Goal: Task Accomplishment & Management: Manage account settings

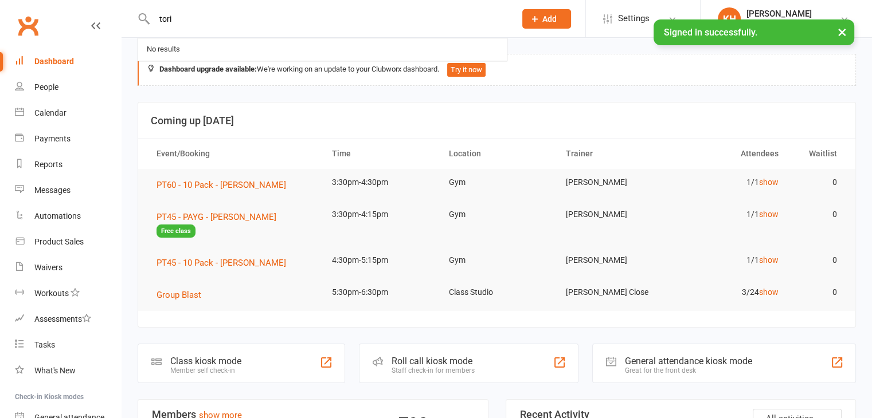
type input "tori"
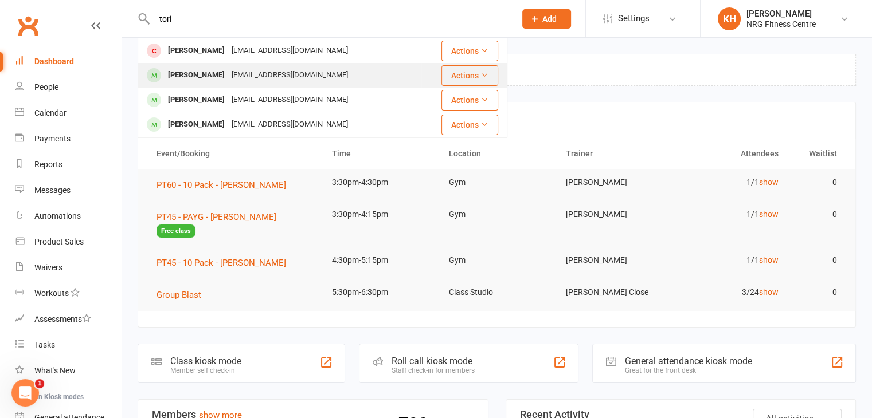
click at [199, 83] on div "Tori Smith" at bounding box center [197, 75] width 64 height 17
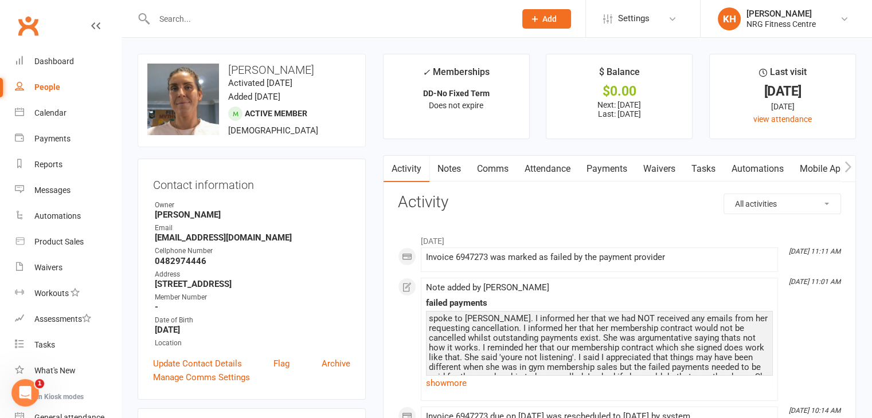
click at [486, 317] on div "spoke to Tori. I informed her that we had NOT received any emails from her requ…" at bounding box center [599, 358] width 341 height 88
click at [744, 351] on div "spoke to Tori. I informed her that we had NOT received any emails from her requ…" at bounding box center [599, 358] width 341 height 88
click at [605, 175] on link "Payments" at bounding box center [606, 169] width 57 height 26
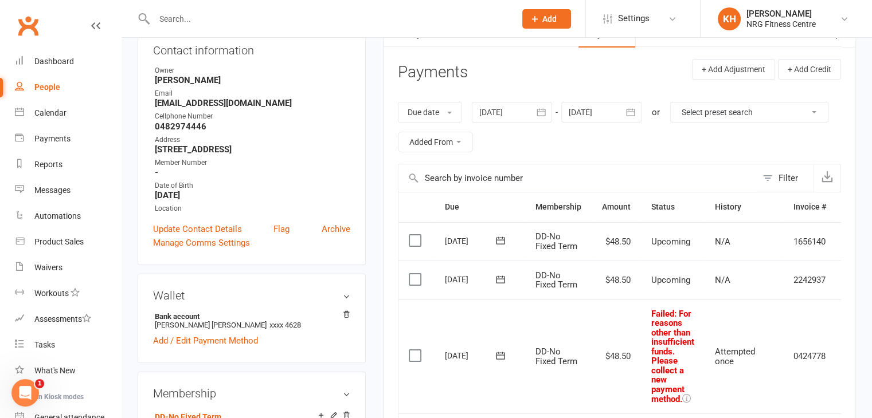
scroll to position [99, 0]
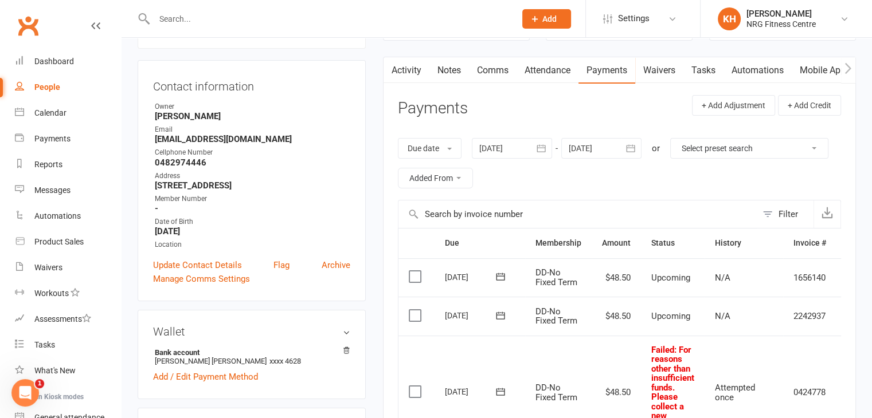
click at [513, 151] on div at bounding box center [512, 148] width 80 height 21
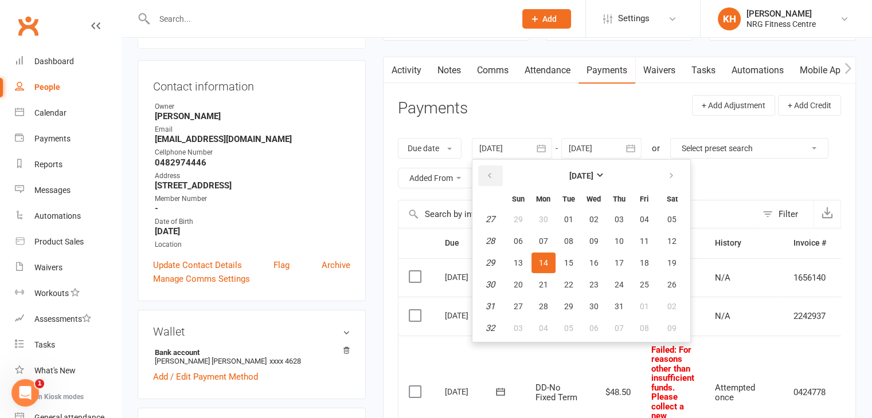
click at [492, 177] on icon "button" at bounding box center [490, 175] width 8 height 9
click at [517, 222] on span "01" at bounding box center [518, 219] width 9 height 9
type input "01 Jun 2025"
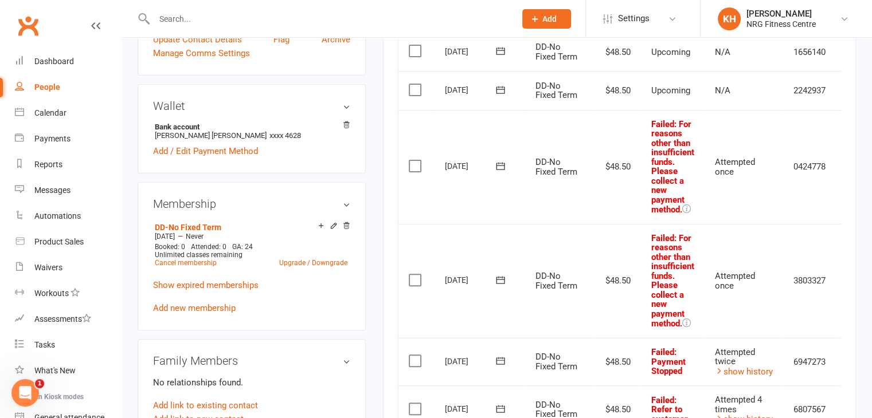
scroll to position [332, 0]
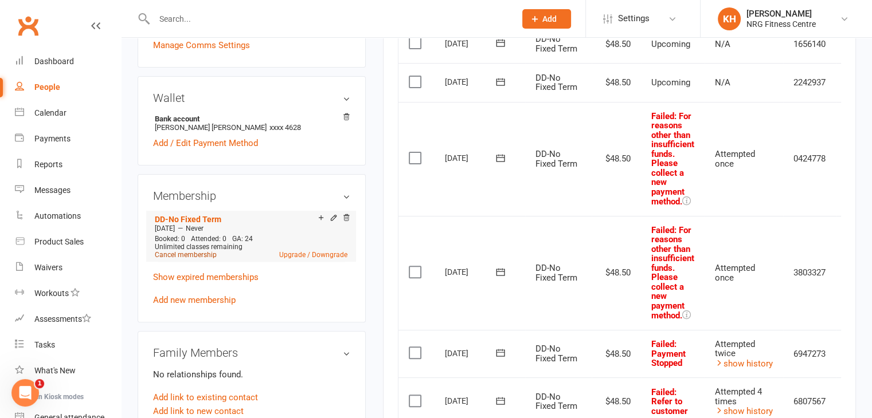
click at [201, 257] on link "Cancel membership" at bounding box center [186, 255] width 62 height 8
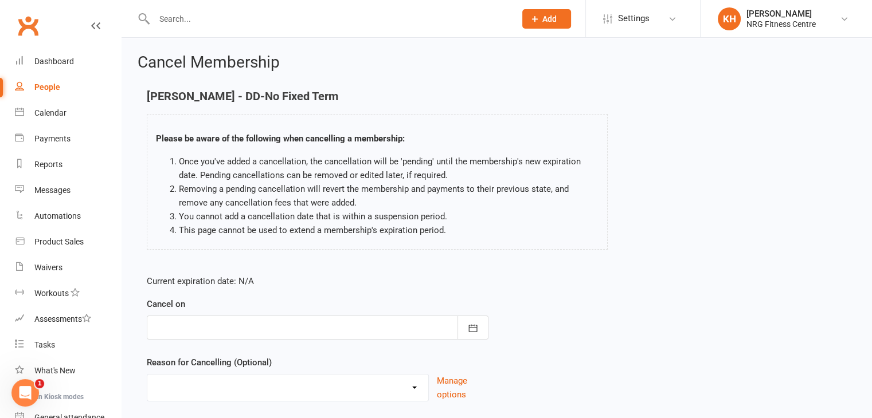
click at [232, 332] on div at bounding box center [318, 328] width 342 height 24
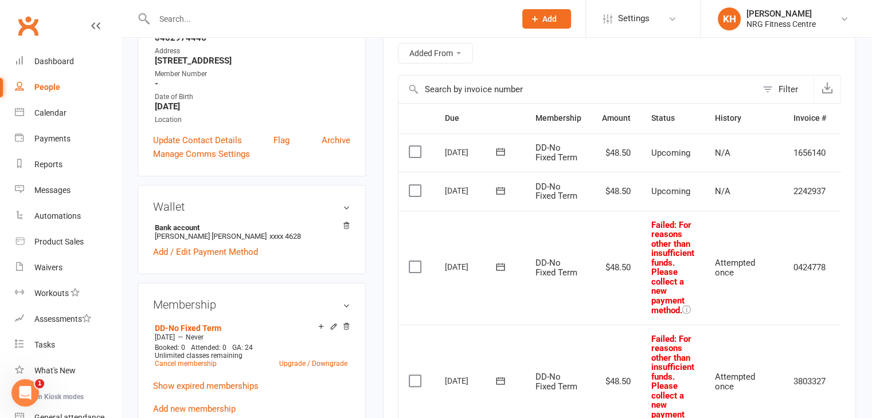
scroll to position [185, 0]
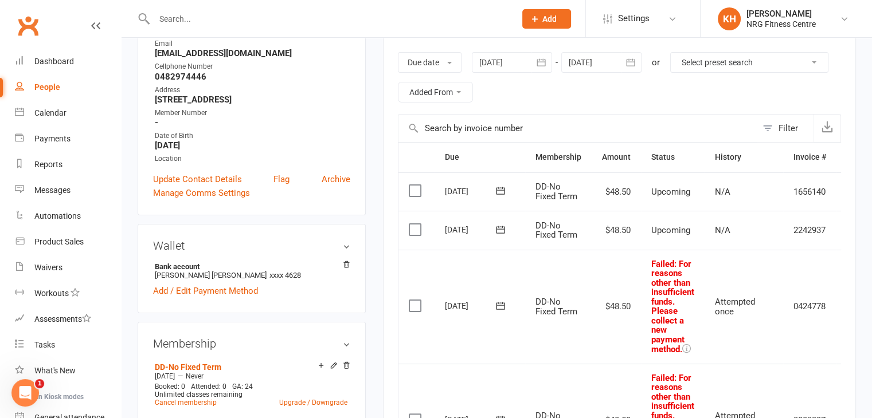
click at [512, 66] on div at bounding box center [512, 62] width 80 height 21
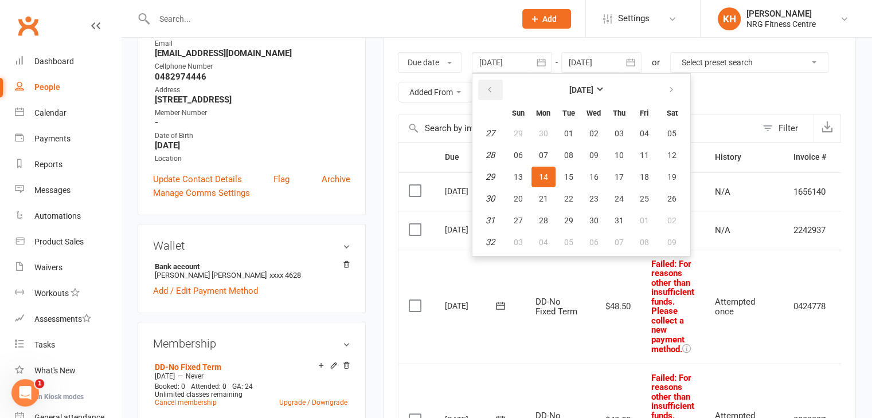
click at [487, 85] on icon "button" at bounding box center [490, 89] width 8 height 9
click at [611, 134] on button "01" at bounding box center [619, 133] width 24 height 21
type input "01 May 2025"
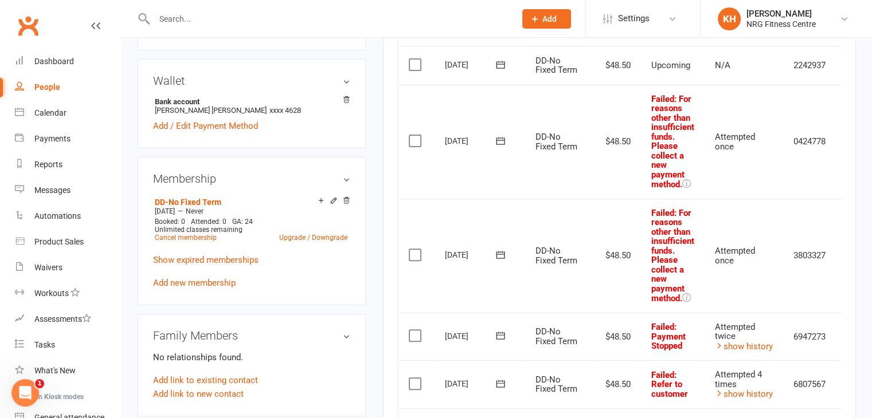
scroll to position [312, 0]
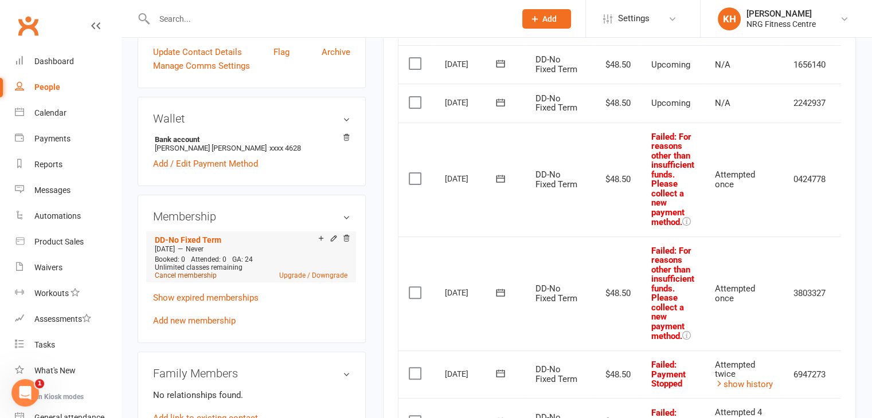
click at [186, 275] on link "Cancel membership" at bounding box center [186, 276] width 62 height 8
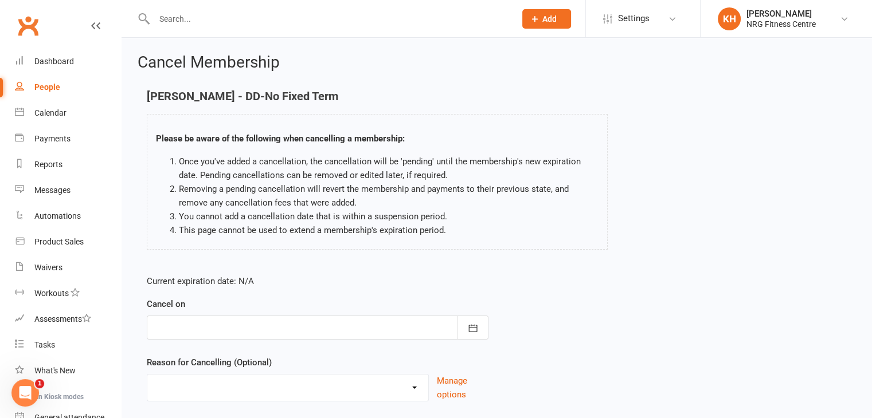
click at [431, 327] on div at bounding box center [318, 328] width 342 height 24
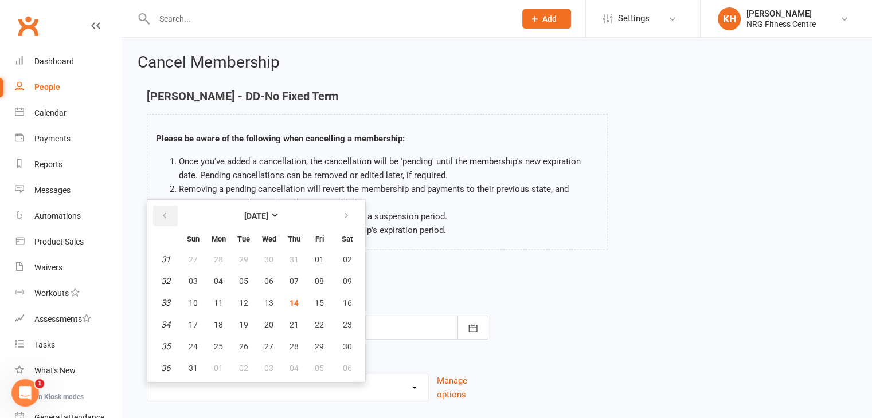
click at [165, 212] on icon "button" at bounding box center [165, 216] width 8 height 9
click at [347, 282] on span "14" at bounding box center [347, 281] width 9 height 9
type input "14 Jun 2025"
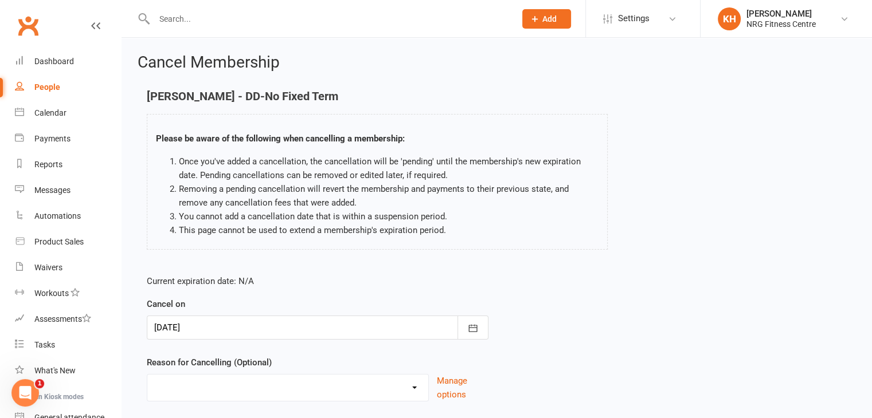
click at [293, 386] on select "Excessive failed payments Holiday Injury Medical Moving Other reason" at bounding box center [287, 386] width 281 height 23
select select "0"
click at [147, 375] on select "Excessive failed payments Holiday Injury Medical Moving Other reason" at bounding box center [287, 386] width 281 height 23
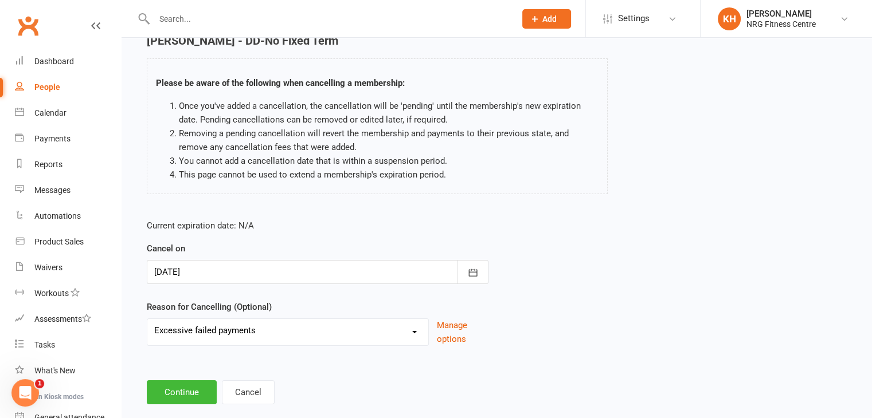
scroll to position [76, 0]
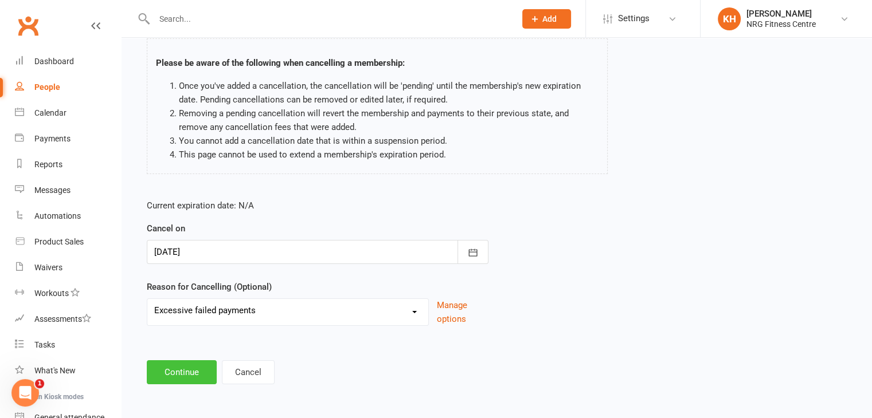
click at [170, 376] on button "Continue" at bounding box center [182, 373] width 70 height 24
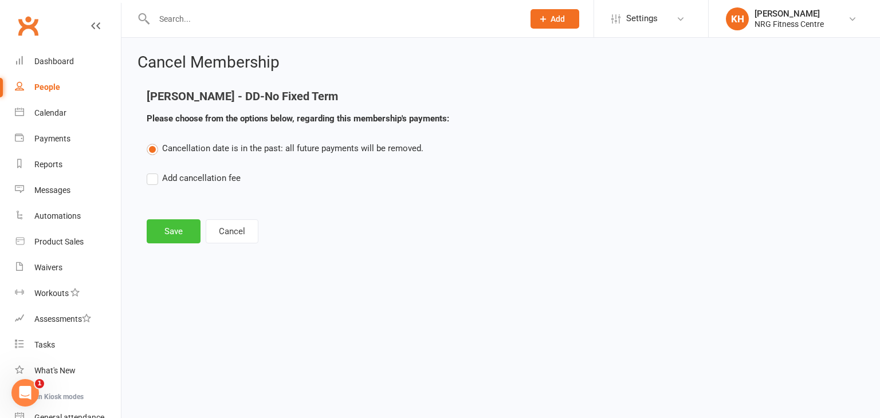
click at [185, 226] on button "Save" at bounding box center [174, 232] width 54 height 24
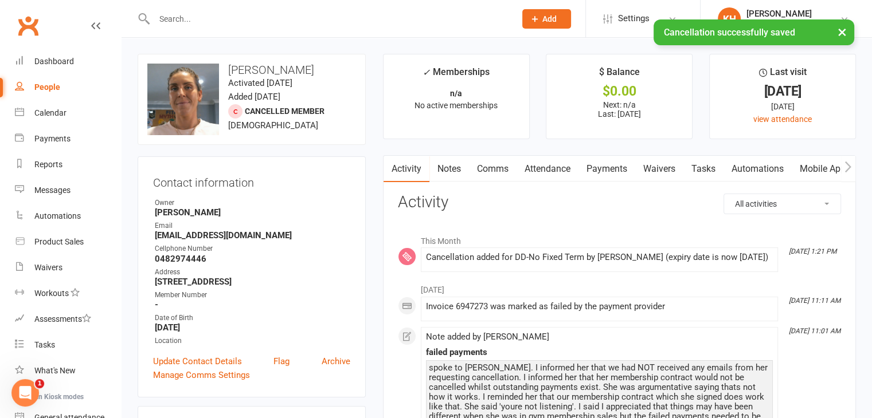
click at [605, 175] on link "Payments" at bounding box center [606, 169] width 57 height 26
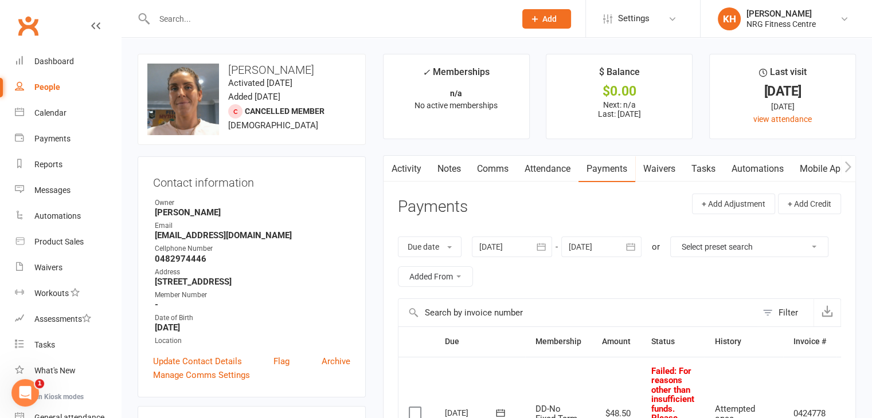
click at [44, 90] on div "People" at bounding box center [47, 87] width 26 height 9
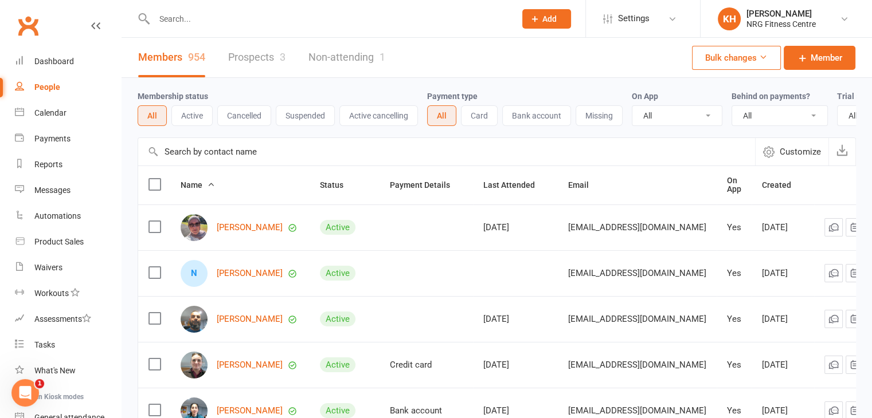
click at [195, 120] on button "Active" at bounding box center [191, 115] width 41 height 21
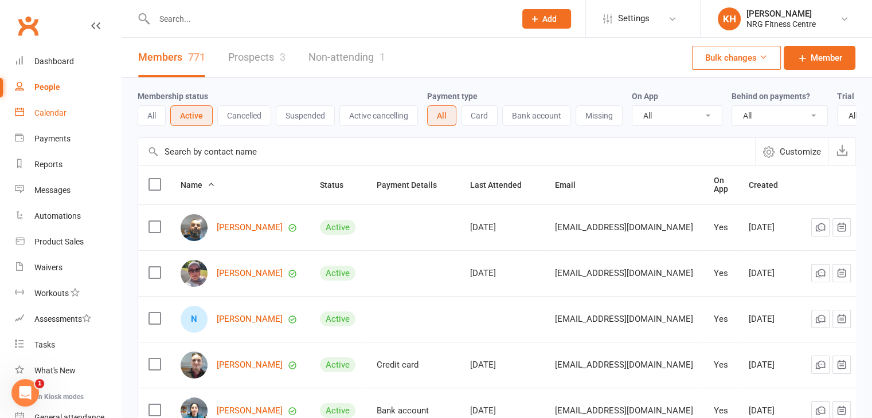
click at [52, 111] on div "Calendar" at bounding box center [50, 112] width 32 height 9
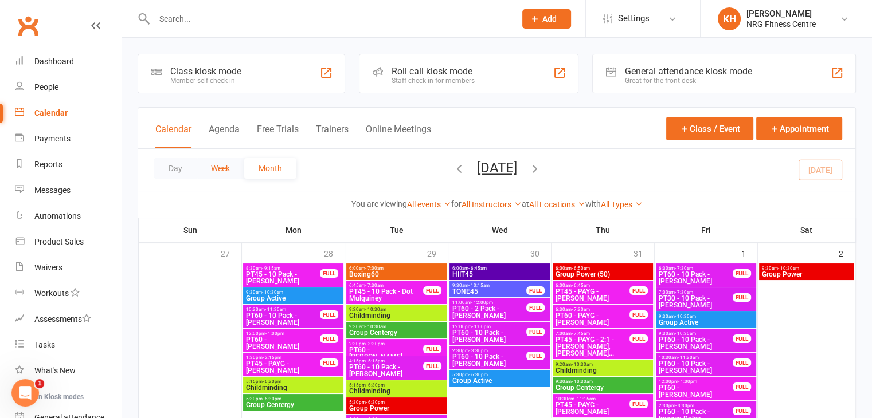
click at [224, 170] on button "Week" at bounding box center [221, 168] width 48 height 21
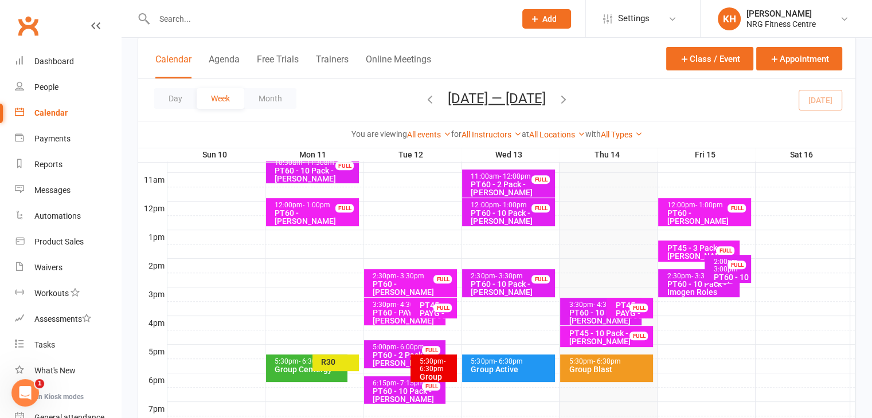
scroll to position [385, 0]
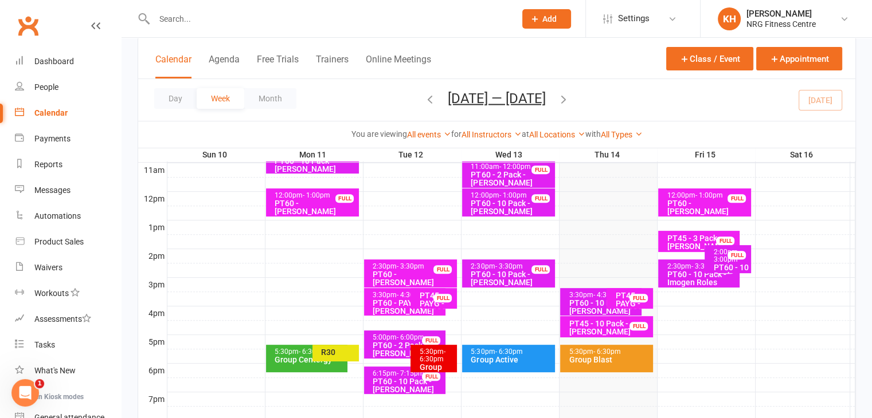
click at [576, 301] on div "PT60 - 10 Pack - [PERSON_NAME]" at bounding box center [603, 307] width 71 height 16
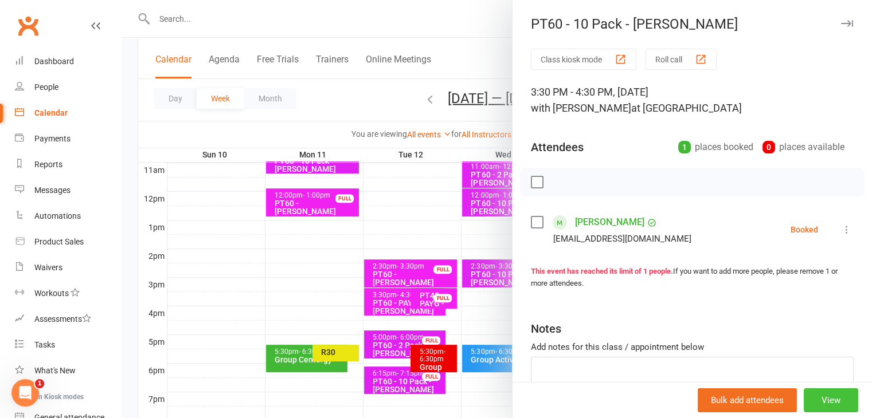
click at [823, 398] on button "View" at bounding box center [831, 401] width 54 height 24
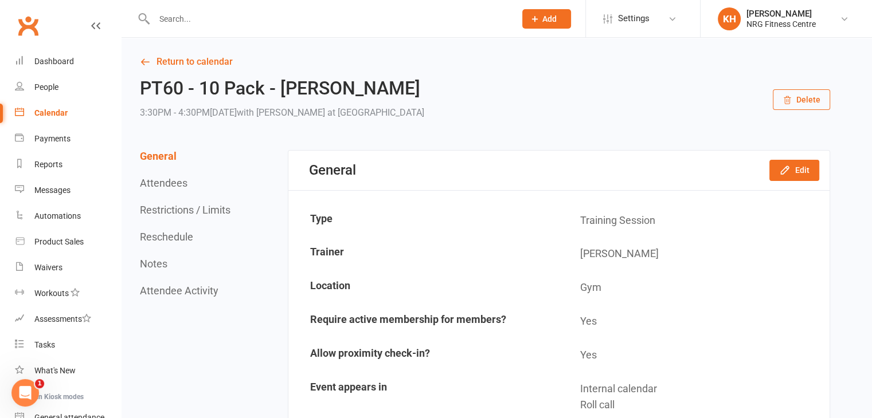
click at [803, 95] on button "Delete" at bounding box center [801, 99] width 57 height 21
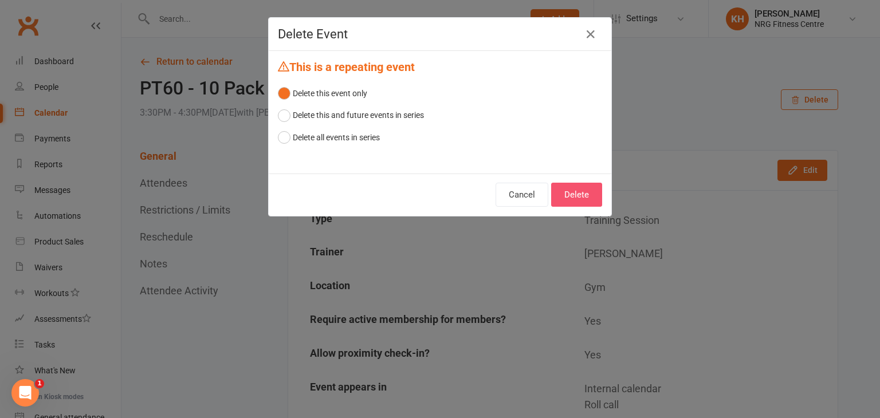
click at [583, 206] on button "Delete" at bounding box center [576, 195] width 51 height 24
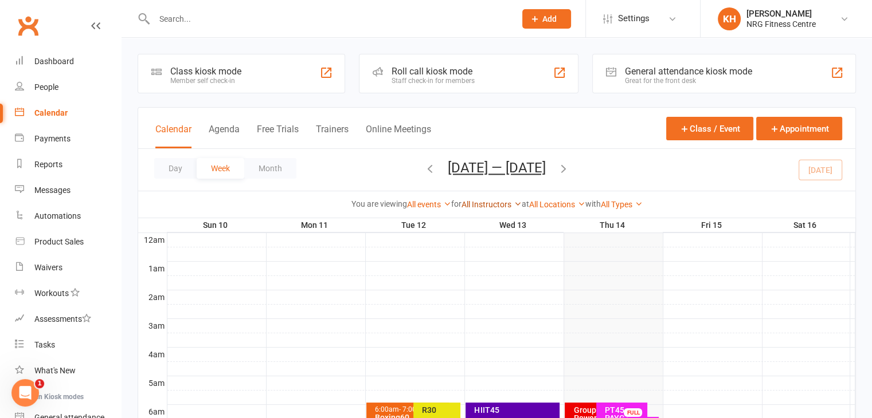
click at [510, 209] on link "All Instructors" at bounding box center [491, 204] width 60 height 9
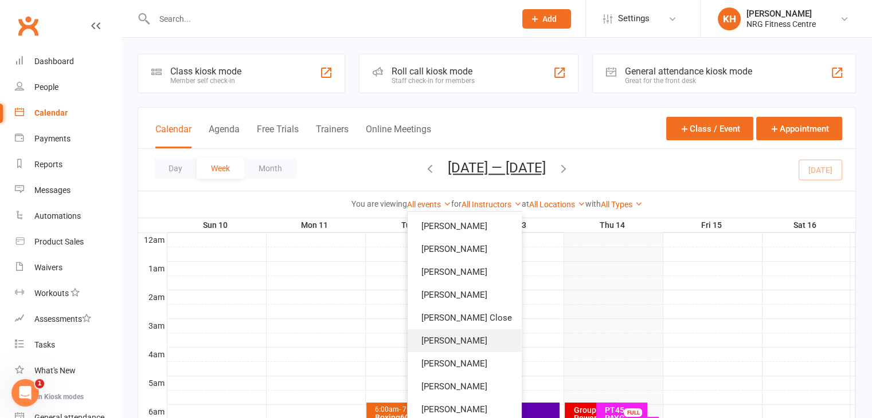
click at [436, 343] on link "[PERSON_NAME]" at bounding box center [465, 341] width 114 height 23
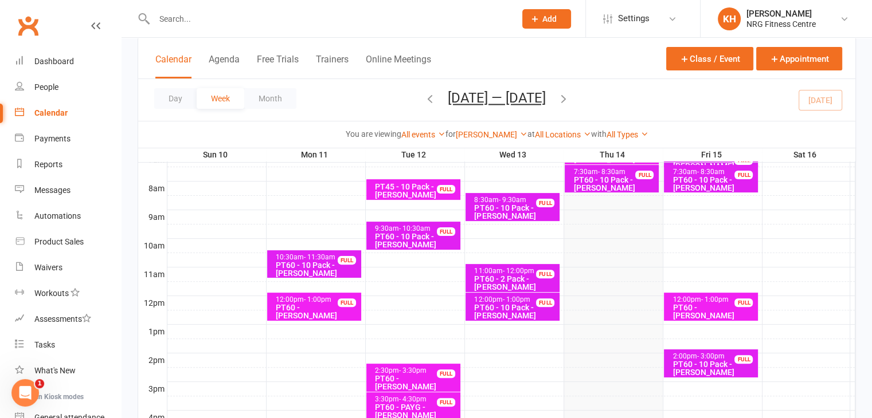
scroll to position [275, 0]
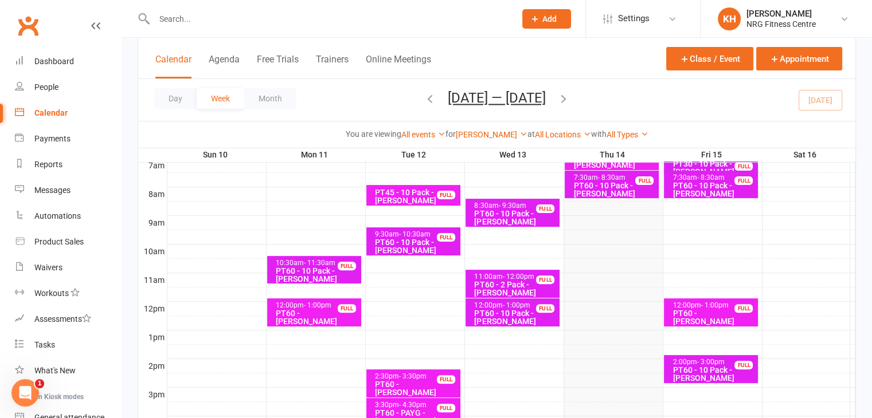
click at [486, 210] on div "PT60 - 10 Pack - [PERSON_NAME]" at bounding box center [515, 218] width 84 height 16
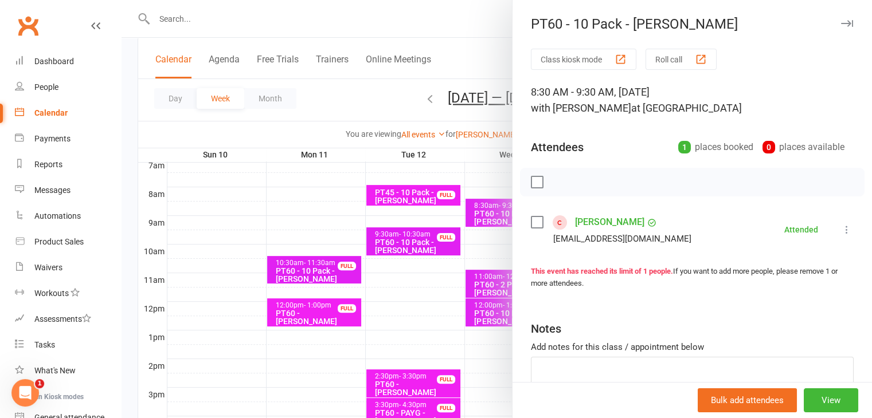
click at [841, 24] on icon "button" at bounding box center [847, 23] width 12 height 7
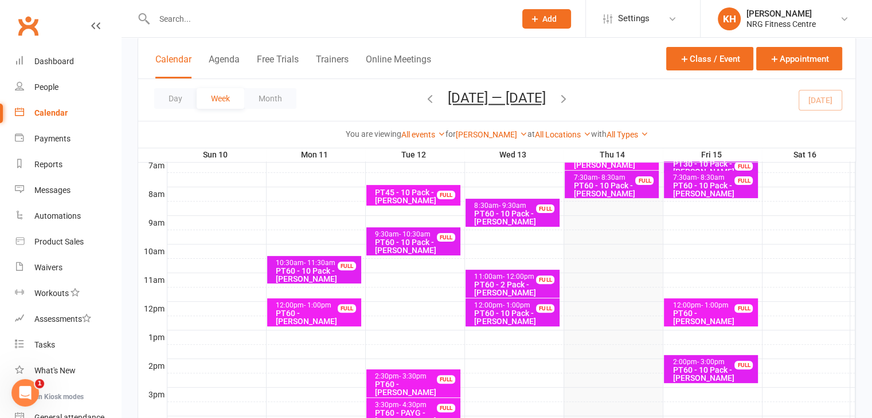
click at [498, 292] on div "PT60 - 2 Pack - [PERSON_NAME]" at bounding box center [515, 289] width 84 height 16
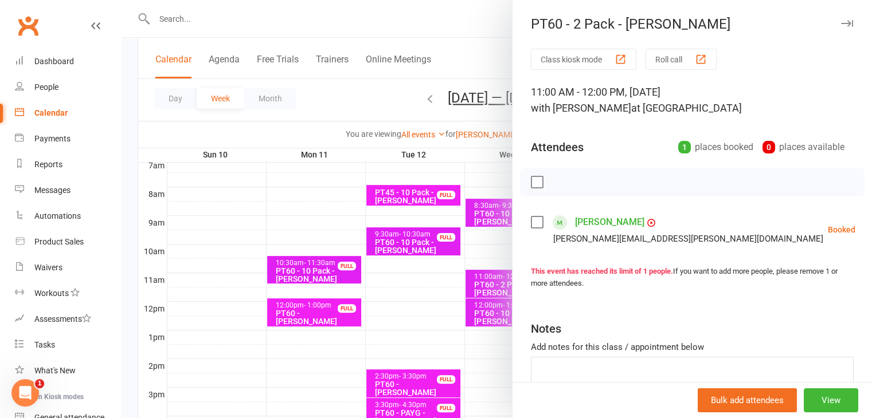
click at [871, 230] on icon at bounding box center [883, 229] width 11 height 11
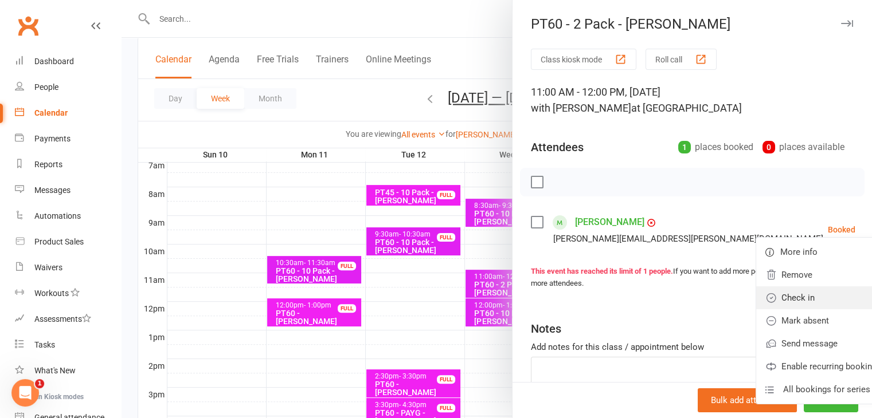
click at [756, 302] on link "Check in" at bounding box center [823, 298] width 134 height 23
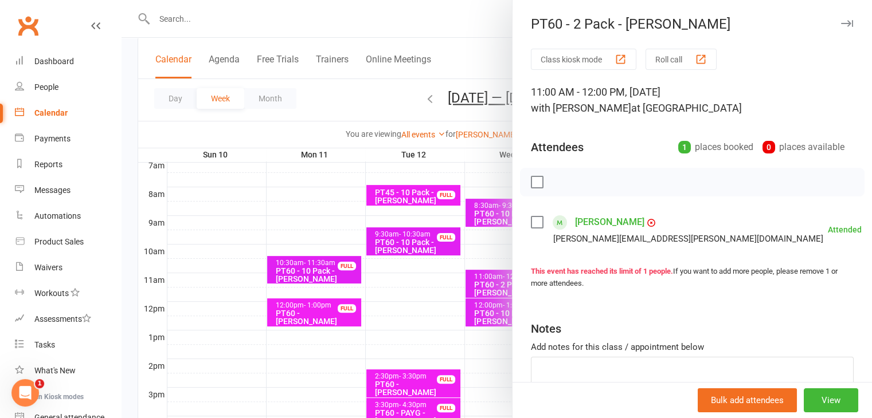
drag, startPoint x: 829, startPoint y: 19, endPoint x: 824, endPoint y: 24, distance: 7.3
click at [840, 19] on button "button" at bounding box center [847, 24] width 14 height 14
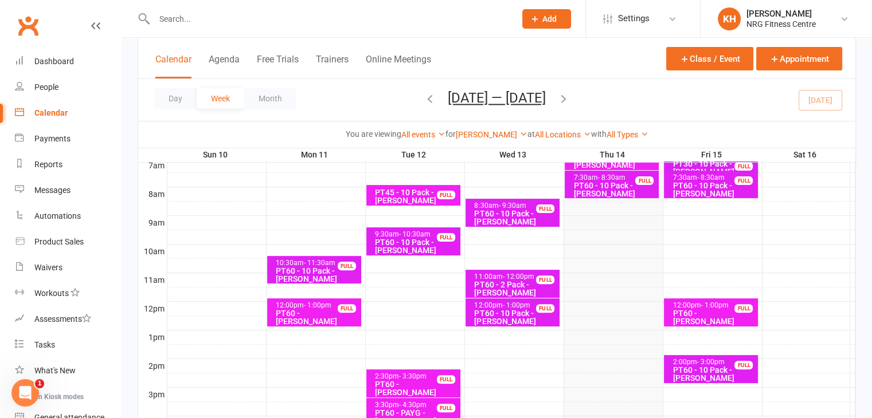
click at [516, 315] on div "PT60 - 10 Pack - [PERSON_NAME]" at bounding box center [515, 318] width 84 height 16
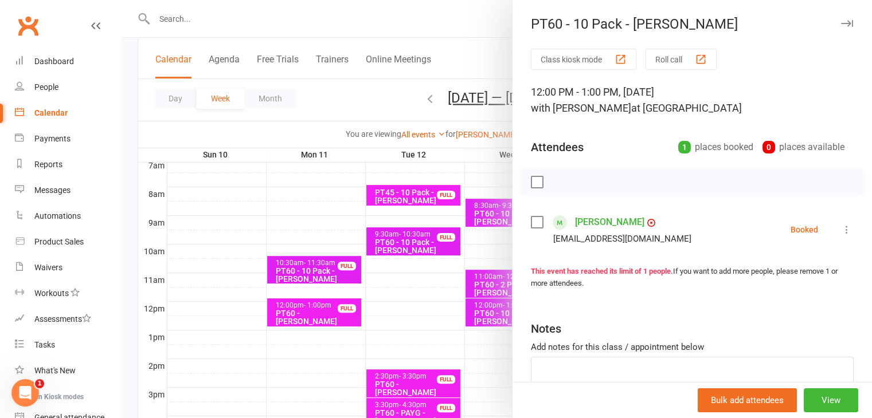
click at [841, 230] on icon at bounding box center [846, 229] width 11 height 11
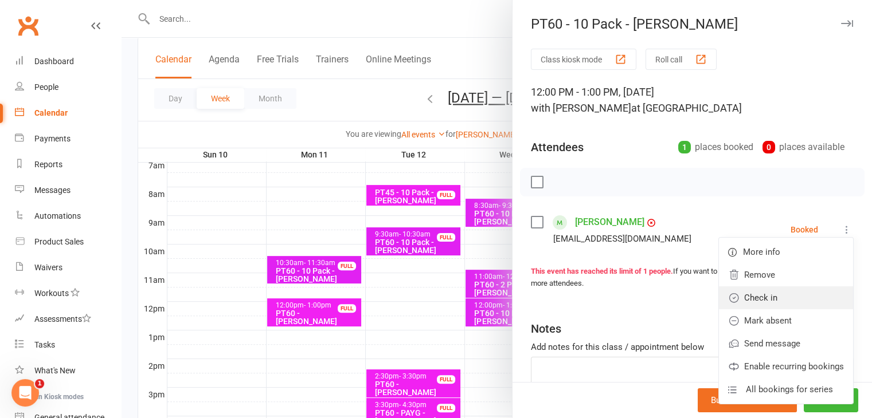
click at [748, 300] on link "Check in" at bounding box center [786, 298] width 134 height 23
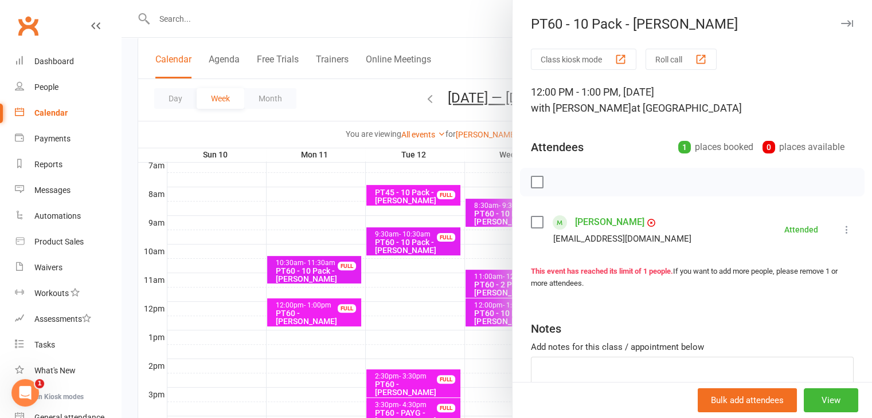
click at [841, 24] on icon "button" at bounding box center [847, 23] width 12 height 7
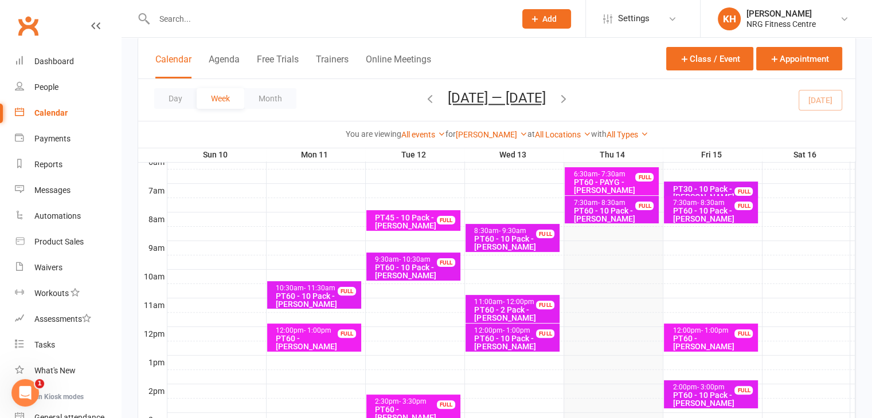
scroll to position [143, 0]
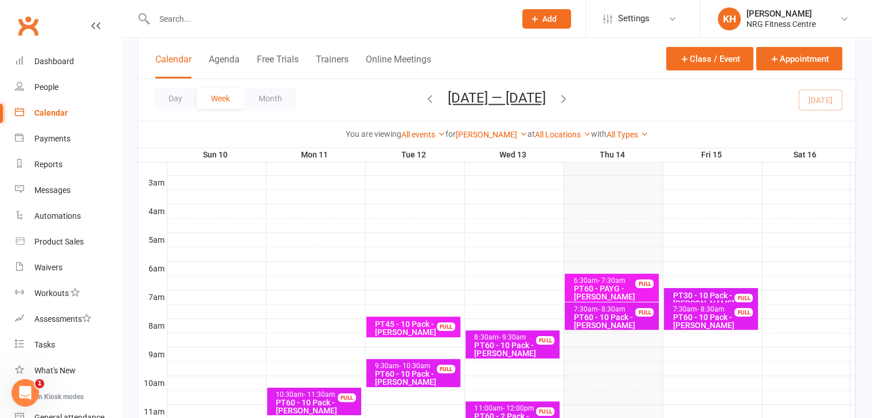
click at [593, 285] on div "PT60 - PAYG - [PERSON_NAME]" at bounding box center [615, 293] width 84 height 16
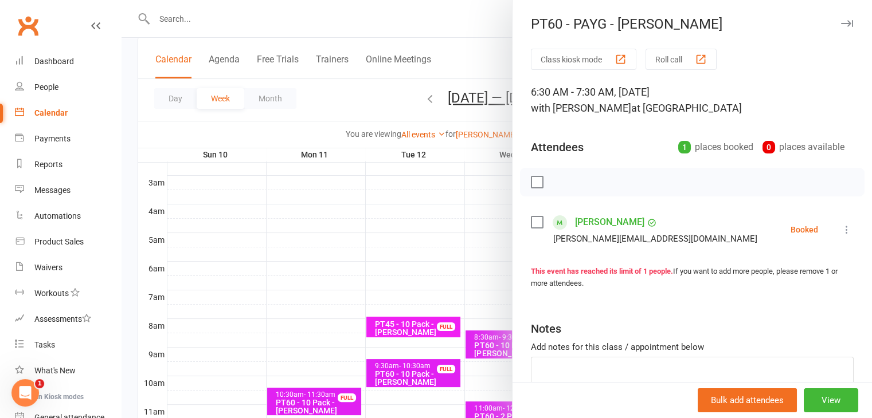
click at [841, 229] on icon at bounding box center [846, 229] width 11 height 11
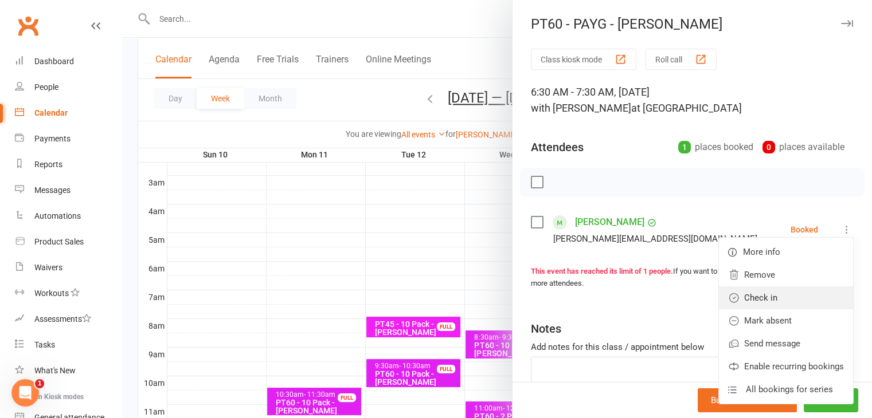
click at [753, 301] on link "Check in" at bounding box center [786, 298] width 134 height 23
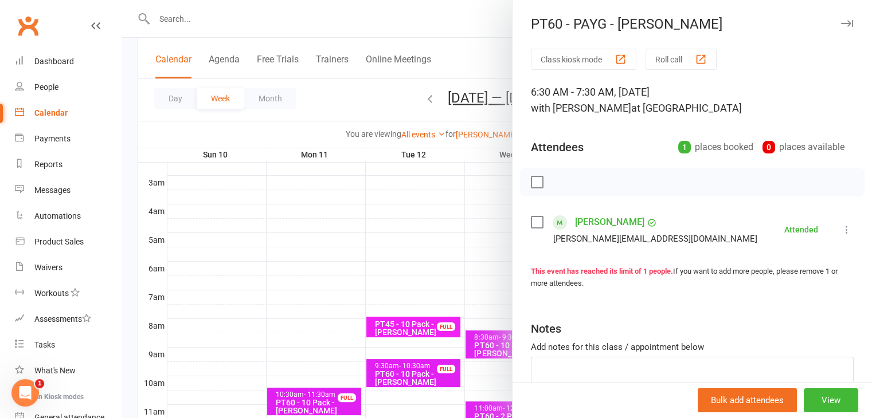
click at [841, 21] on icon "button" at bounding box center [847, 23] width 12 height 7
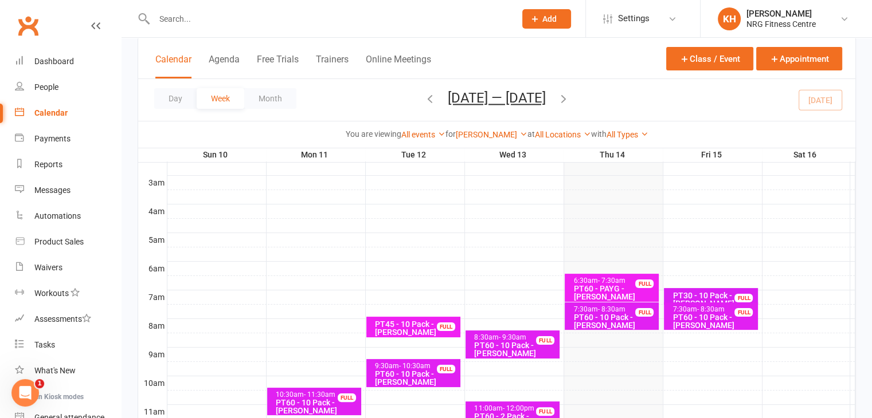
click at [589, 321] on div "PT60 - 10 Pack - [PERSON_NAME]" at bounding box center [615, 322] width 84 height 16
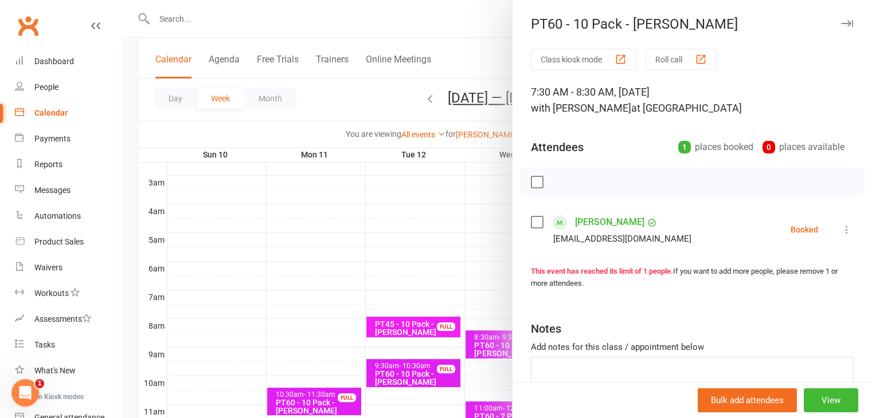
click at [841, 229] on icon at bounding box center [846, 229] width 11 height 11
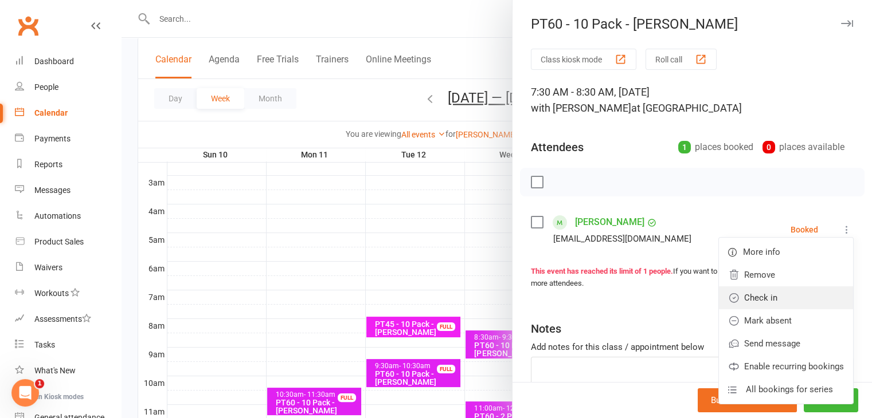
click at [731, 301] on link "Check in" at bounding box center [786, 298] width 134 height 23
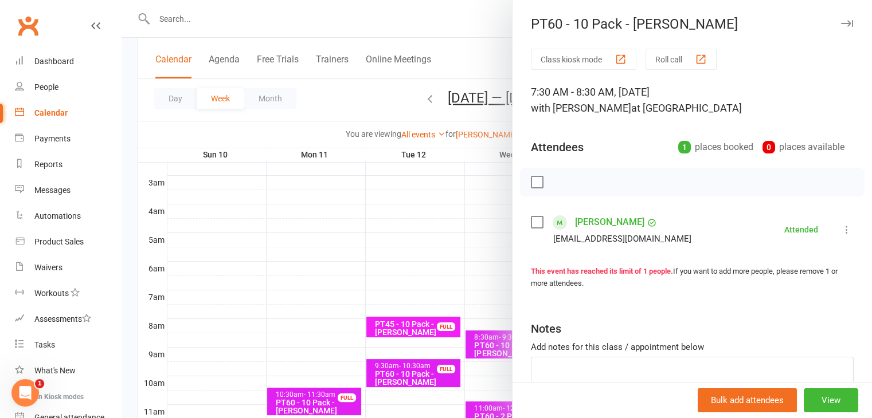
click at [841, 24] on icon "button" at bounding box center [847, 23] width 12 height 7
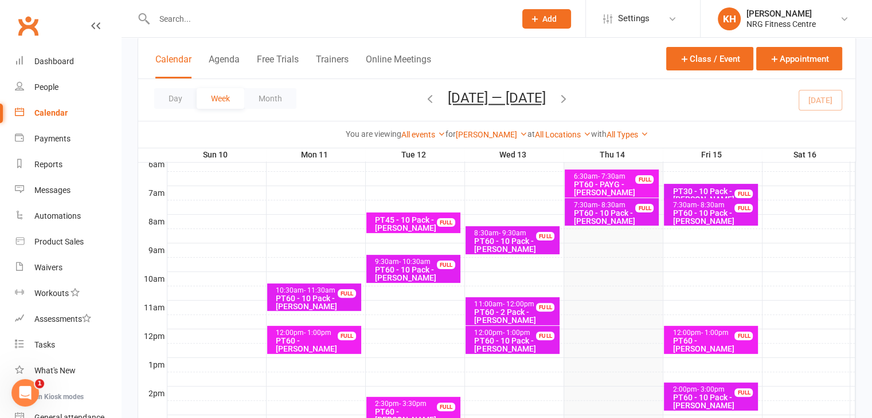
scroll to position [257, 0]
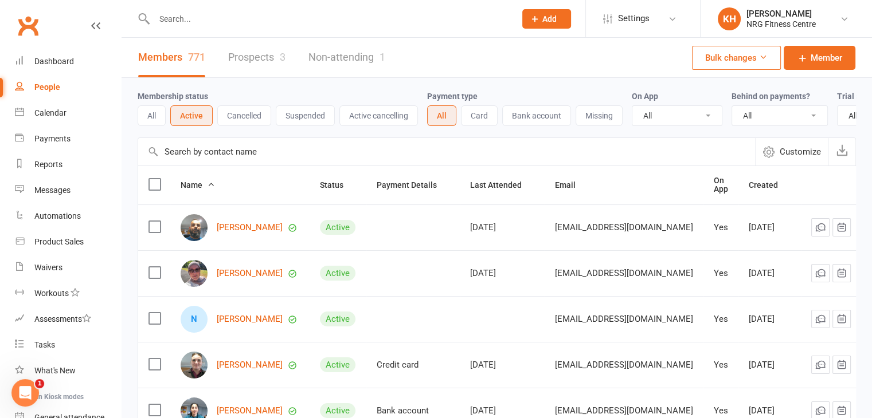
click at [186, 24] on input "text" at bounding box center [329, 19] width 357 height 16
type input "lucind"
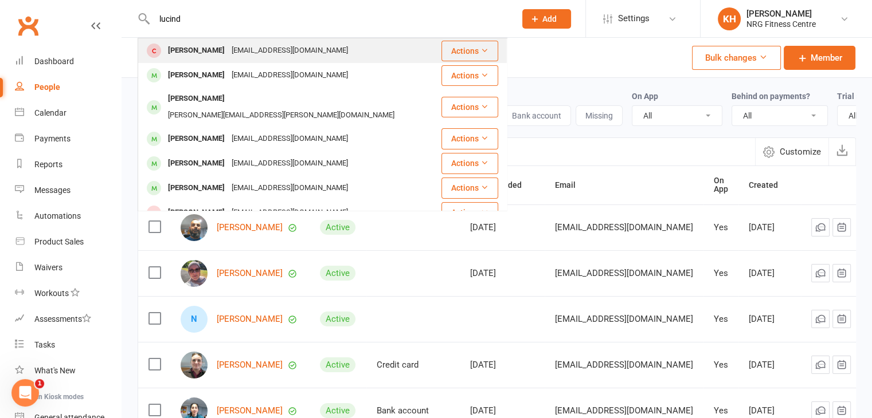
click at [210, 53] on div "Lucinda Burges" at bounding box center [197, 50] width 64 height 17
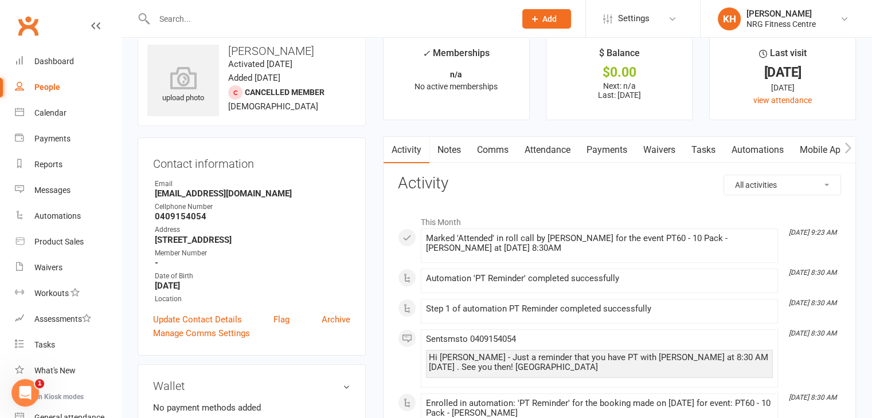
scroll to position [17, 0]
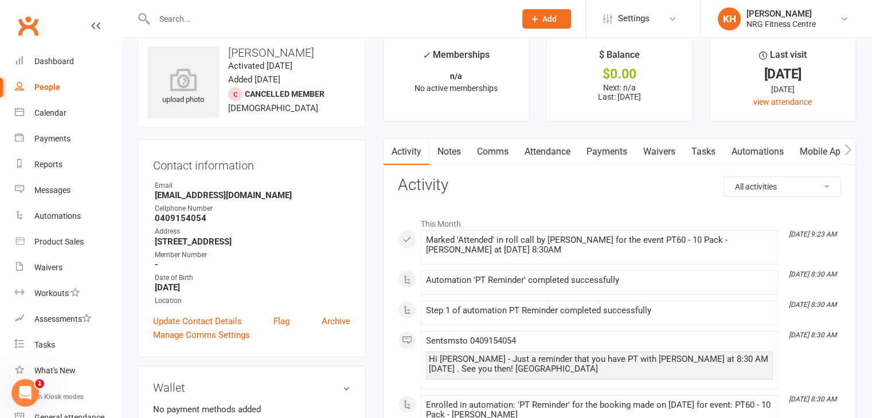
click at [542, 154] on link "Attendance" at bounding box center [547, 152] width 62 height 26
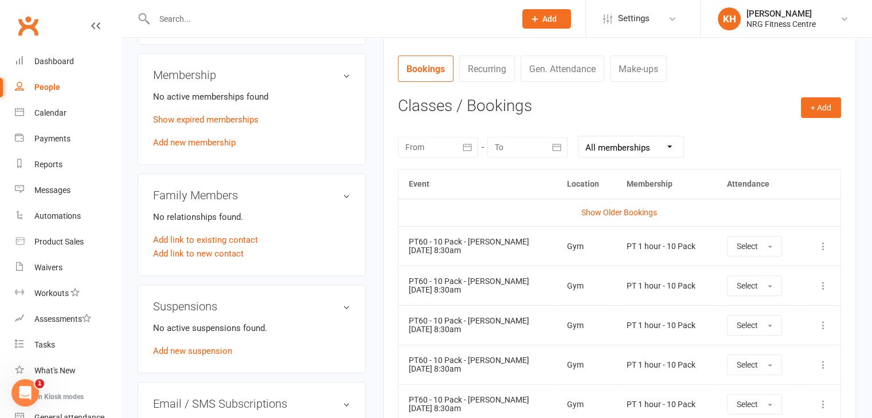
scroll to position [404, 0]
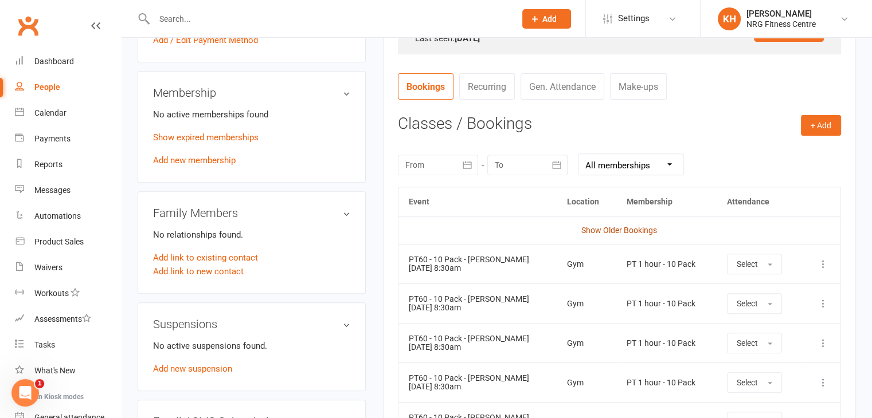
click at [631, 228] on link "Show Older Bookings" at bounding box center [619, 230] width 76 height 9
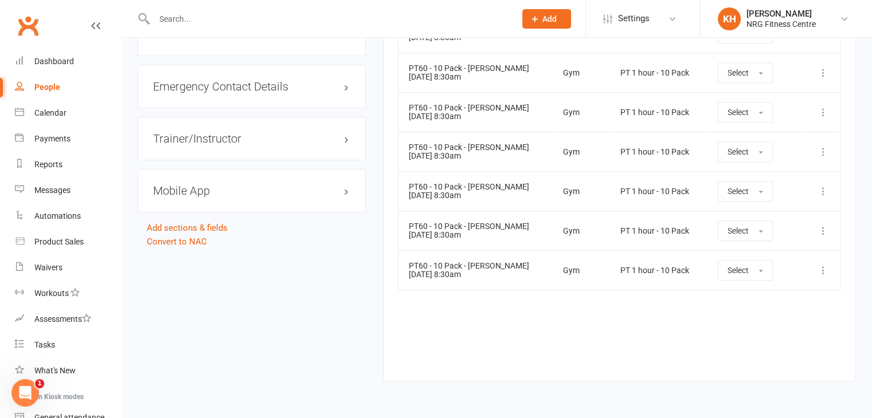
scroll to position [1009, 0]
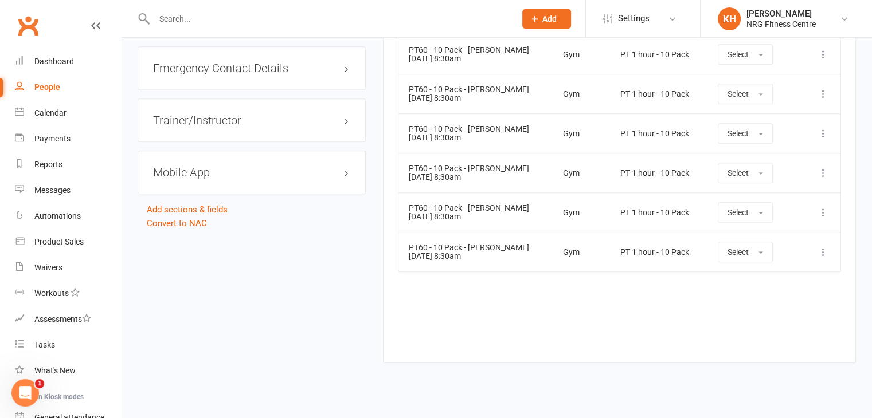
click at [823, 253] on icon at bounding box center [822, 251] width 11 height 11
click at [750, 293] on link "View event" at bounding box center [773, 297] width 114 height 23
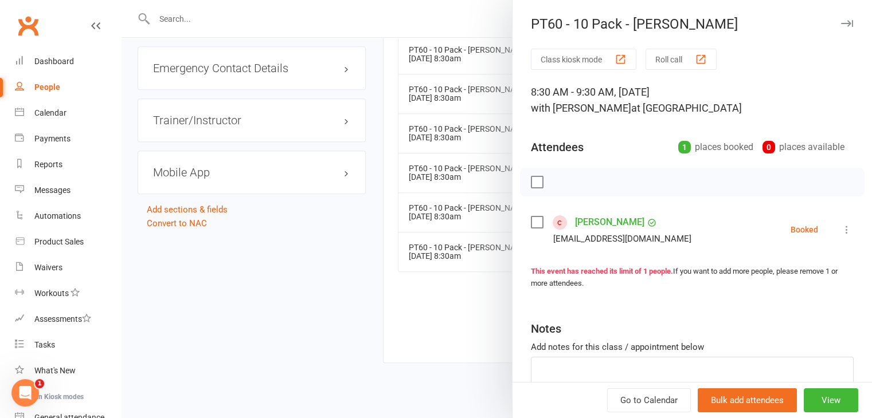
scroll to position [56, 0]
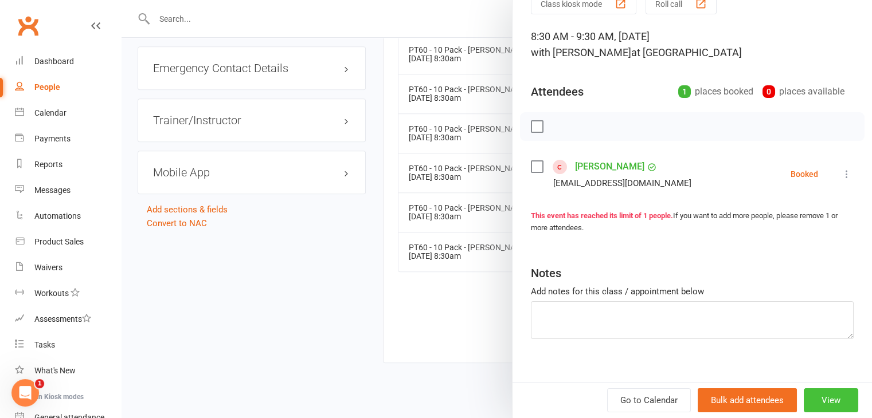
click at [820, 397] on button "View" at bounding box center [831, 401] width 54 height 24
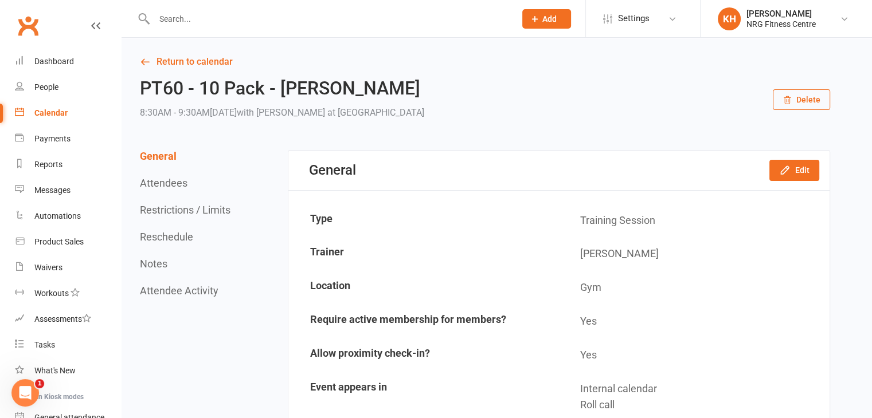
click at [160, 242] on button "Reschedule" at bounding box center [166, 237] width 53 height 12
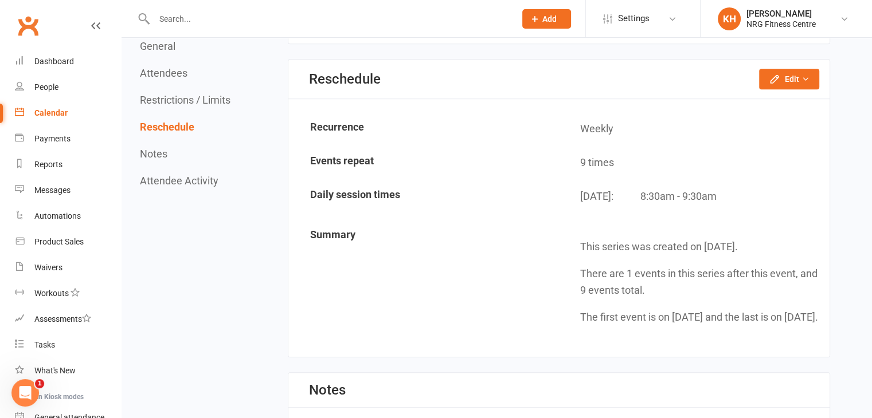
scroll to position [885, 0]
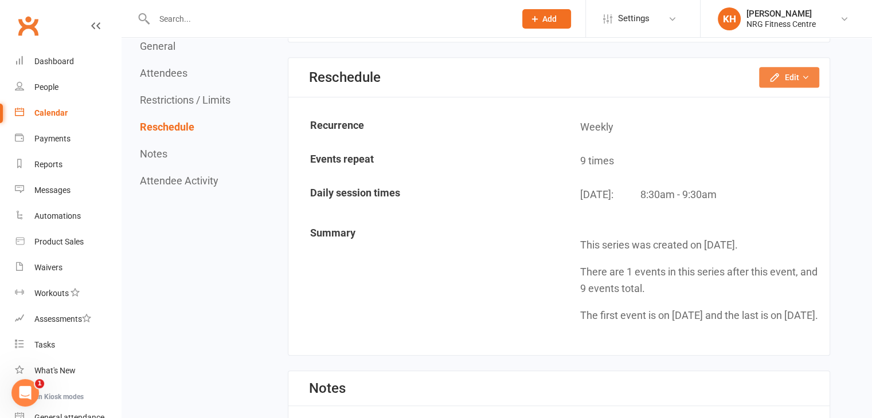
click at [808, 74] on icon "button" at bounding box center [805, 77] width 8 height 8
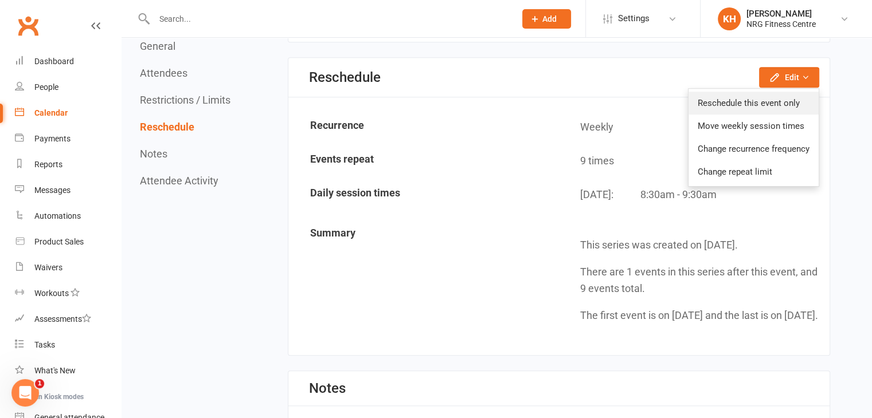
click at [734, 102] on link "Reschedule this event only" at bounding box center [753, 103] width 130 height 23
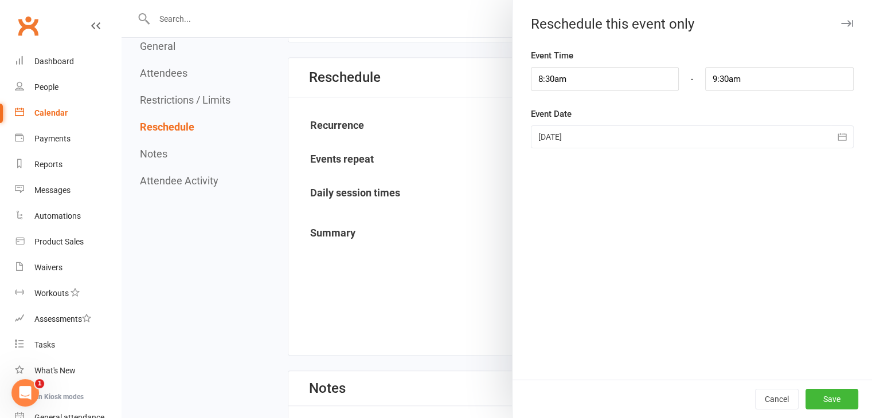
click at [837, 140] on icon "button" at bounding box center [841, 136] width 9 height 7
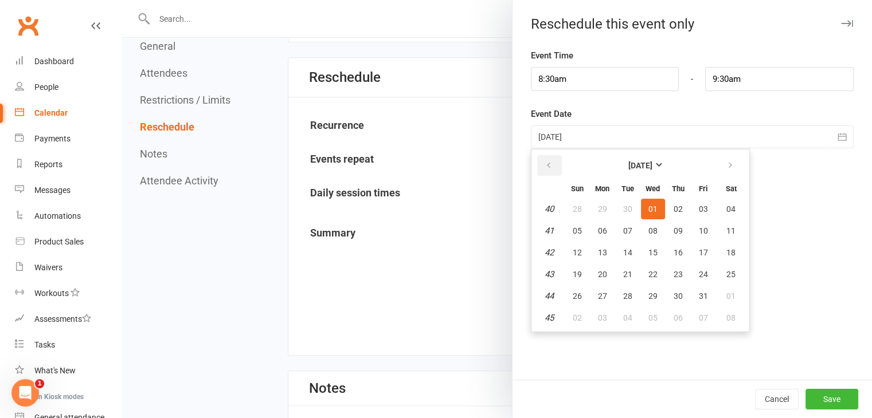
click at [546, 167] on icon "button" at bounding box center [549, 165] width 8 height 9
click at [726, 166] on icon "button" at bounding box center [730, 165] width 8 height 9
click at [670, 257] on button "14" at bounding box center [678, 252] width 24 height 21
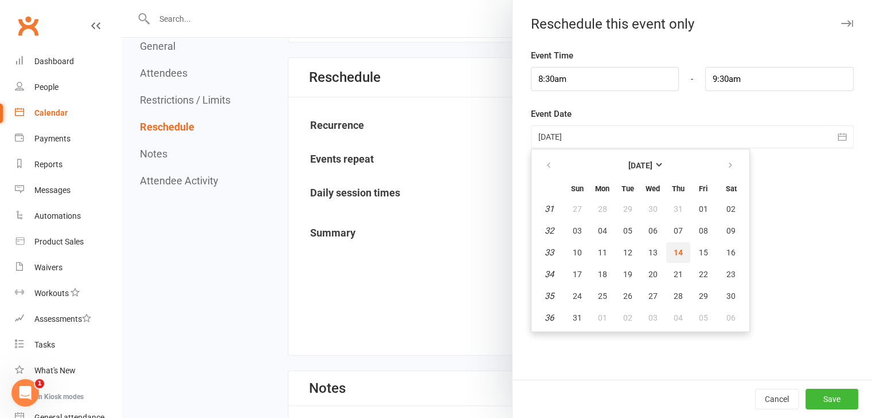
type input "[DATE]"
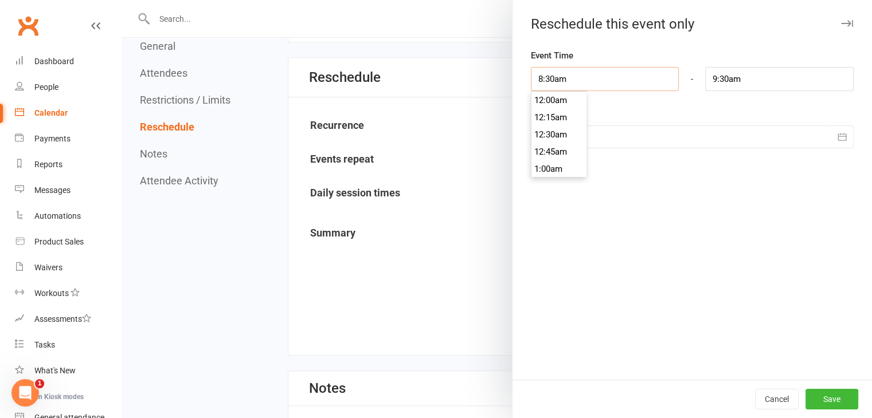
click at [577, 81] on input "8:30am" at bounding box center [605, 79] width 148 height 24
drag, startPoint x: 577, startPoint y: 81, endPoint x: 548, endPoint y: 76, distance: 29.0
click at [548, 76] on input "8:30am" at bounding box center [605, 79] width 148 height 24
type input "8:309"
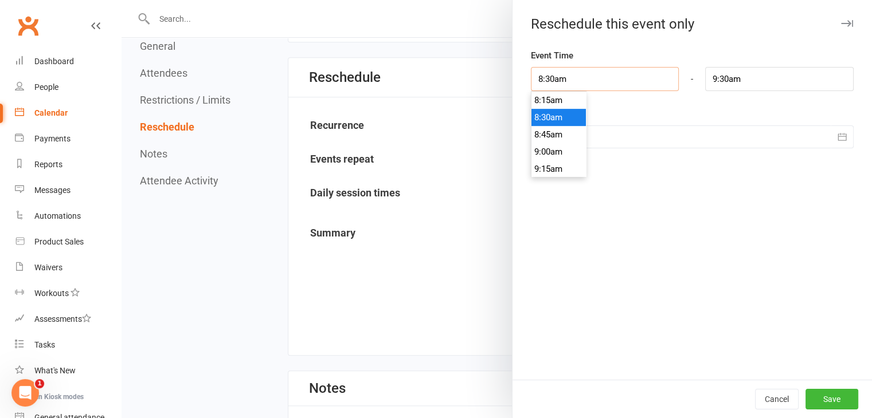
type input "2:48pm"
click at [548, 80] on input "8:309.30am" at bounding box center [605, 79] width 148 height 24
type input "8:39.30am"
type input "9:40am"
type input "8:9.30am"
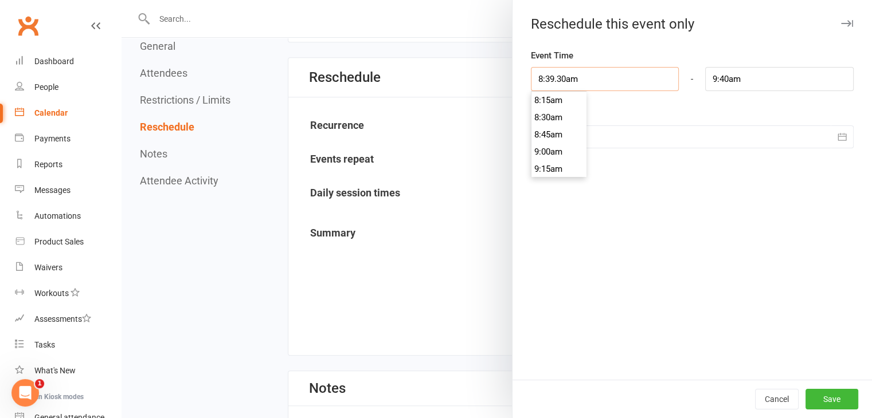
type input "2:48pm"
type input "89.30am"
type input "6:30pm"
type input "9.30am"
type input "10:30am"
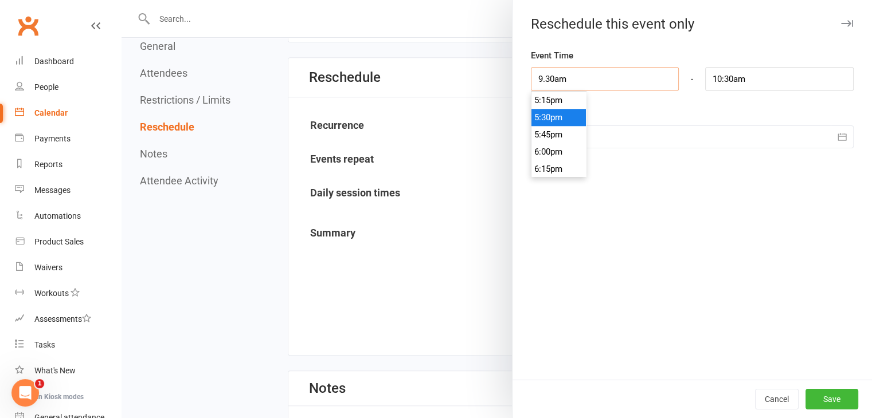
scroll to position [636, 0]
type input "9:30am"
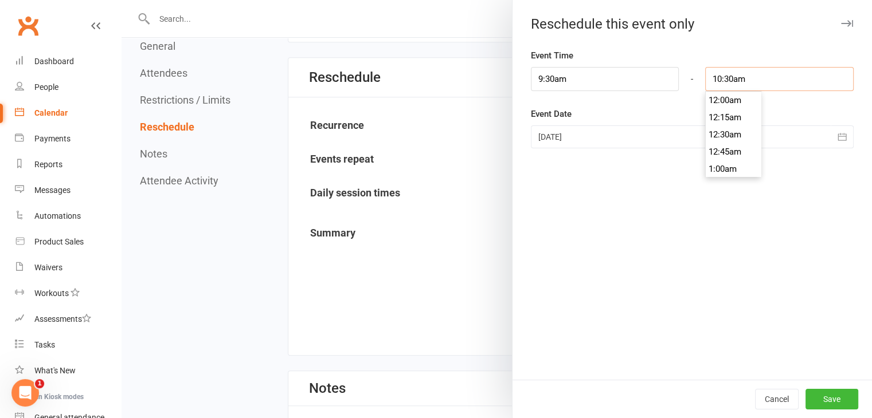
scroll to position [705, 0]
click at [826, 401] on button "Save" at bounding box center [831, 399] width 53 height 21
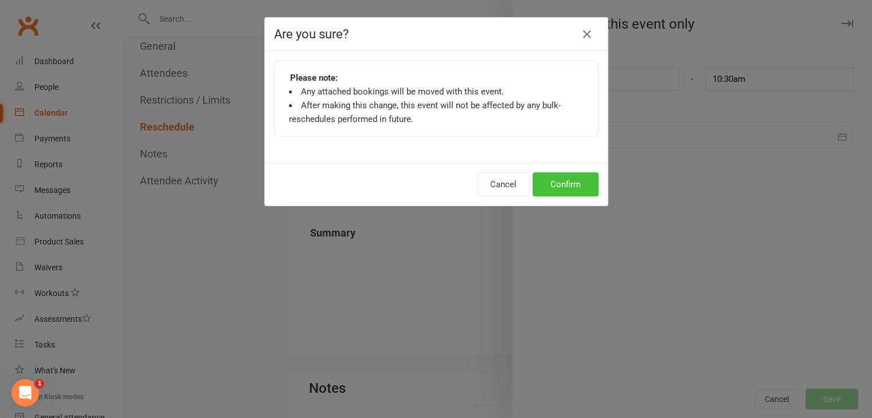
click at [550, 181] on button "Confirm" at bounding box center [566, 185] width 66 height 24
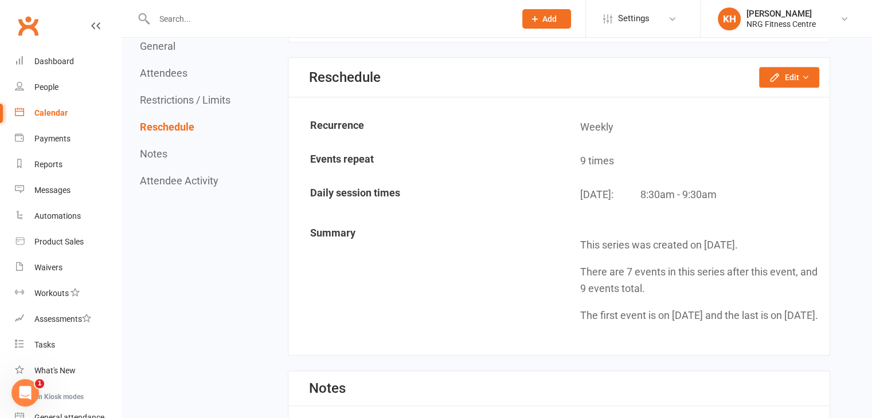
click at [181, 15] on input "text" at bounding box center [329, 19] width 357 height 16
click at [58, 83] on div "People" at bounding box center [46, 87] width 24 height 9
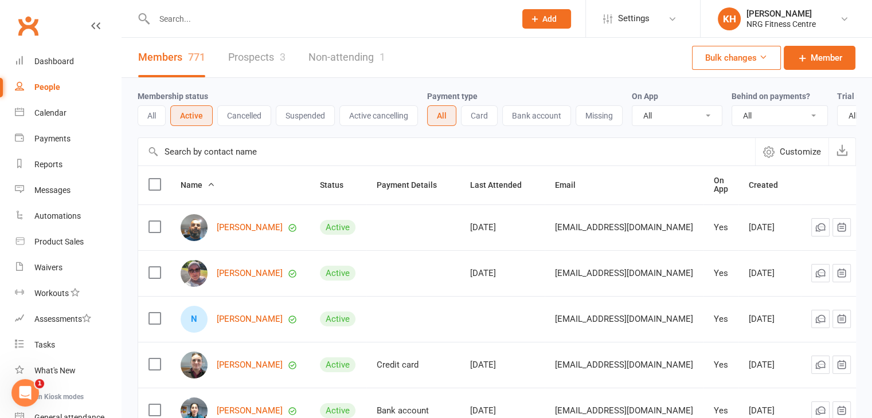
click at [186, 15] on input "text" at bounding box center [329, 19] width 357 height 16
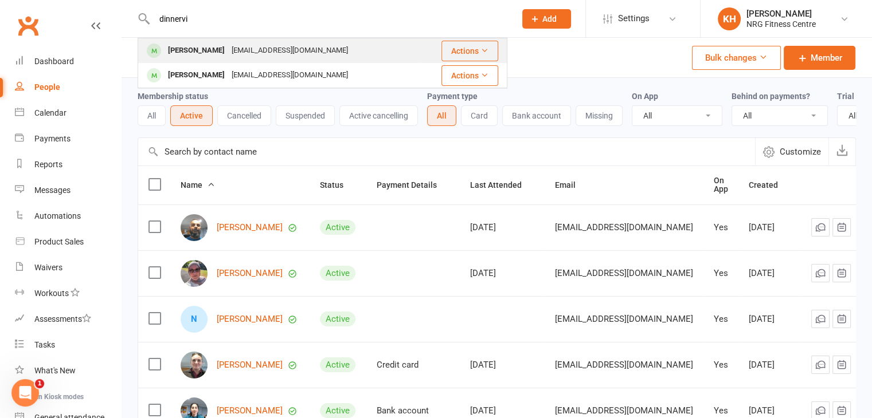
type input "dinnervi"
click at [195, 56] on div "[PERSON_NAME]" at bounding box center [197, 50] width 64 height 17
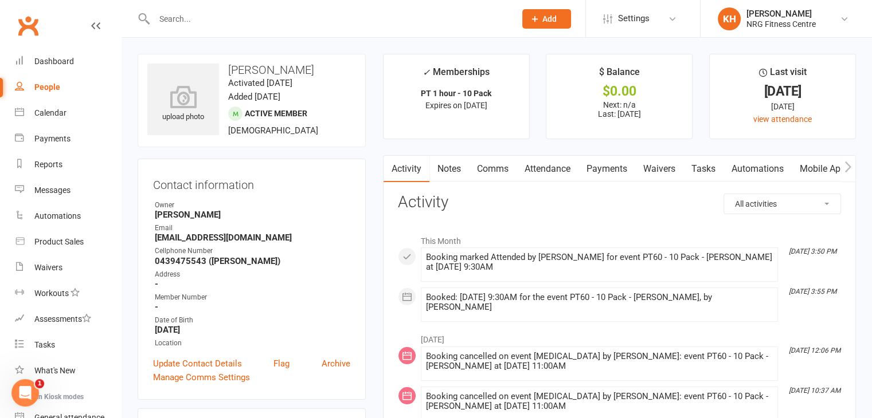
click at [568, 169] on link "Attendance" at bounding box center [547, 169] width 62 height 26
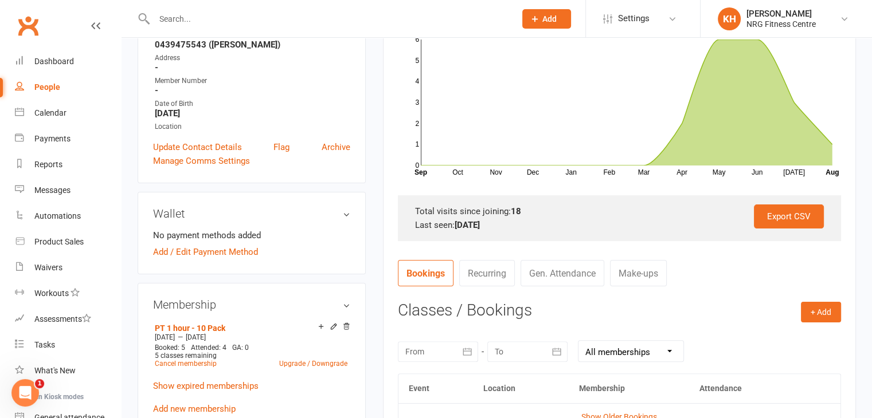
scroll to position [235, 0]
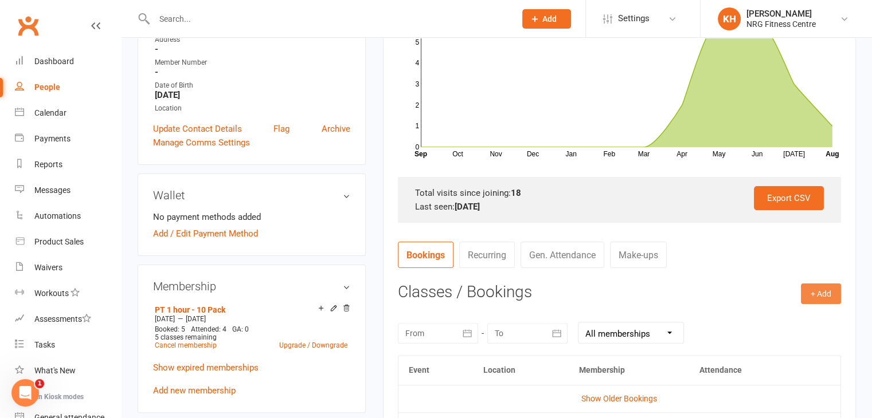
click at [832, 289] on button "+ Add" at bounding box center [821, 294] width 40 height 21
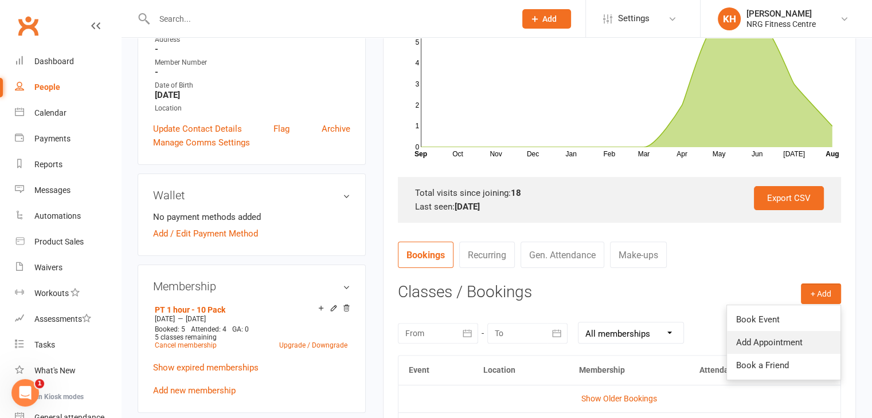
click at [786, 342] on link "Add Appointment" at bounding box center [784, 342] width 114 height 23
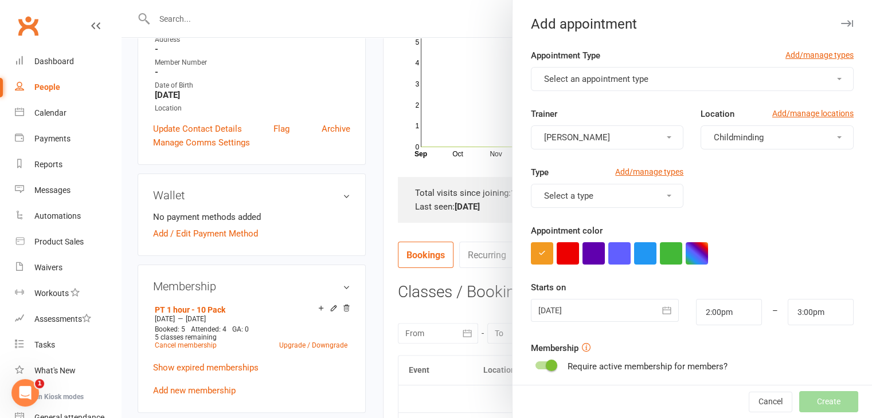
click at [590, 76] on span "Select an appointment type" at bounding box center [596, 79] width 104 height 10
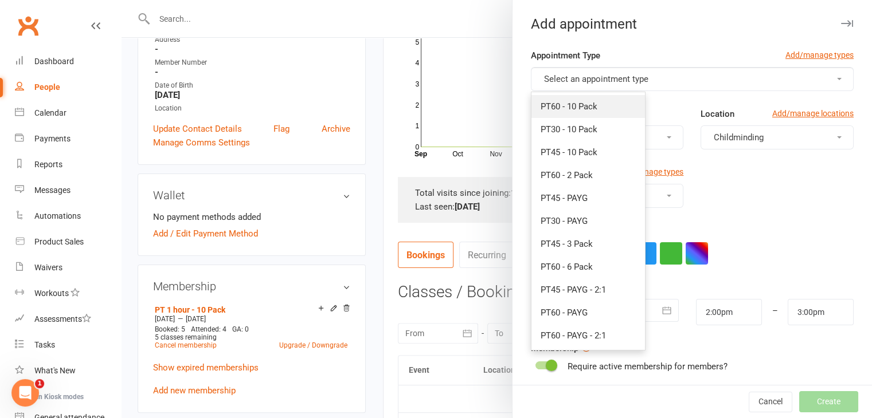
click at [576, 107] on span "PT60 - 10 Pack" at bounding box center [569, 106] width 57 height 10
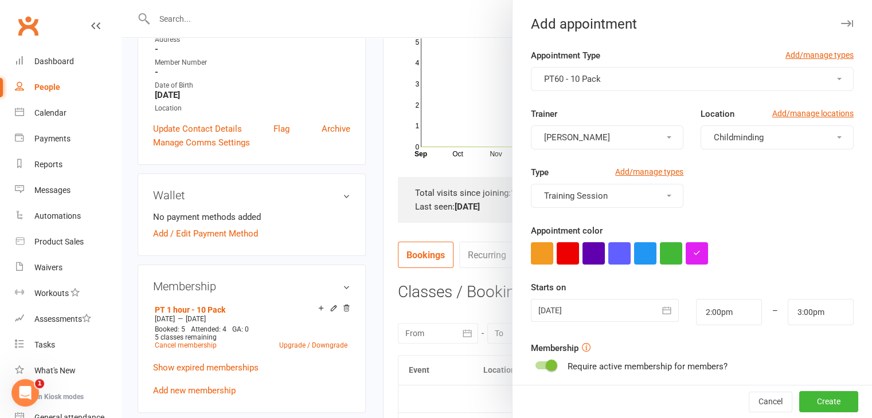
click at [573, 139] on button "[PERSON_NAME]" at bounding box center [607, 138] width 153 height 24
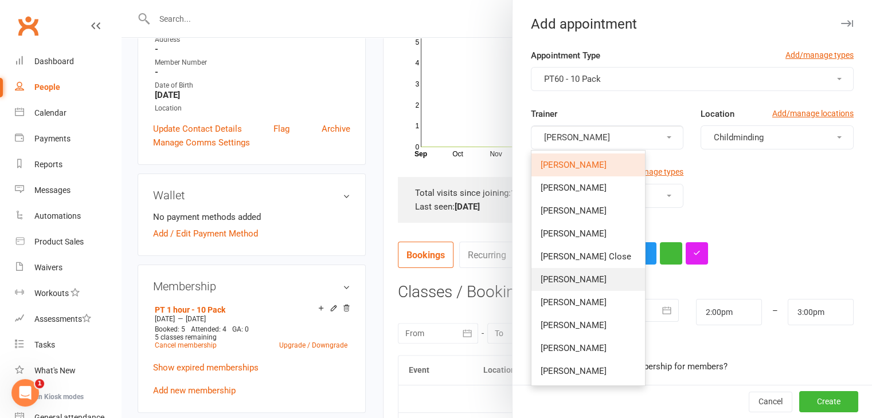
click at [571, 276] on span "[PERSON_NAME]" at bounding box center [574, 280] width 66 height 10
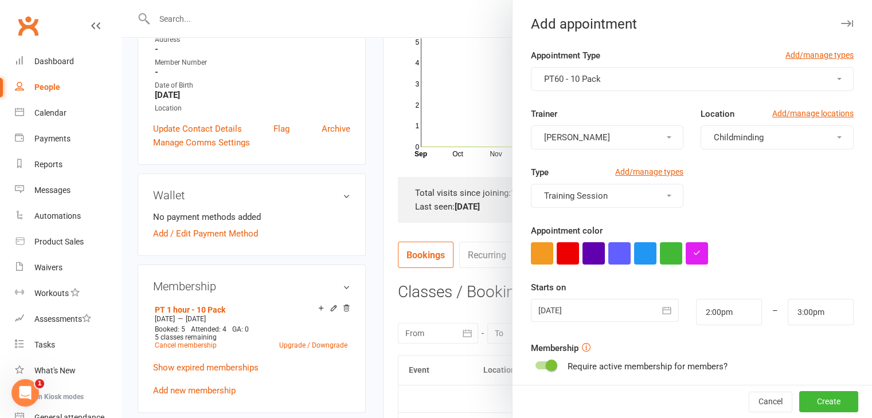
click at [722, 141] on span "Childminding" at bounding box center [739, 137] width 50 height 10
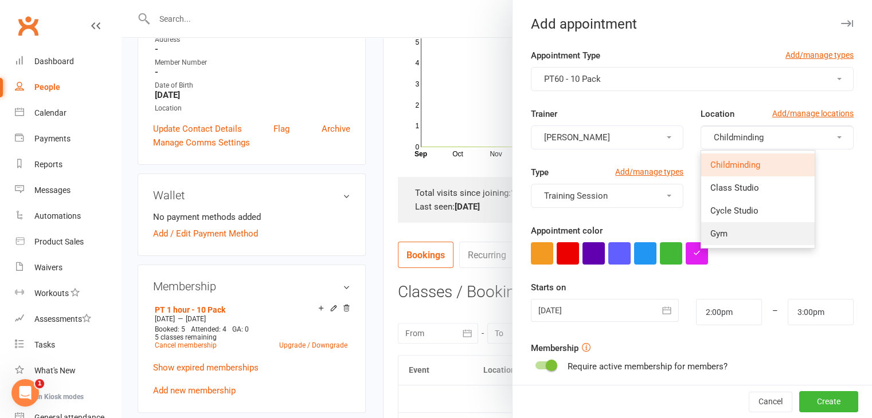
click at [721, 240] on link "Gym" at bounding box center [758, 233] width 114 height 23
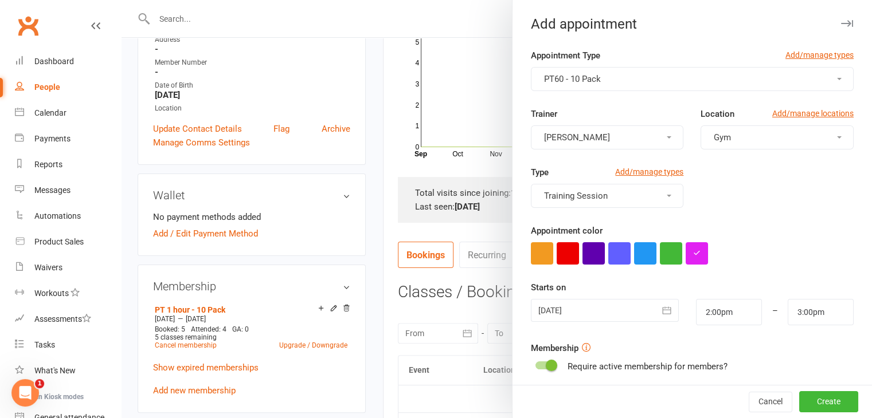
click at [561, 309] on div at bounding box center [605, 310] width 148 height 23
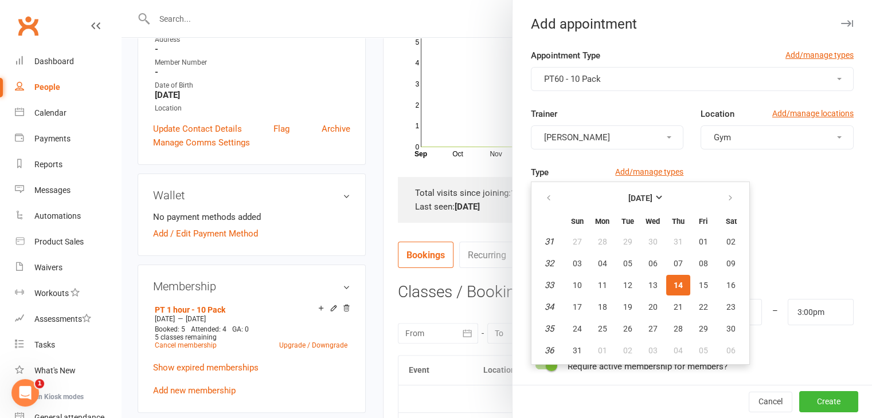
click at [819, 263] on div at bounding box center [692, 253] width 323 height 22
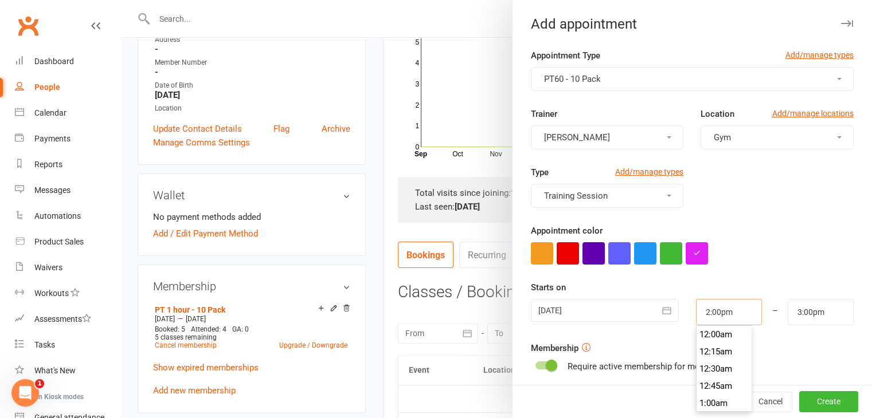
click at [737, 309] on input "2:00pm" at bounding box center [729, 312] width 66 height 26
drag, startPoint x: 737, startPoint y: 309, endPoint x: 663, endPoint y: 310, distance: 73.4
click at [663, 310] on div "14 Aug 2025 August 2025 Sun Mon Tue Wed Thu Fri Sat 31 27 28 29 30 31 01 02 32 …" at bounding box center [692, 312] width 340 height 26
type input "1"
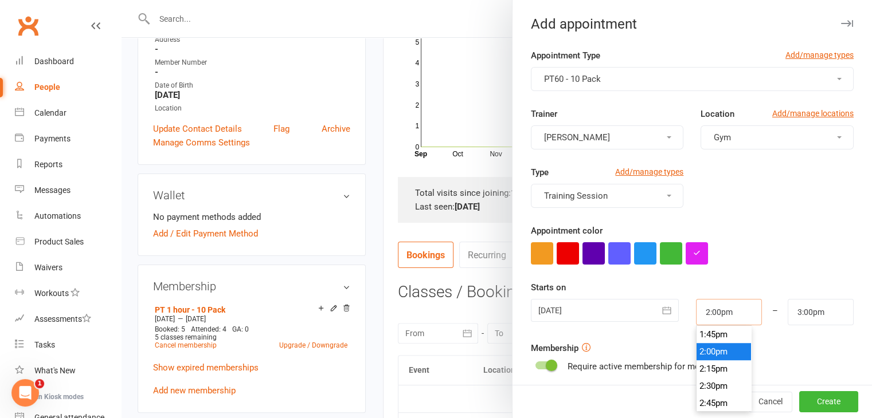
type input "2:00am"
type input "11"
type input "12:00pm"
type input "11.0"
type input "2:10am"
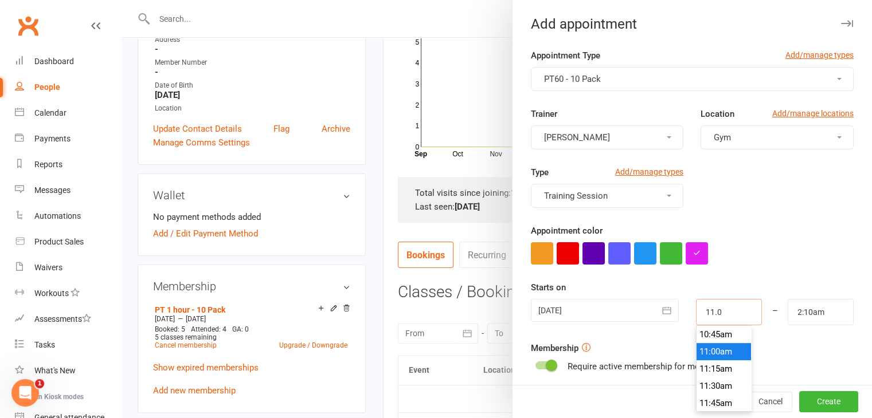
type input "11.00"
type input "12:00pm"
type input "11:00am"
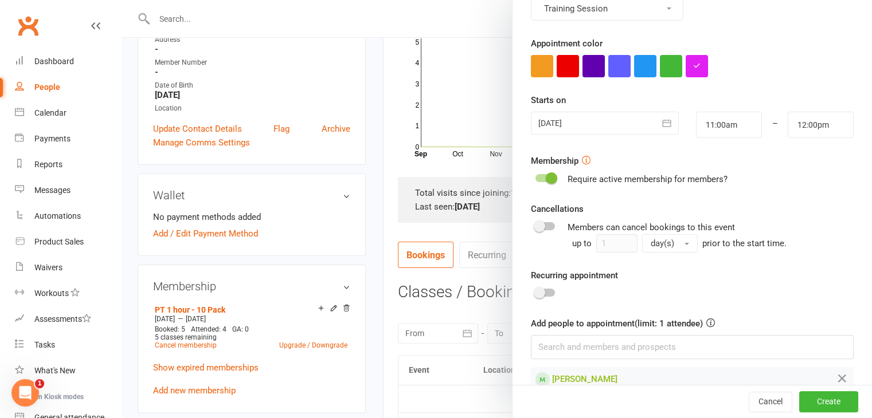
scroll to position [209, 0]
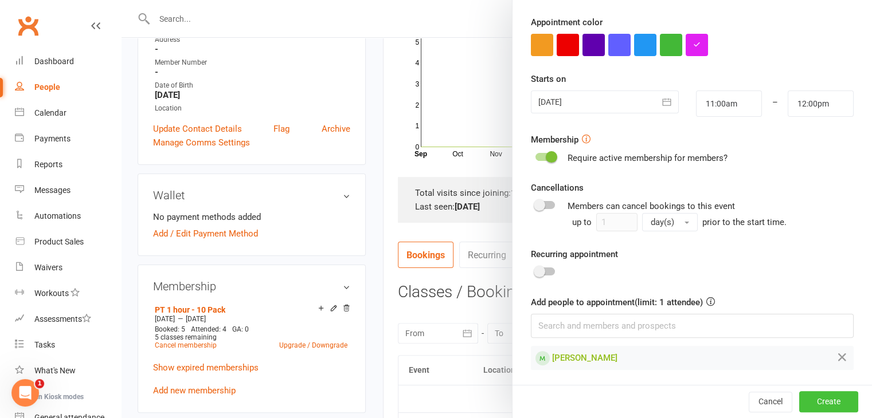
click at [813, 398] on button "Create" at bounding box center [828, 402] width 59 height 21
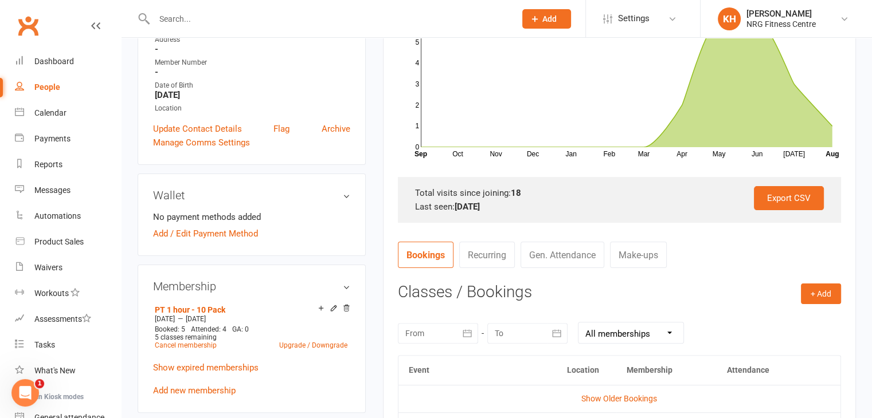
click at [233, 22] on input "text" at bounding box center [329, 19] width 357 height 16
type input "clark"
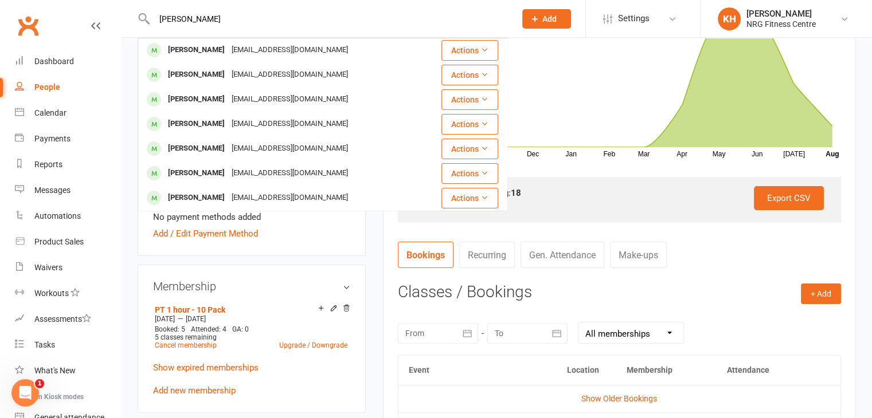
scroll to position [0, 0]
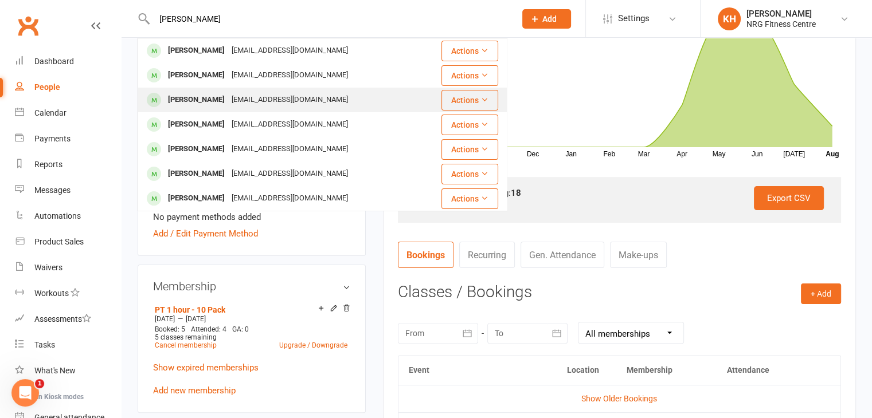
click at [228, 101] on div "cameronandalisonclark@gmail.com" at bounding box center [289, 100] width 123 height 17
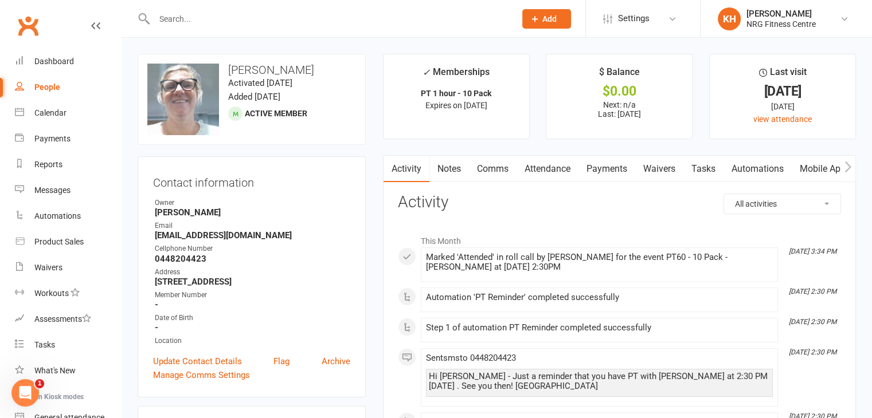
click at [542, 172] on link "Attendance" at bounding box center [547, 169] width 62 height 26
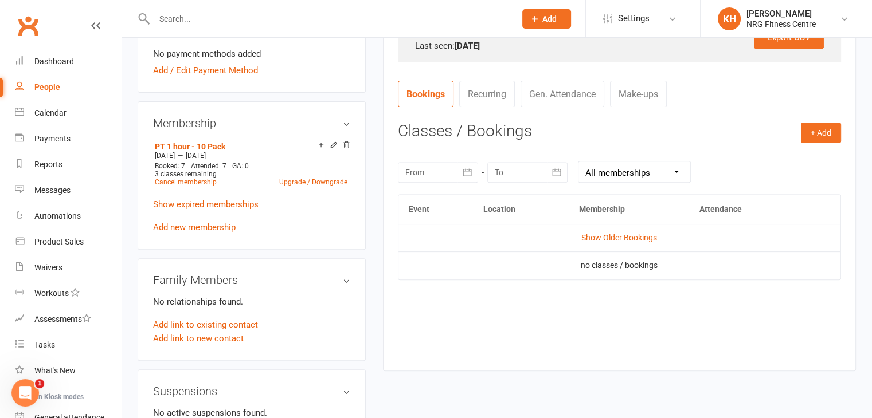
scroll to position [385, 0]
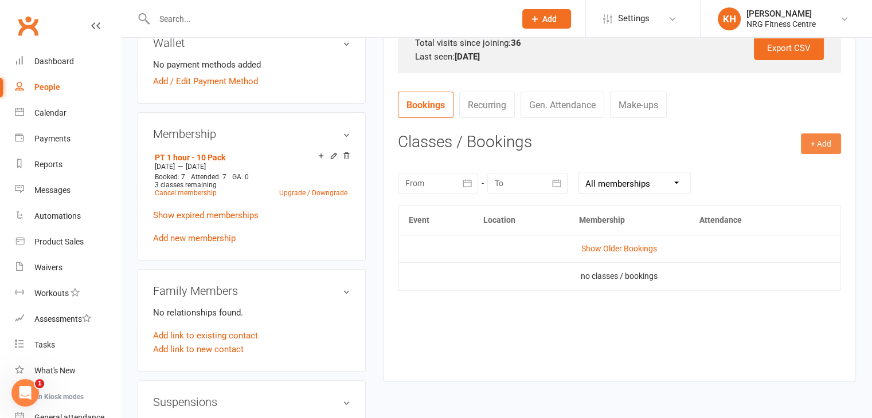
click at [814, 147] on button "+ Add" at bounding box center [821, 144] width 40 height 21
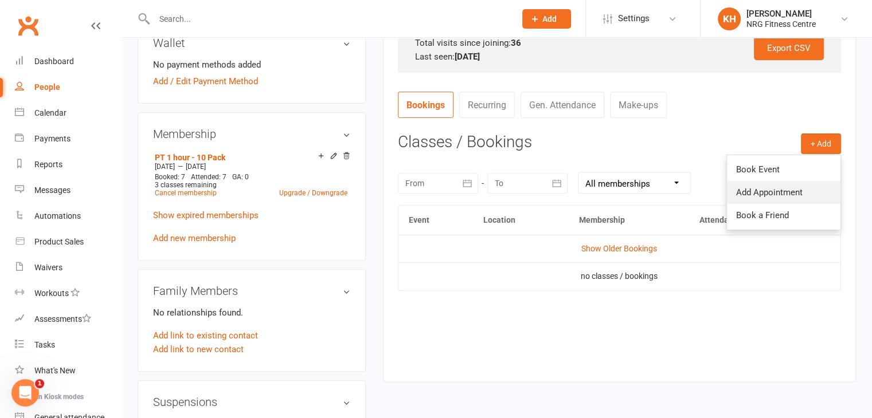
click at [766, 195] on link "Add Appointment" at bounding box center [784, 192] width 114 height 23
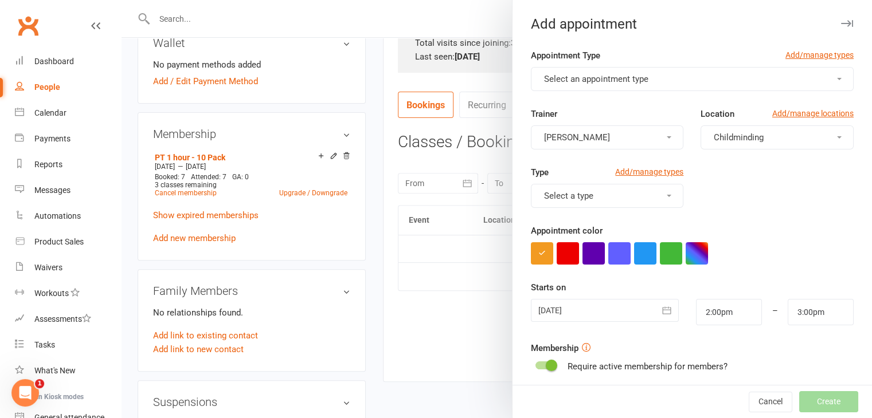
click at [600, 80] on span "Select an appointment type" at bounding box center [596, 79] width 104 height 10
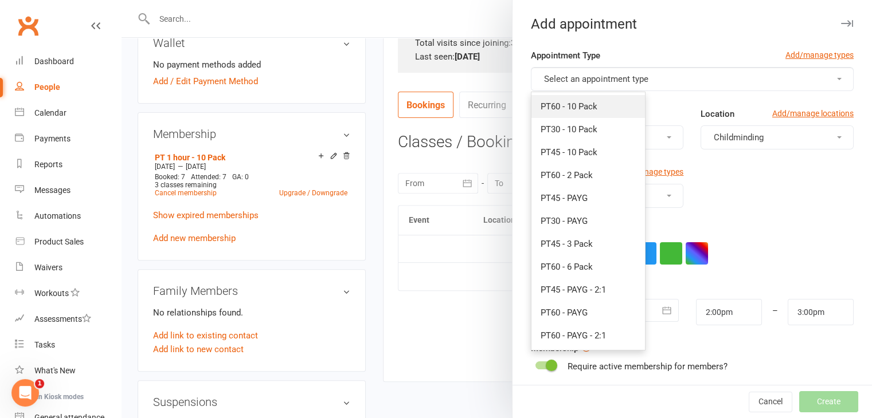
click at [573, 109] on span "PT60 - 10 Pack" at bounding box center [569, 106] width 57 height 10
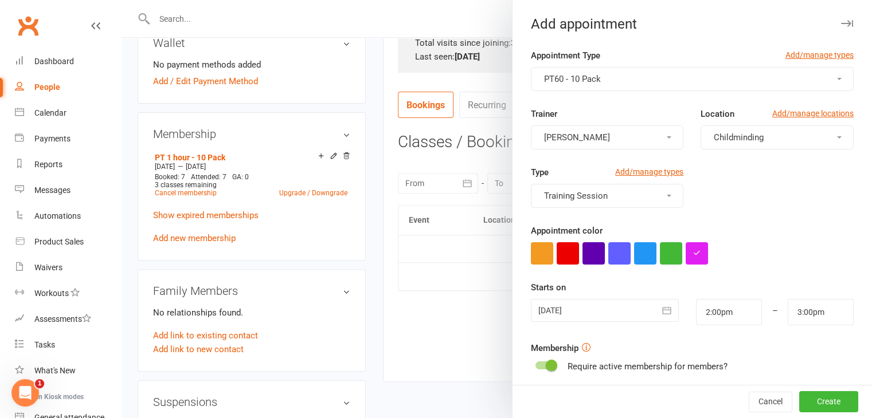
click at [610, 133] on button "[PERSON_NAME]" at bounding box center [607, 138] width 153 height 24
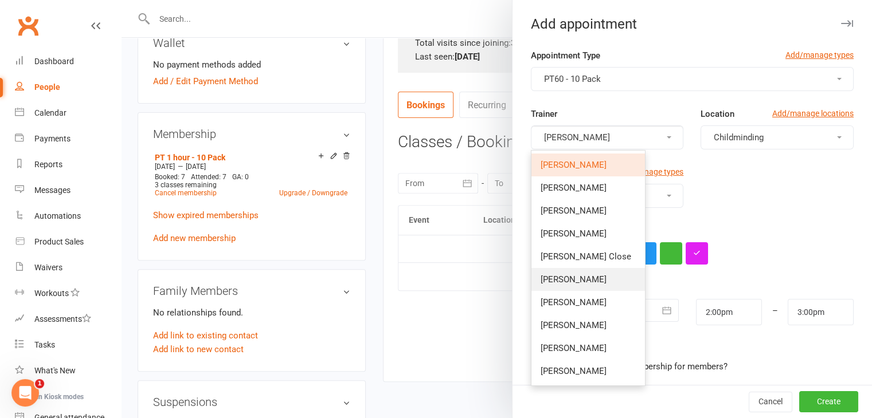
click at [578, 273] on link "[PERSON_NAME]" at bounding box center [588, 279] width 114 height 23
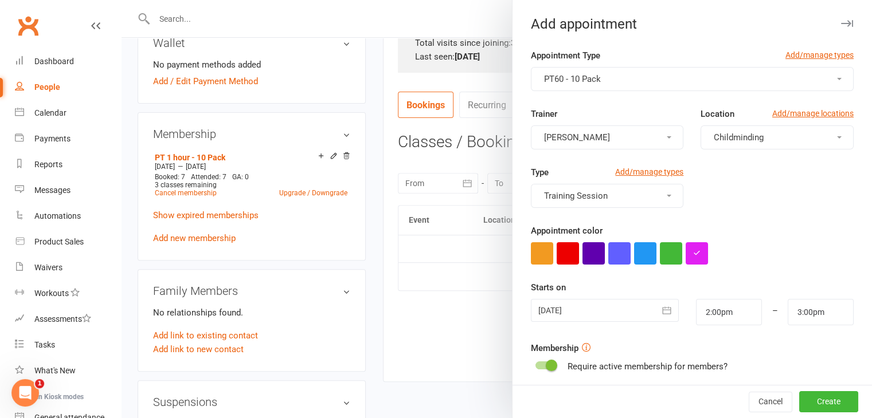
click at [737, 130] on button "Childminding" at bounding box center [776, 138] width 153 height 24
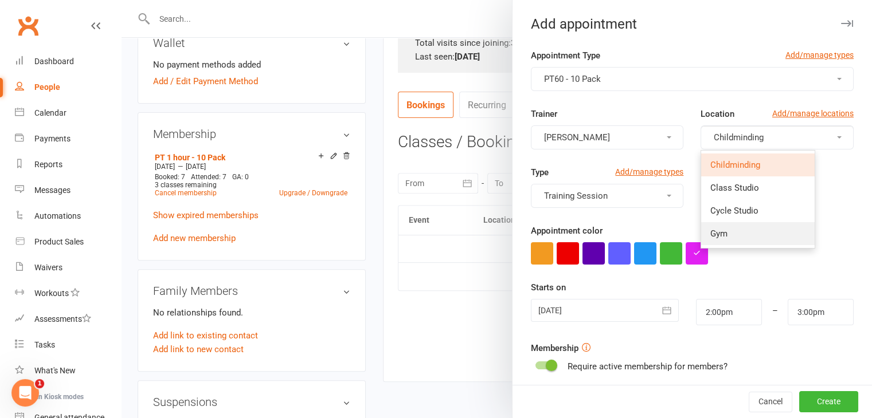
click at [722, 236] on link "Gym" at bounding box center [758, 233] width 114 height 23
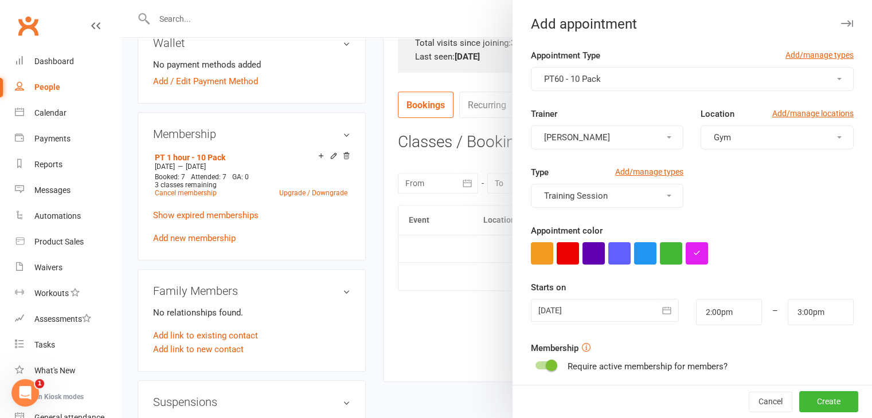
click at [598, 308] on div at bounding box center [605, 310] width 148 height 23
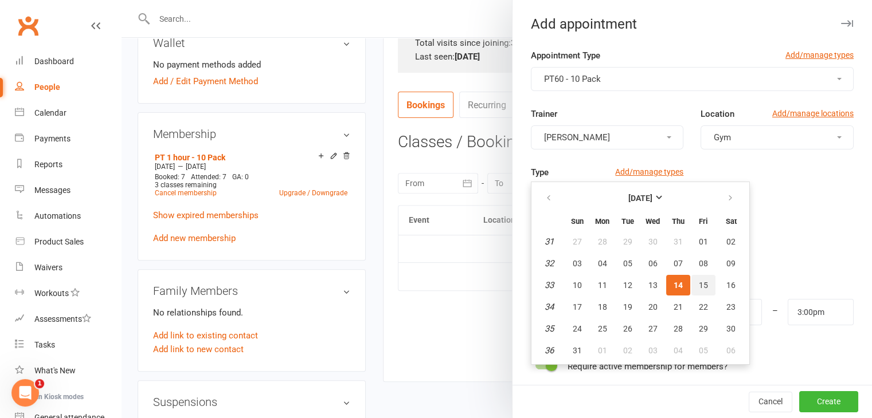
click at [692, 288] on button "15" at bounding box center [703, 285] width 24 height 21
type input "15 Aug 2025"
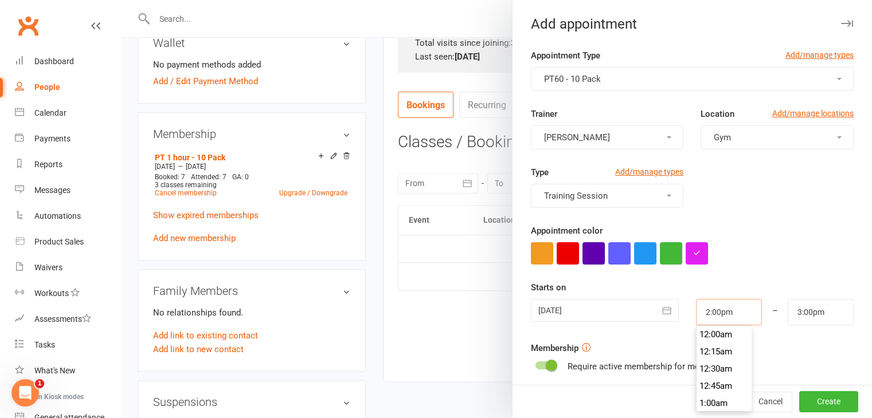
click at [725, 312] on input "2:00pm" at bounding box center [729, 312] width 66 height 26
drag, startPoint x: 674, startPoint y: 306, endPoint x: 620, endPoint y: 303, distance: 54.0
click at [620, 303] on div "15 Aug 2025 August 2025 Sun Mon Tue Wed Thu Fri Sat 31 27 28 29 30 31 01 02 32 …" at bounding box center [692, 312] width 340 height 26
type input "1.00pm"
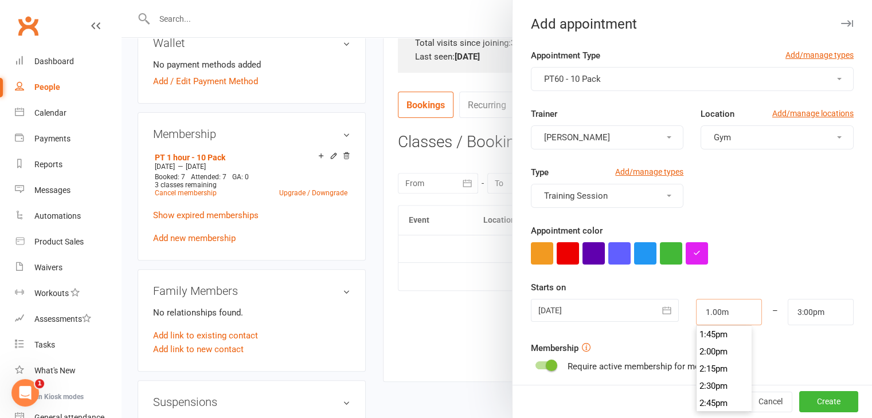
type input "2:00pm"
type input "1:00pm"
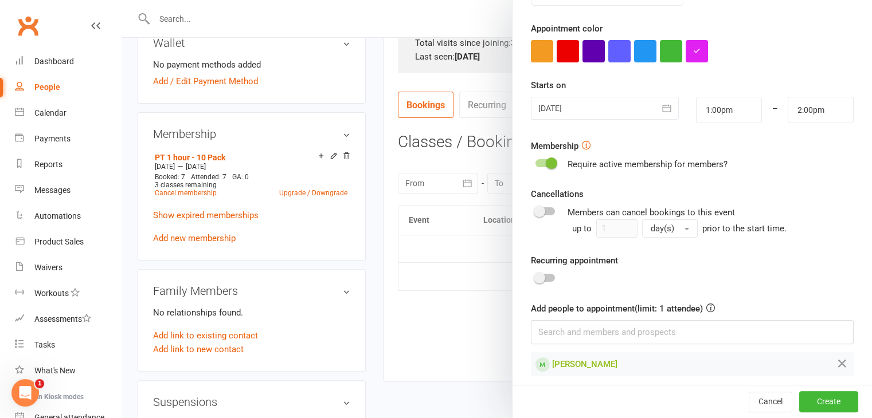
scroll to position [209, 0]
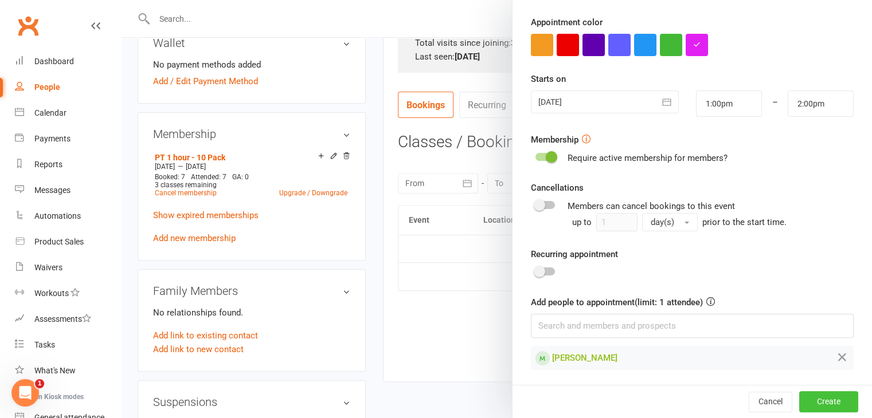
click at [808, 409] on button "Create" at bounding box center [828, 402] width 59 height 21
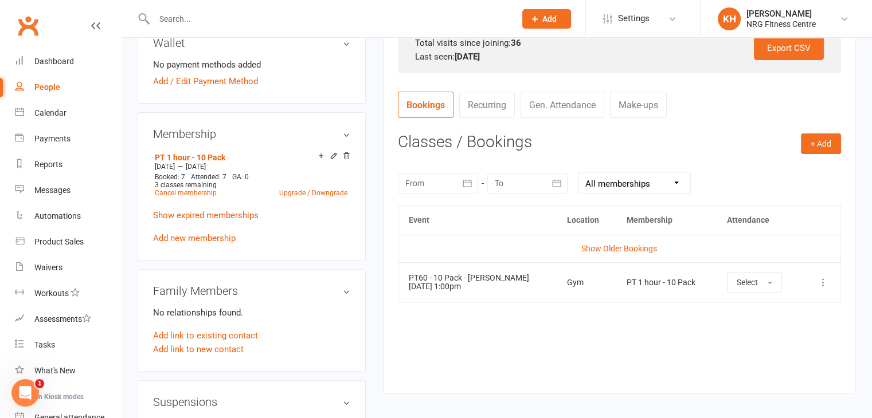
click at [197, 24] on input "text" at bounding box center [329, 19] width 357 height 16
type input "burge"
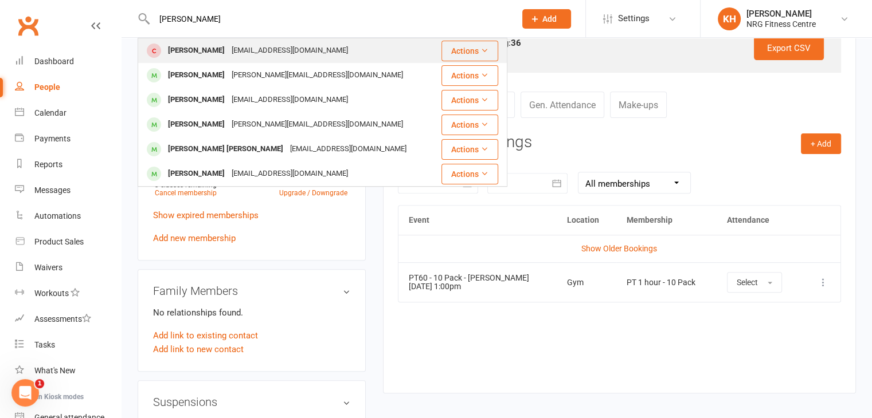
click at [187, 43] on div "Lucinda Burges" at bounding box center [197, 50] width 64 height 17
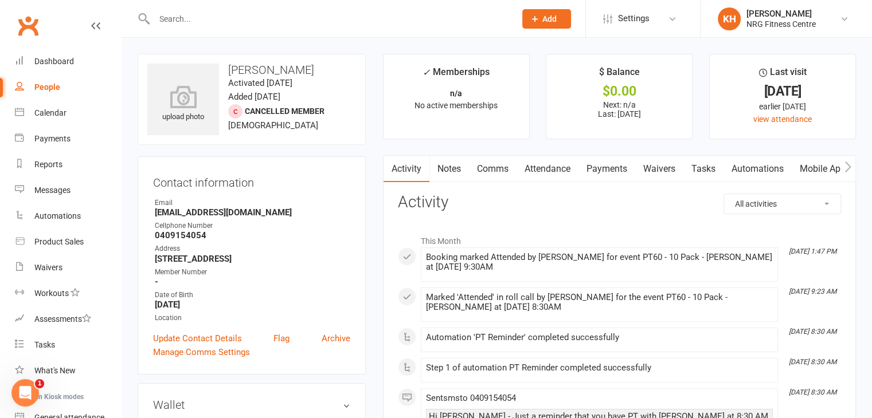
click at [601, 173] on link "Payments" at bounding box center [606, 169] width 57 height 26
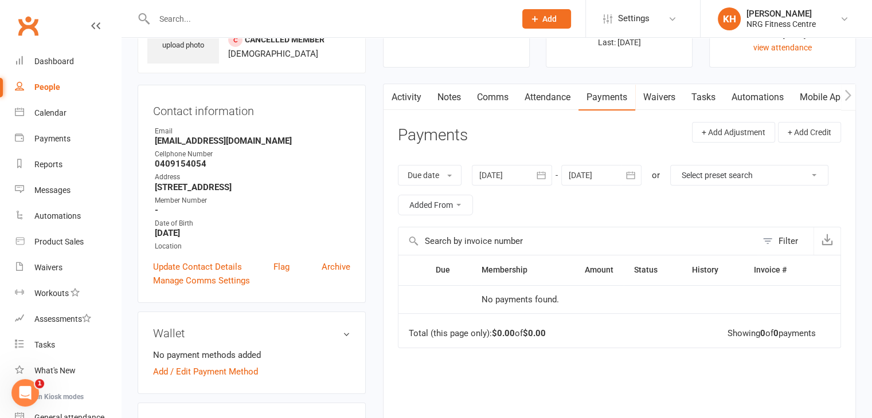
scroll to position [66, 0]
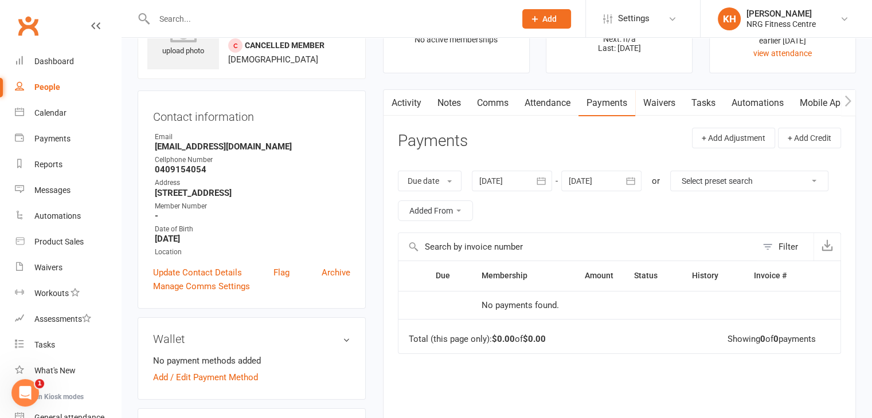
click at [535, 178] on button "button" at bounding box center [541, 181] width 21 height 21
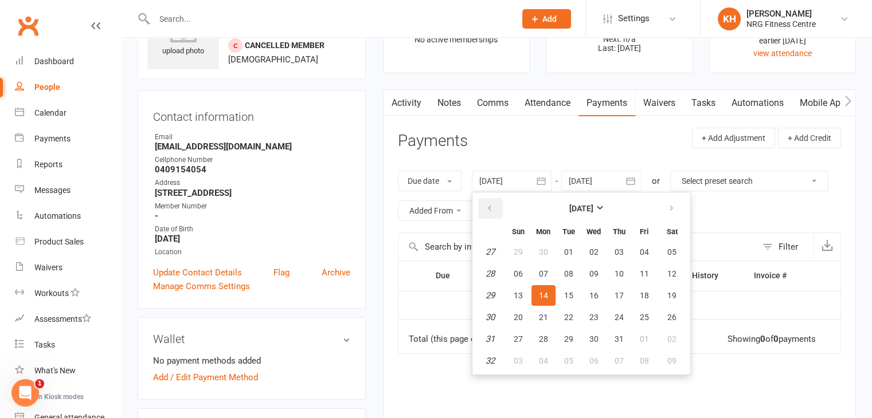
click at [490, 207] on icon "button" at bounding box center [490, 208] width 8 height 9
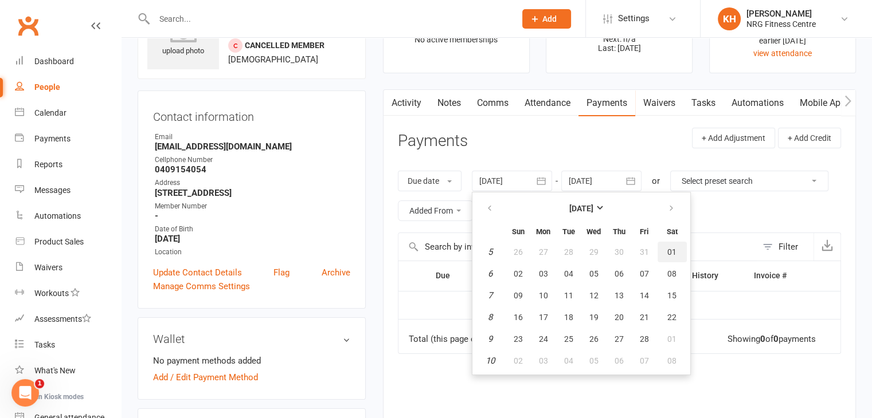
click at [665, 250] on button "01" at bounding box center [672, 252] width 29 height 21
type input "01 Feb 2025"
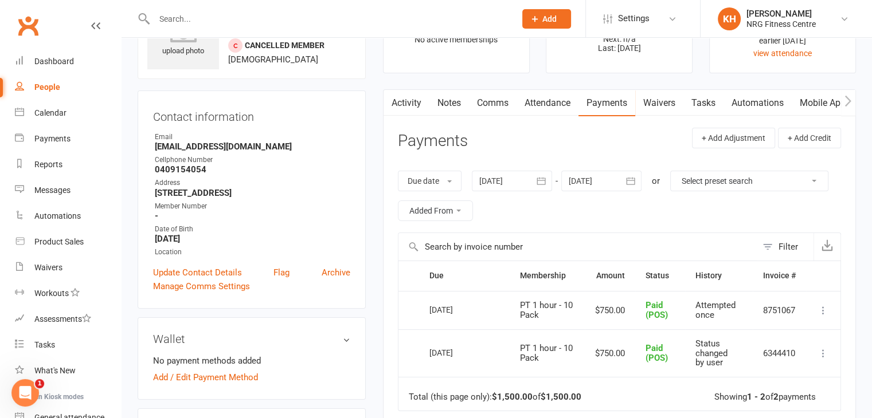
click at [539, 110] on link "Attendance" at bounding box center [547, 103] width 62 height 26
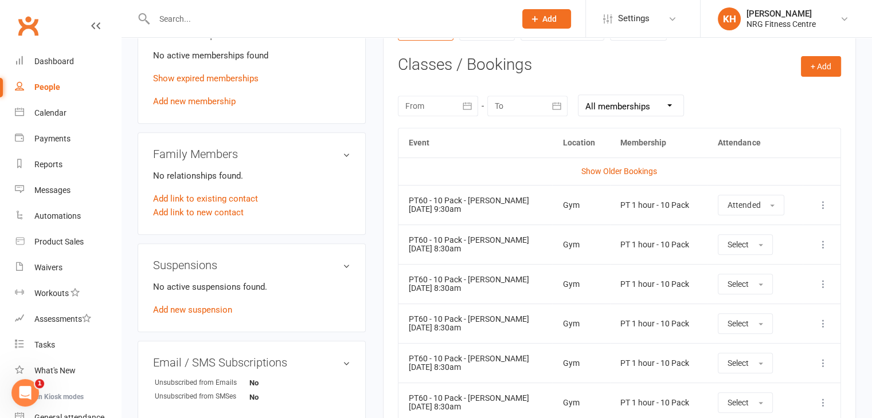
scroll to position [447, 0]
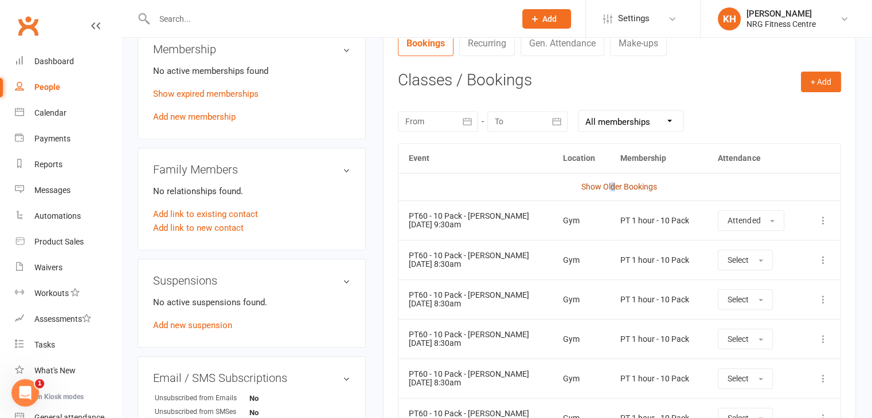
click at [613, 188] on link "Show Older Bookings" at bounding box center [619, 186] width 76 height 9
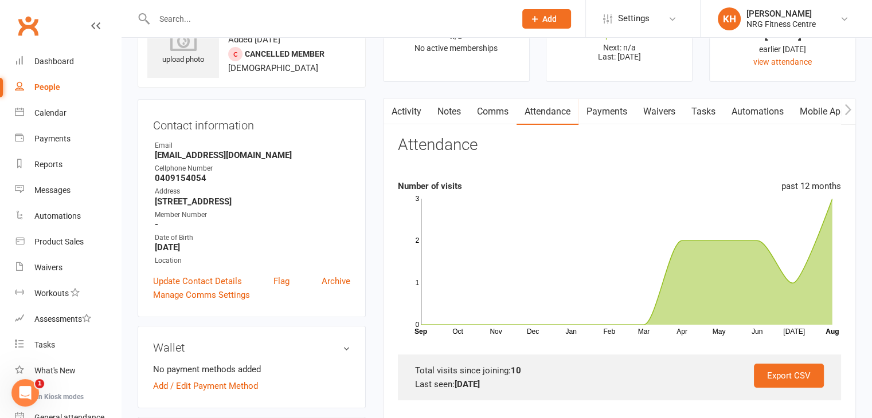
scroll to position [25, 0]
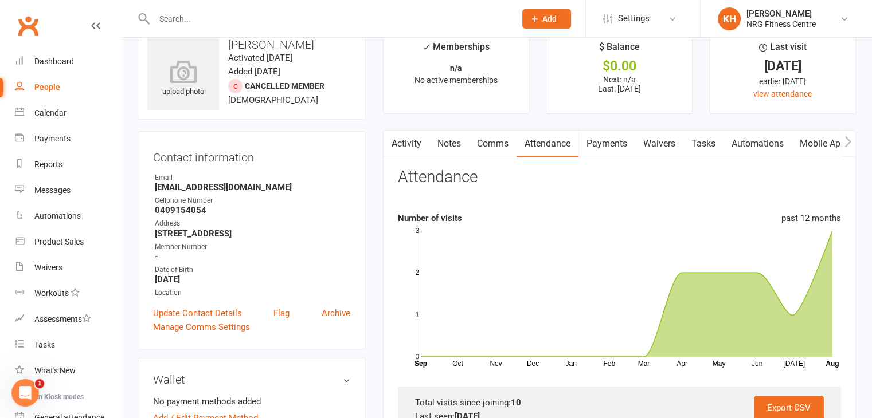
click at [613, 143] on link "Payments" at bounding box center [606, 144] width 57 height 26
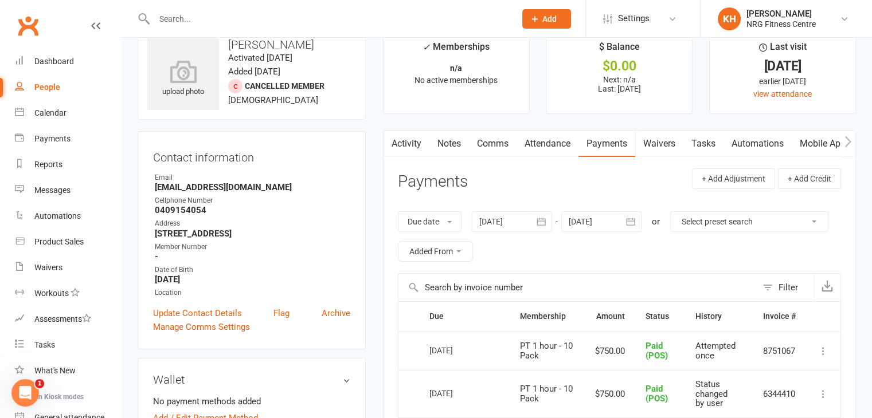
click at [548, 143] on link "Attendance" at bounding box center [547, 144] width 62 height 26
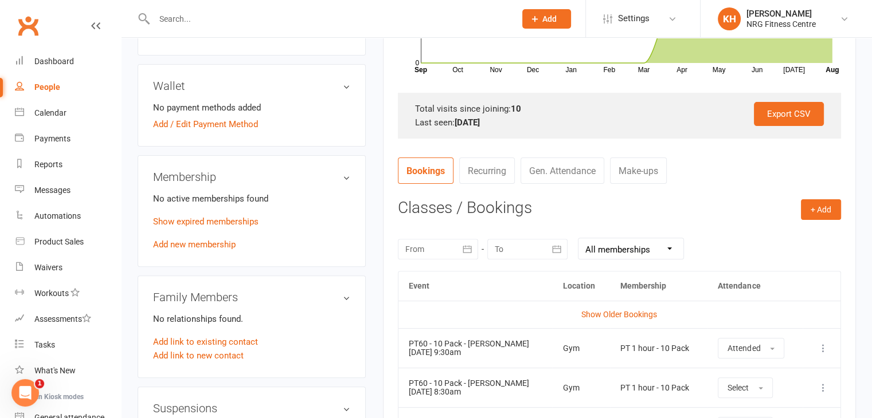
scroll to position [365, 0]
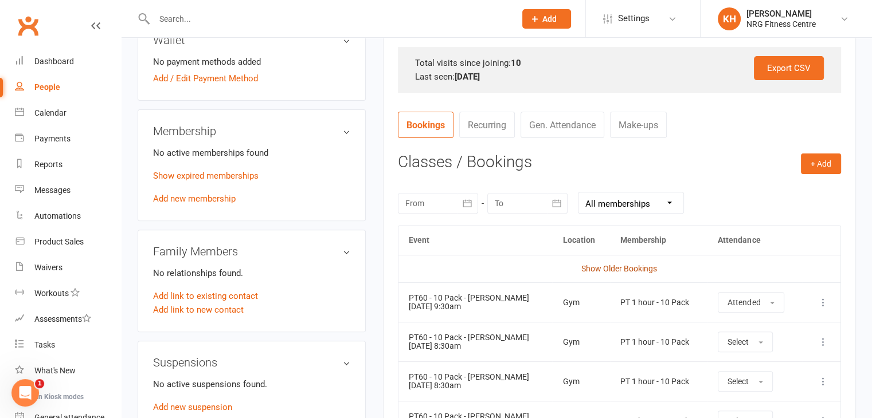
click at [616, 269] on link "Show Older Bookings" at bounding box center [619, 268] width 76 height 9
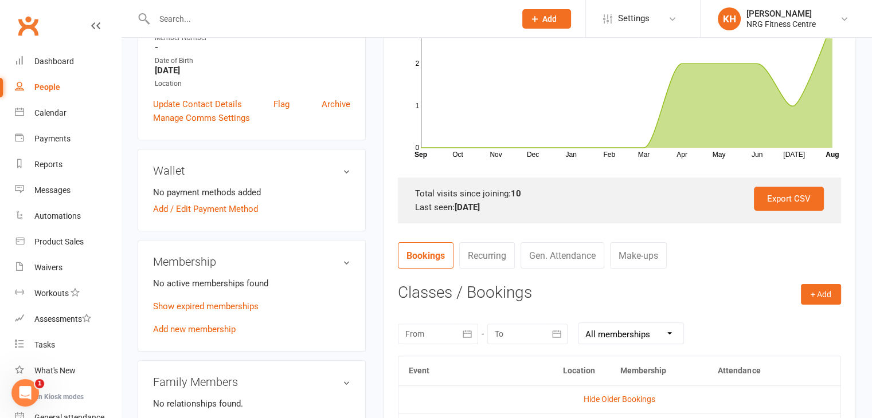
scroll to position [0, 0]
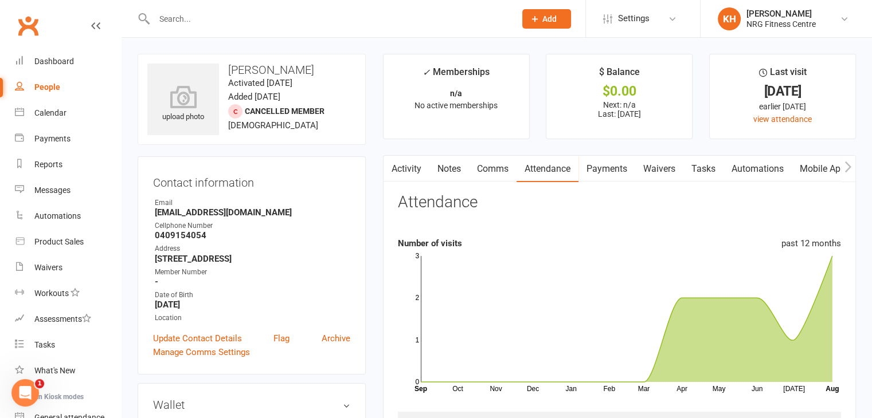
click at [195, 21] on input "text" at bounding box center [329, 19] width 357 height 16
type input "wendy"
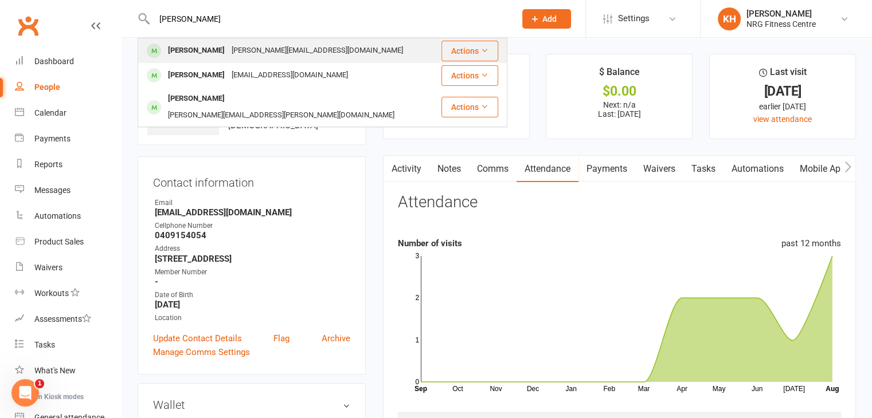
click at [209, 45] on div "Wendy Robinson" at bounding box center [197, 50] width 64 height 17
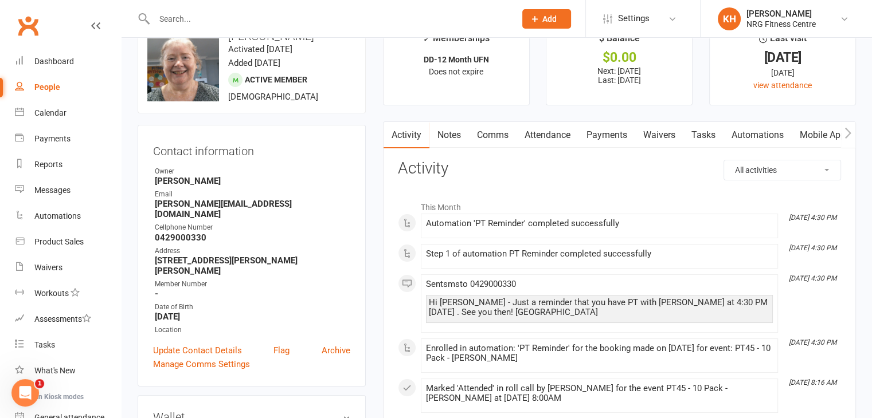
scroll to position [14, 0]
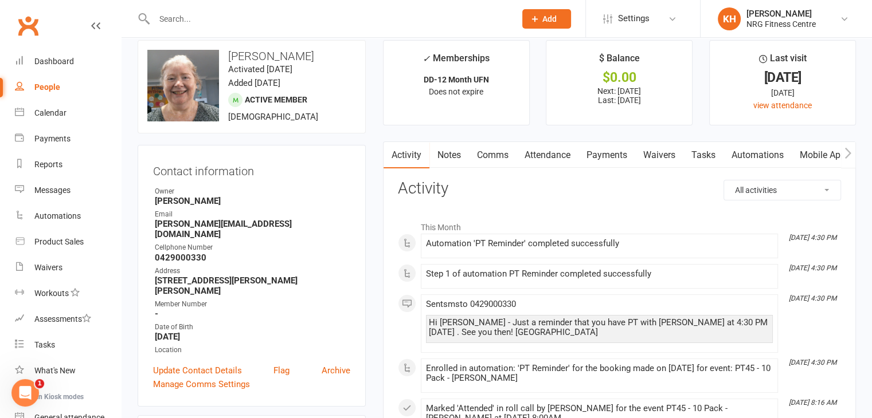
click at [527, 154] on link "Attendance" at bounding box center [547, 155] width 62 height 26
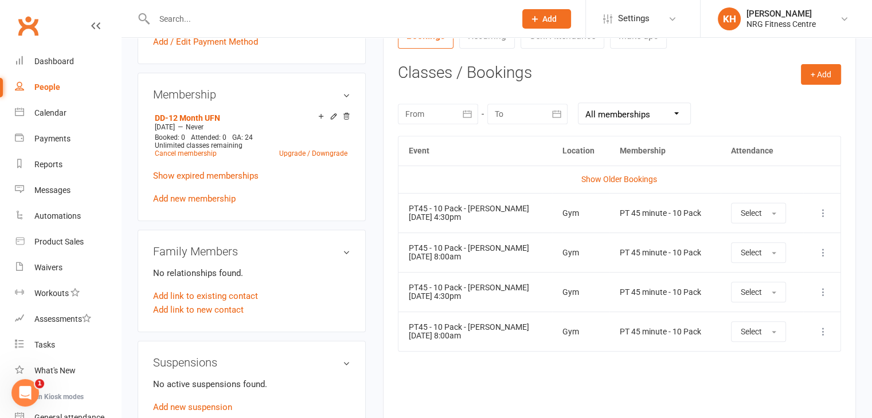
scroll to position [458, 0]
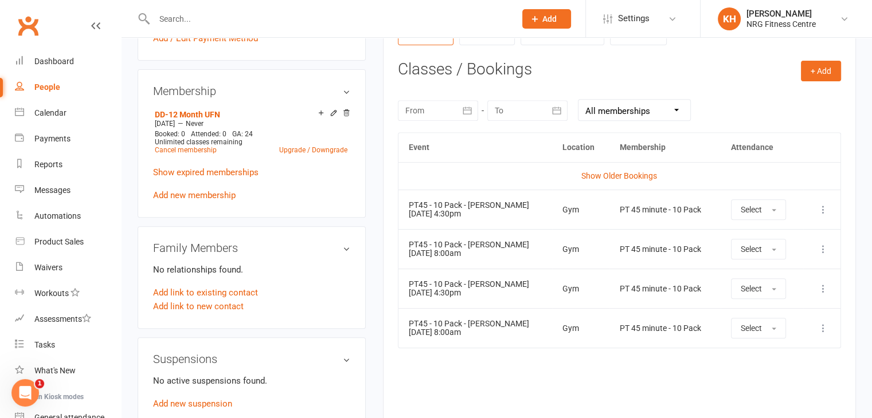
click at [823, 248] on icon at bounding box center [822, 249] width 11 height 11
click at [821, 249] on icon at bounding box center [822, 249] width 11 height 11
click at [745, 296] on link "View event" at bounding box center [773, 294] width 114 height 23
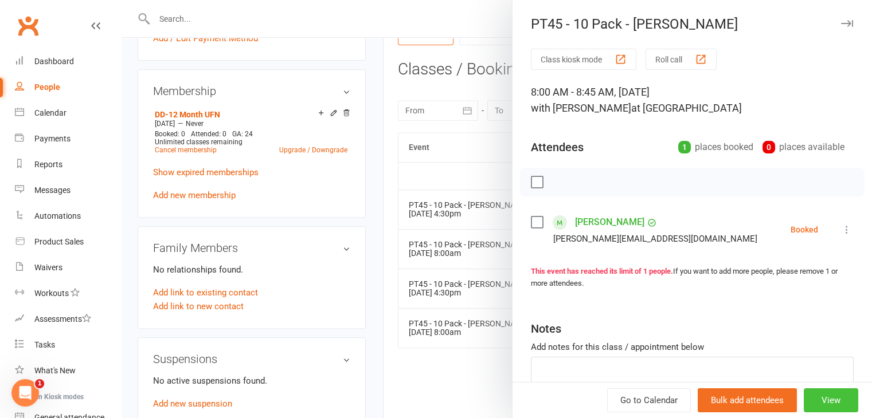
click at [818, 402] on button "View" at bounding box center [831, 401] width 54 height 24
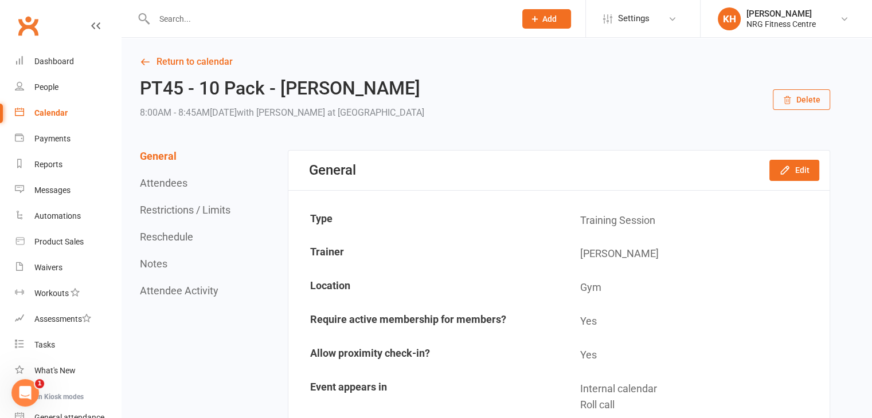
click at [165, 237] on button "Reschedule" at bounding box center [166, 237] width 53 height 12
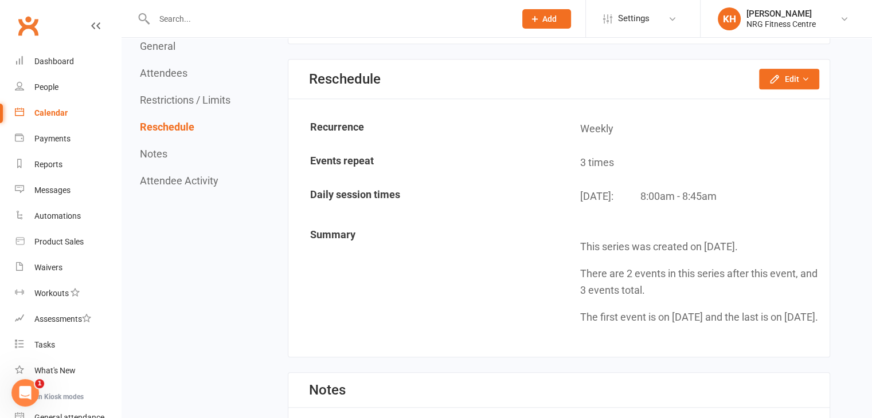
scroll to position [885, 0]
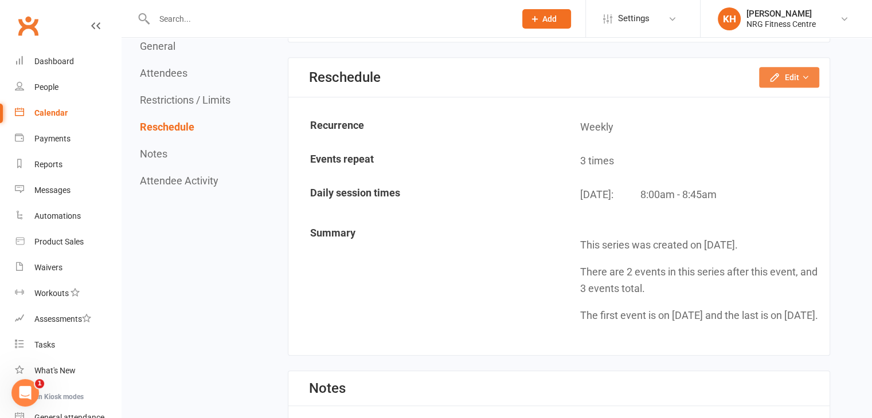
click at [781, 77] on button "Edit" at bounding box center [789, 77] width 60 height 21
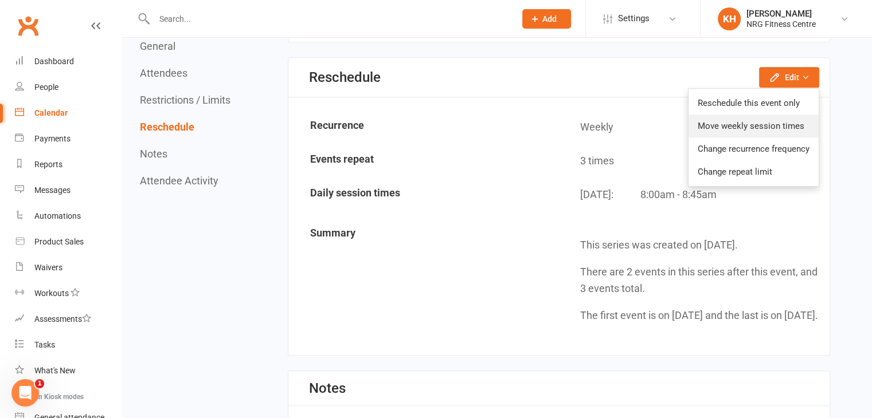
click at [757, 120] on link "Move weekly session times" at bounding box center [753, 126] width 130 height 23
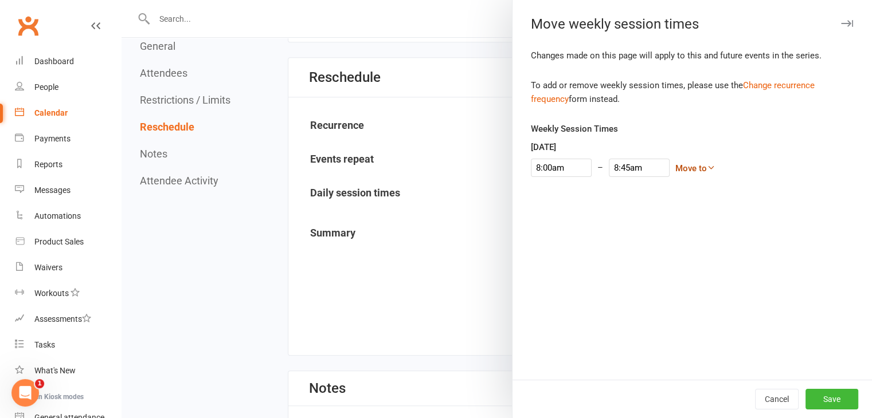
click at [707, 165] on icon at bounding box center [711, 167] width 9 height 9
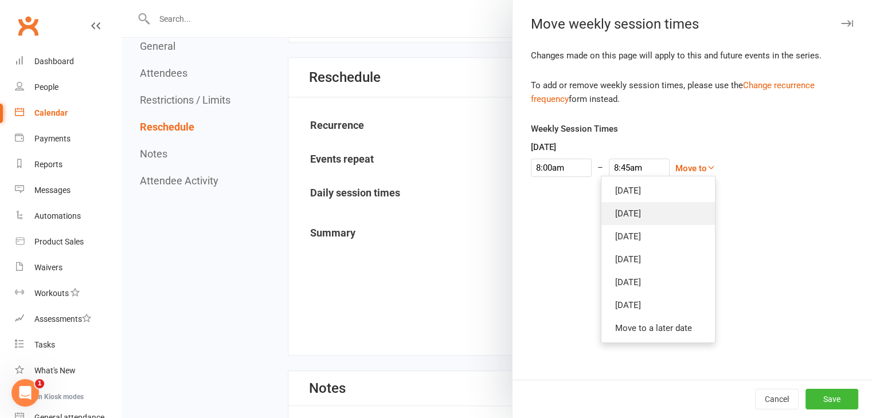
click at [613, 220] on link "Monday" at bounding box center [658, 213] width 114 height 23
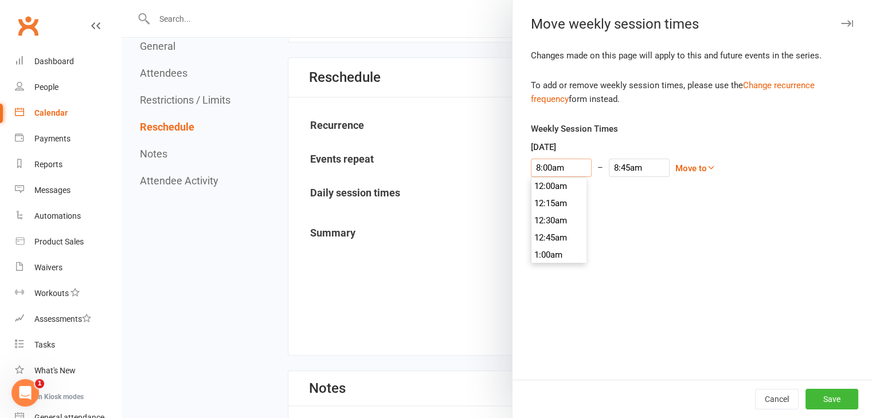
drag, startPoint x: 567, startPoint y: 170, endPoint x: 459, endPoint y: 170, distance: 108.3
click at [459, 0] on div "Move weekly session times Changes made on this page will apply to this and futu…" at bounding box center [497, 0] width 750 height 0
type input "9"
type input "9:45am"
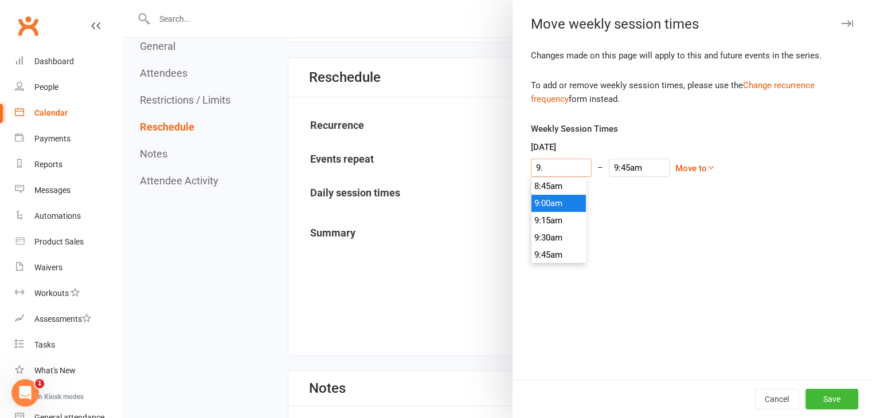
type input "9.3"
type input "9:45pm"
type input "9.30"
type input "10:15am"
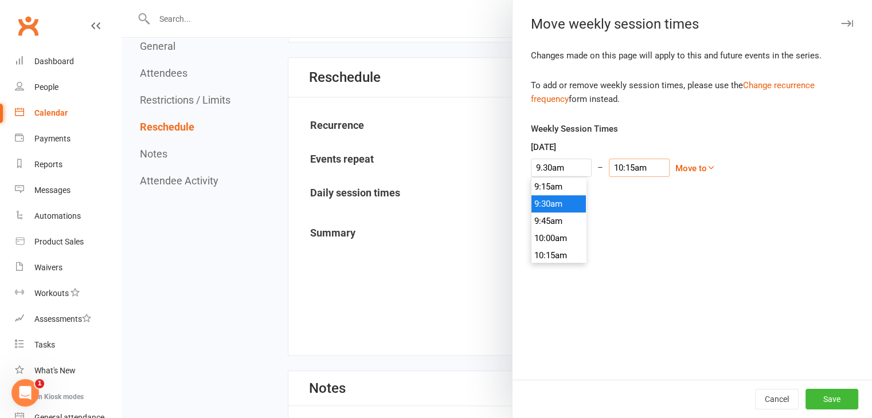
type input "9:30am"
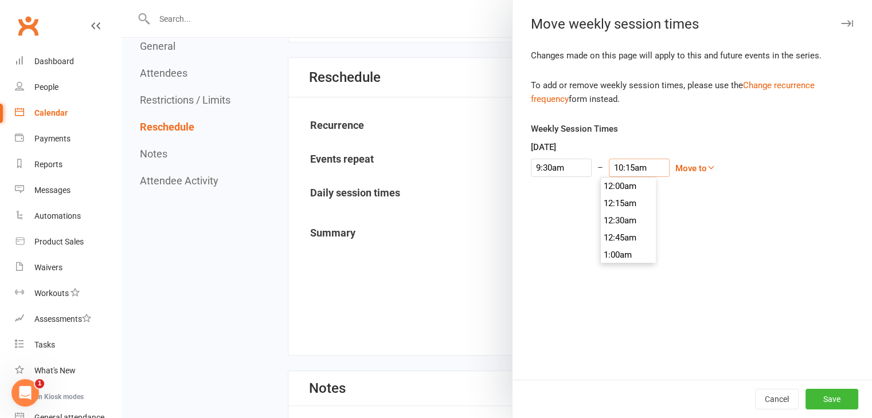
scroll to position [688, 0]
click at [628, 206] on li "10:15am" at bounding box center [628, 203] width 55 height 17
click at [707, 167] on icon at bounding box center [711, 167] width 9 height 9
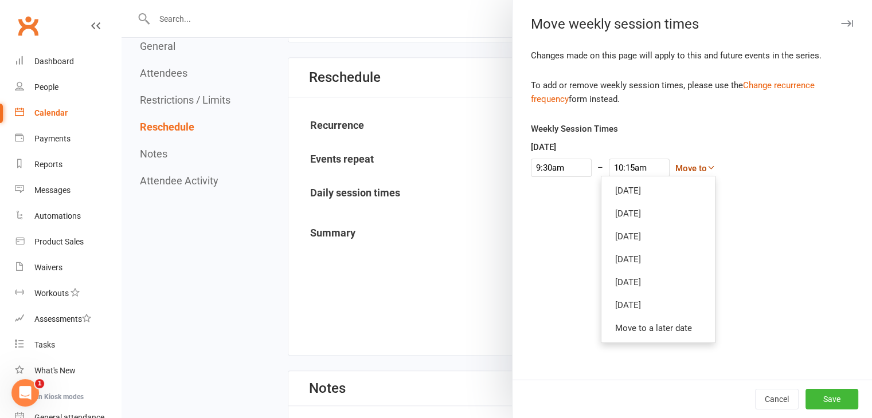
click at [707, 167] on icon at bounding box center [711, 167] width 9 height 9
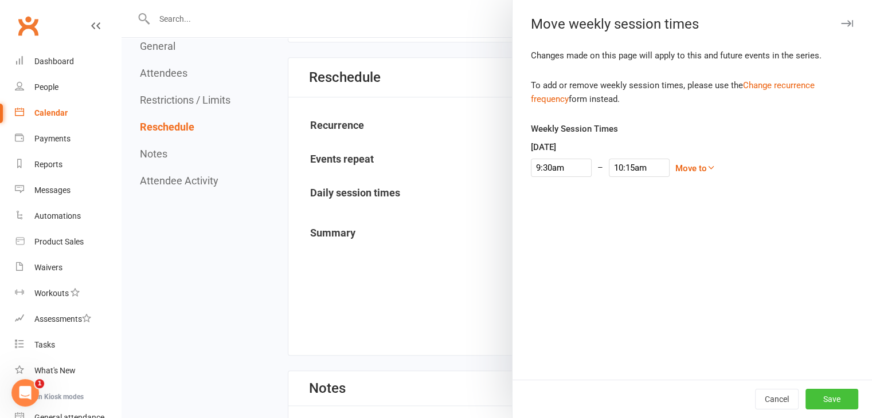
click at [826, 395] on button "Save" at bounding box center [831, 399] width 53 height 21
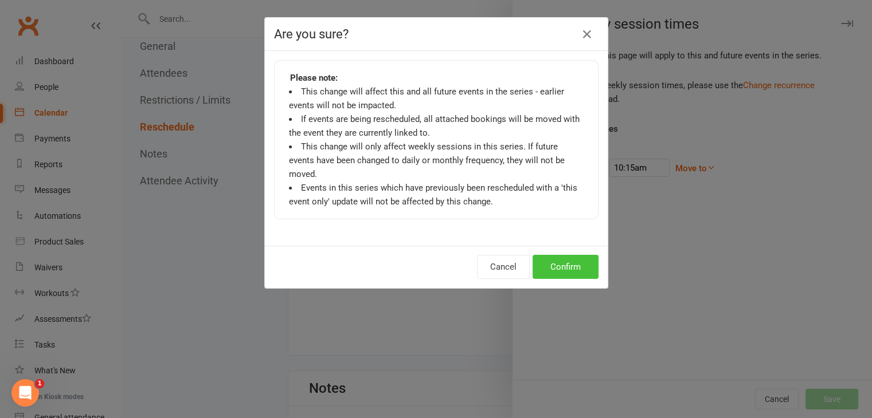
click at [586, 256] on button "Confirm" at bounding box center [566, 267] width 66 height 24
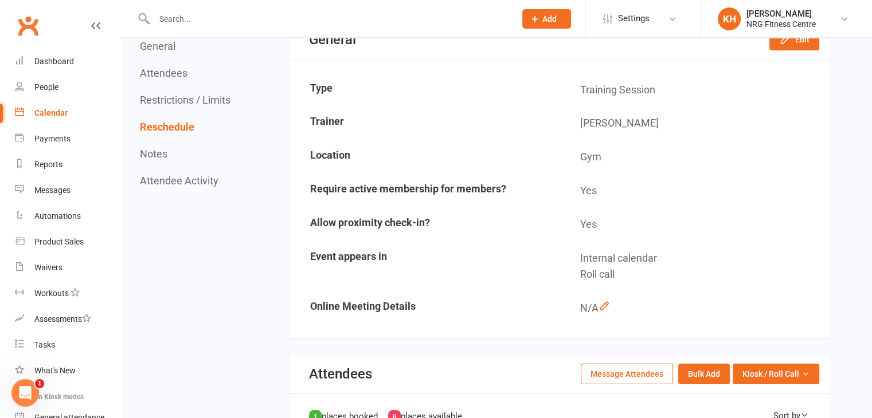
scroll to position [0, 0]
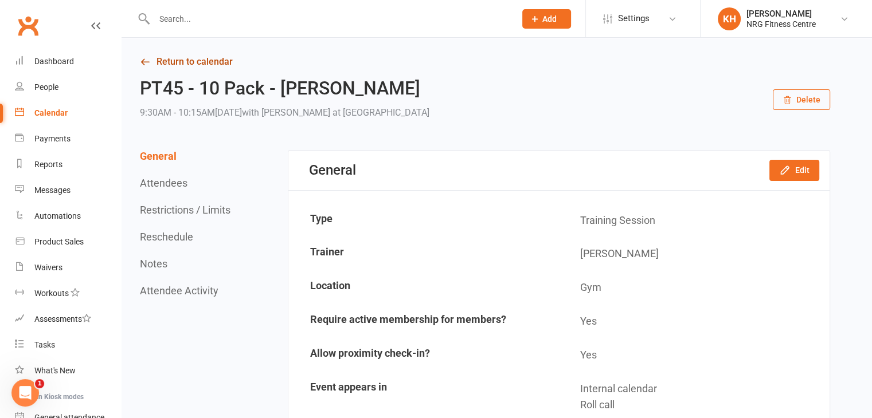
click at [158, 61] on link "Return to calendar" at bounding box center [485, 62] width 690 height 16
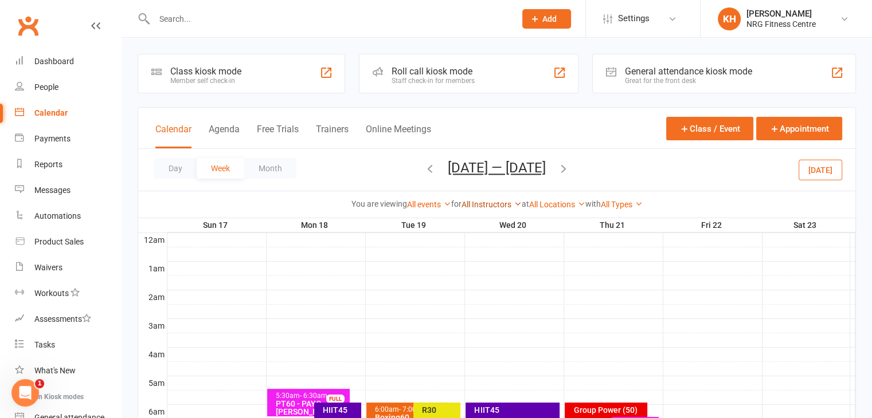
click at [514, 203] on icon at bounding box center [518, 204] width 8 height 8
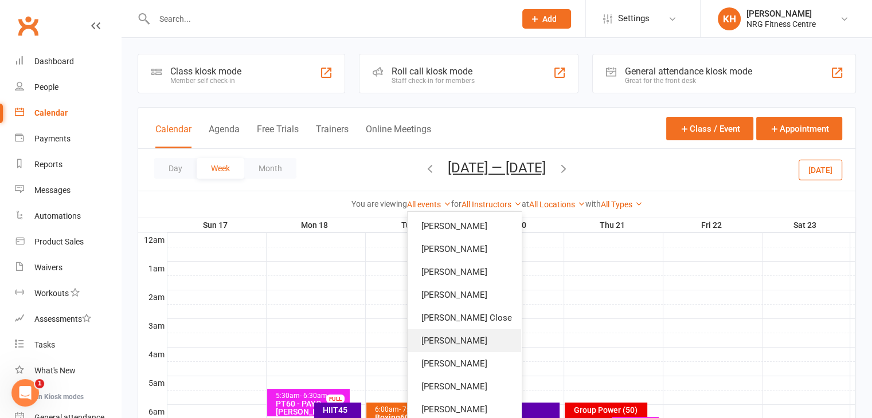
click at [447, 346] on link "[PERSON_NAME]" at bounding box center [465, 341] width 114 height 23
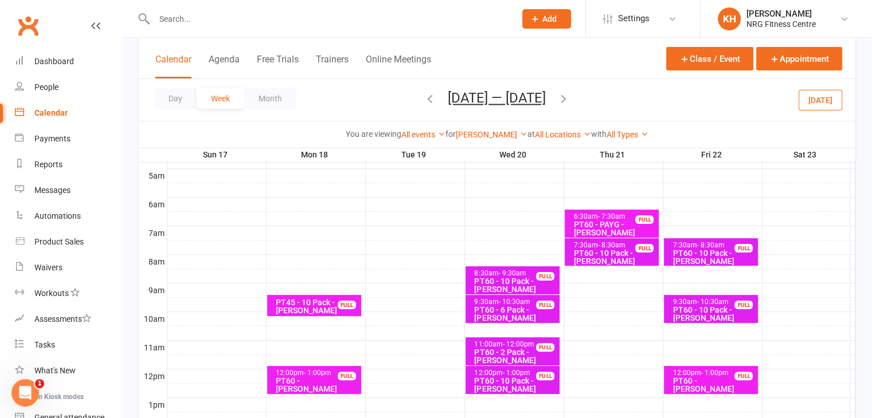
scroll to position [204, 0]
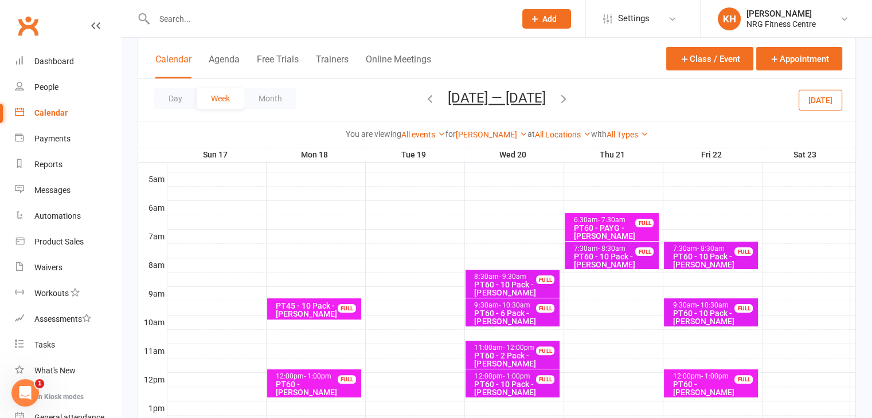
click at [424, 103] on icon "button" at bounding box center [430, 98] width 13 height 13
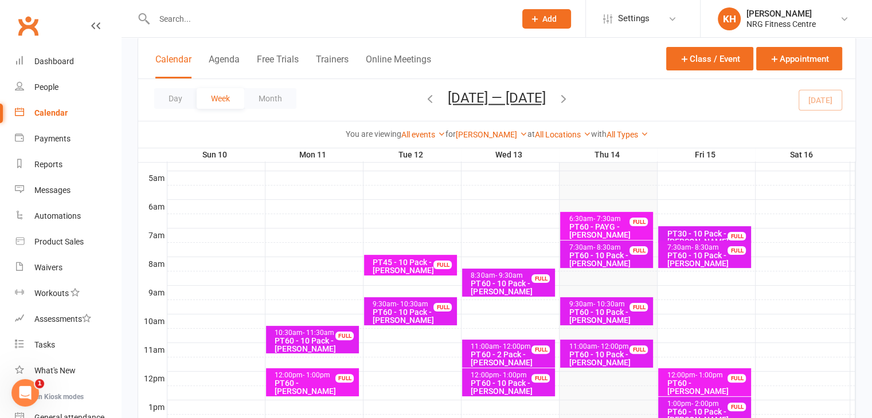
scroll to position [193, 0]
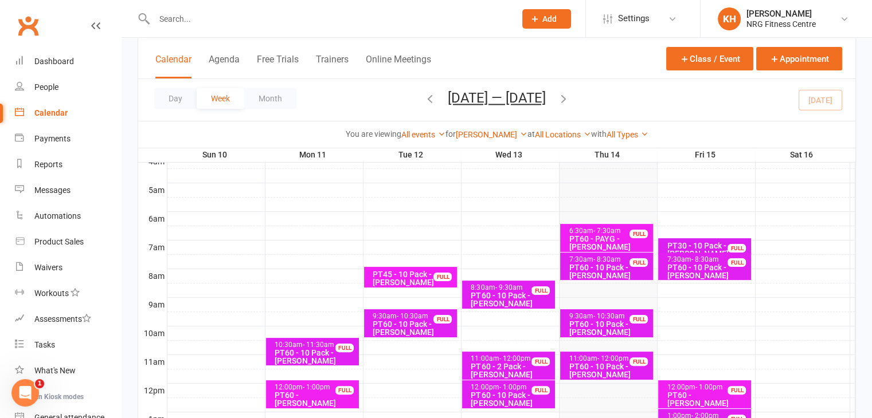
click at [566, 99] on icon "button" at bounding box center [563, 98] width 13 height 13
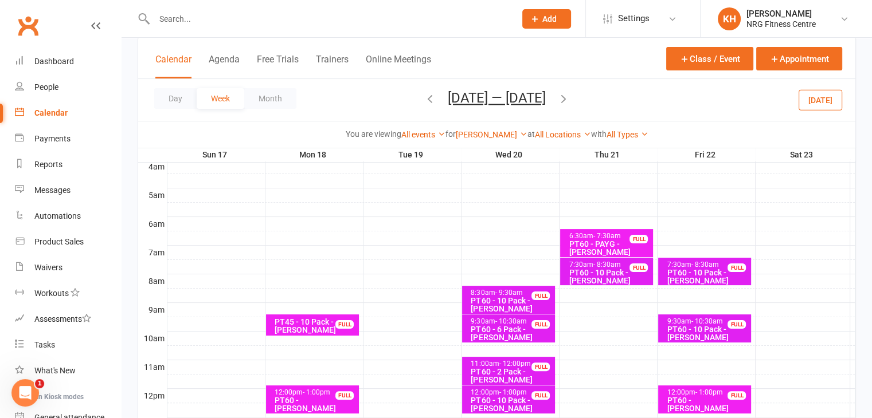
scroll to position [186, 0]
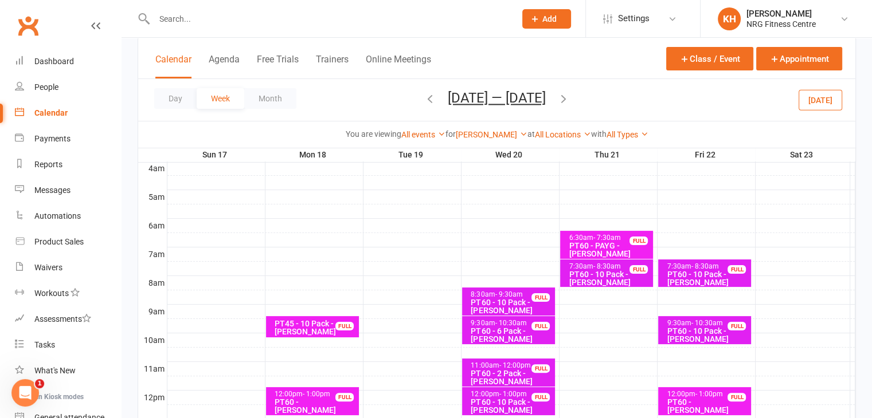
click at [566, 99] on icon "button" at bounding box center [563, 98] width 13 height 13
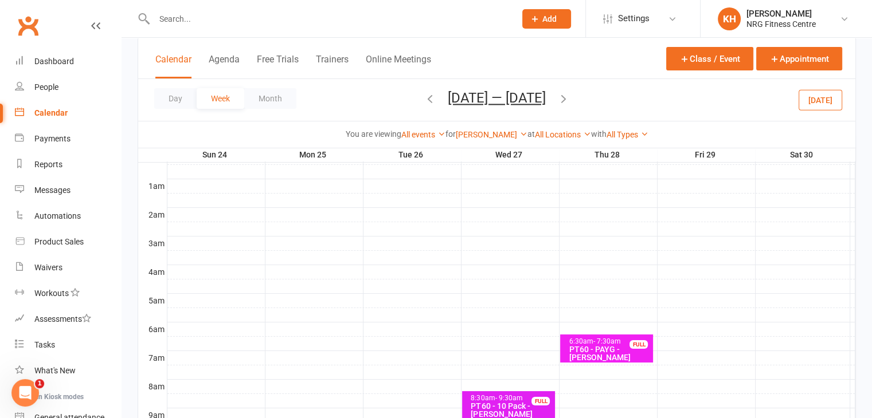
scroll to position [151, 0]
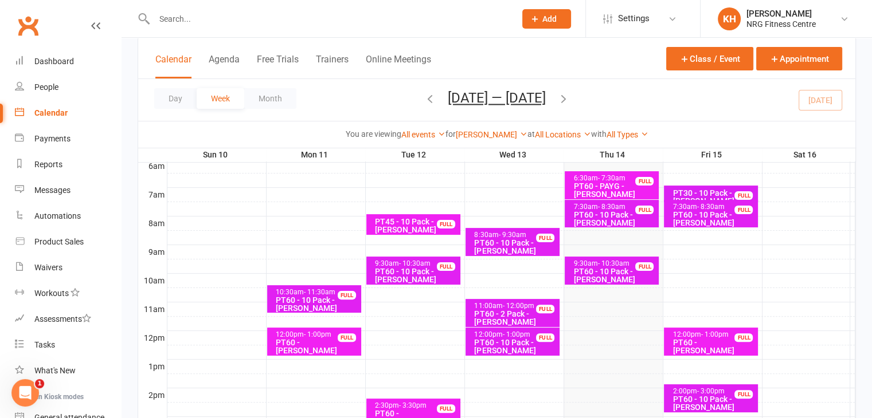
scroll to position [254, 0]
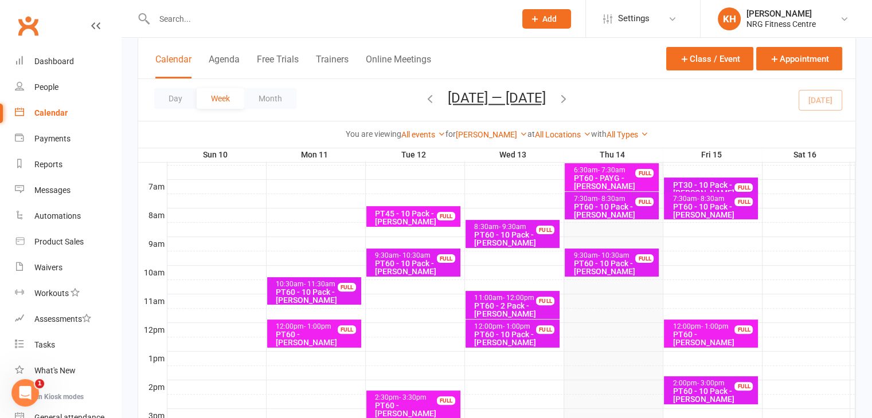
click at [601, 264] on div "PT60 - 10 Pack - [PERSON_NAME]" at bounding box center [615, 268] width 84 height 16
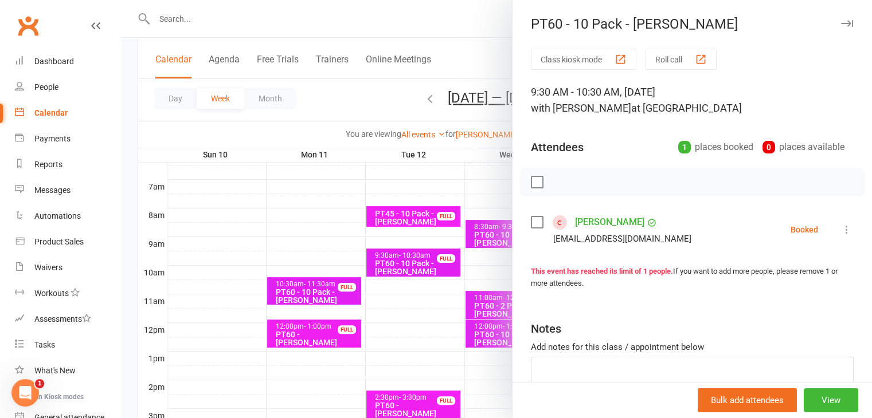
click at [841, 230] on icon at bounding box center [846, 229] width 11 height 11
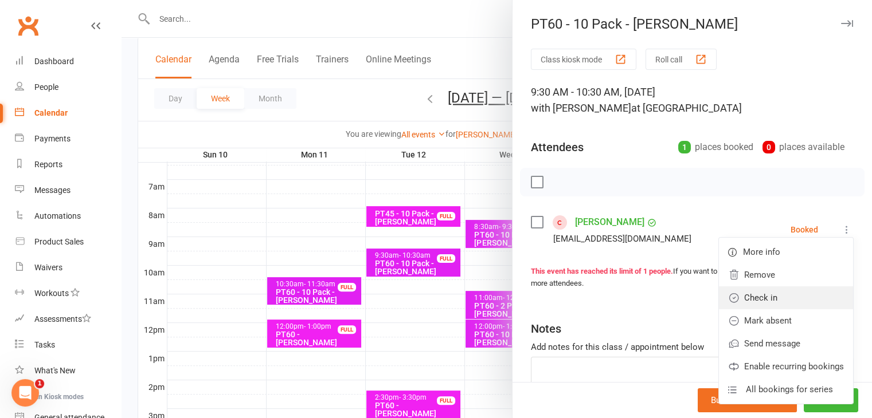
click at [763, 298] on link "Check in" at bounding box center [786, 298] width 134 height 23
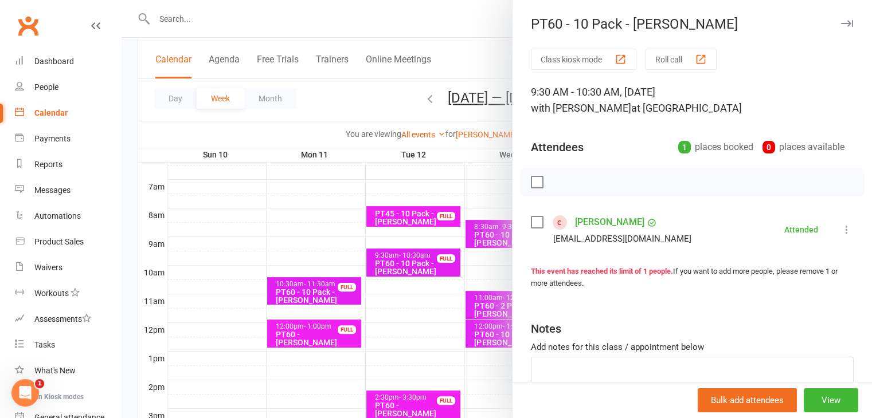
click at [821, 22] on div "PT60 - 10 Pack - [PERSON_NAME]" at bounding box center [691, 24] width 359 height 16
click at [841, 22] on icon "button" at bounding box center [847, 23] width 12 height 7
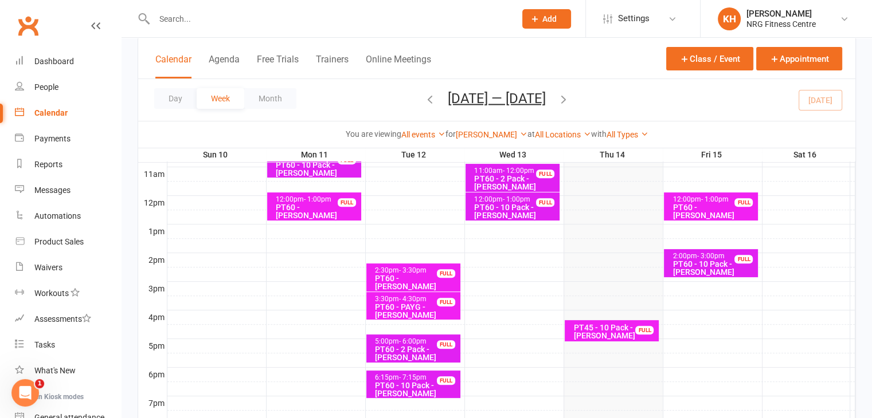
scroll to position [387, 0]
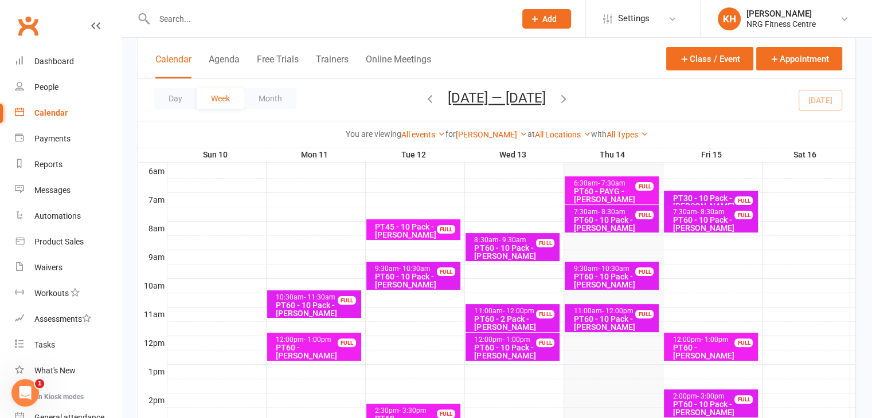
scroll to position [241, 0]
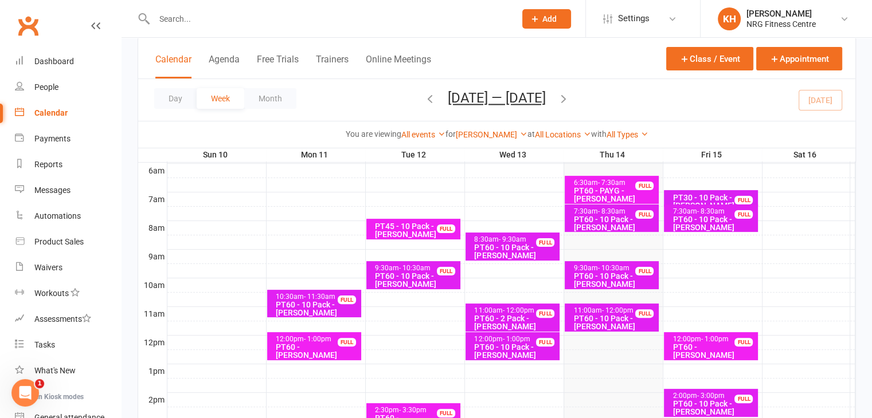
click at [598, 311] on div "11:00am - 12:00pm" at bounding box center [615, 310] width 84 height 7
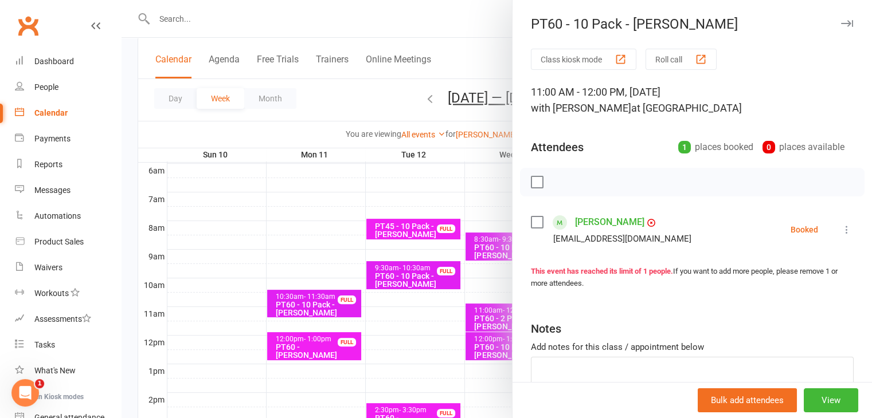
click at [841, 232] on icon at bounding box center [846, 229] width 11 height 11
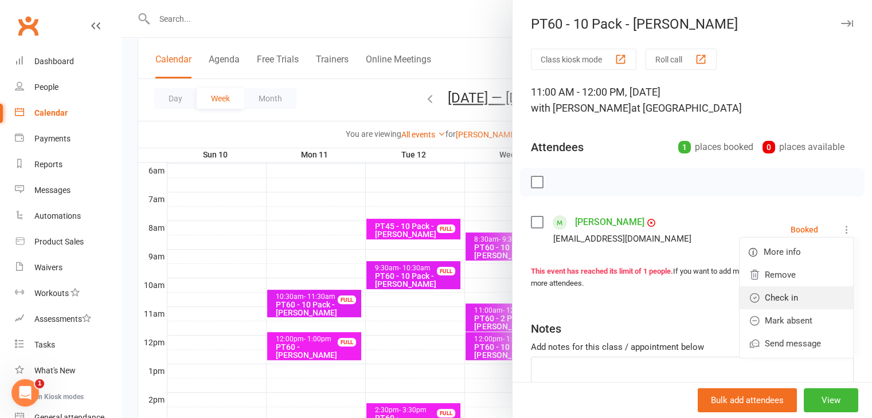
click at [771, 304] on link "Check in" at bounding box center [796, 298] width 114 height 23
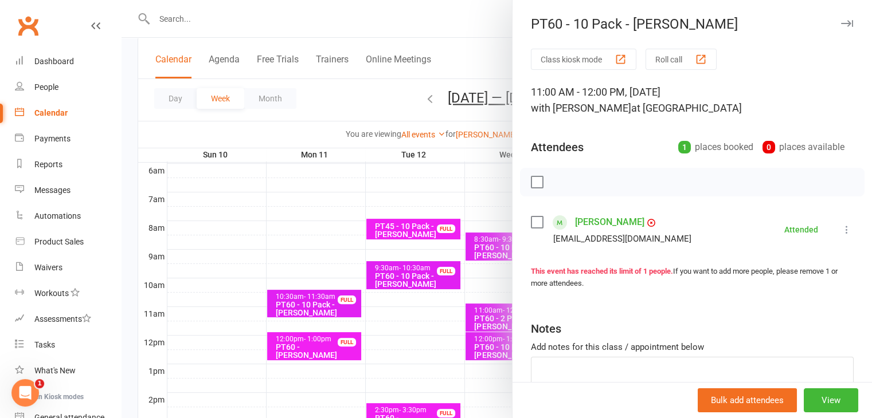
click at [841, 21] on icon "button" at bounding box center [847, 23] width 12 height 7
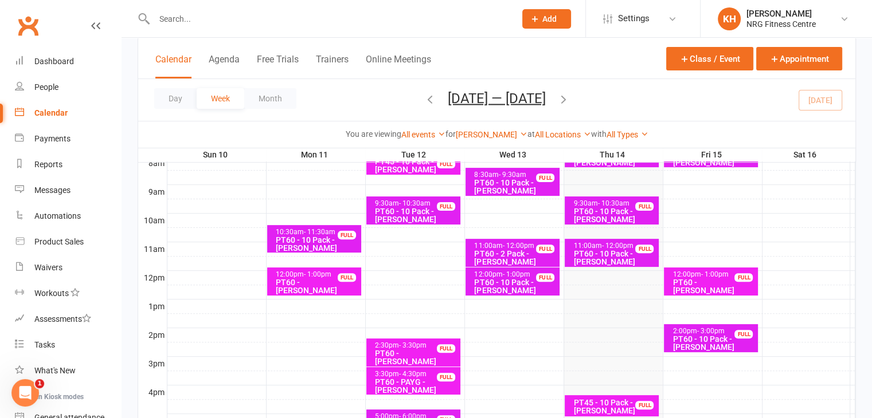
scroll to position [292, 0]
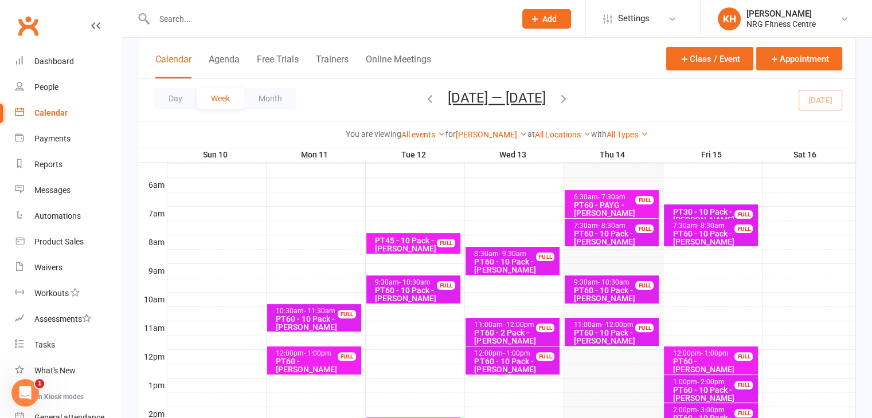
scroll to position [226, 0]
click at [569, 99] on icon "button" at bounding box center [563, 98] width 13 height 13
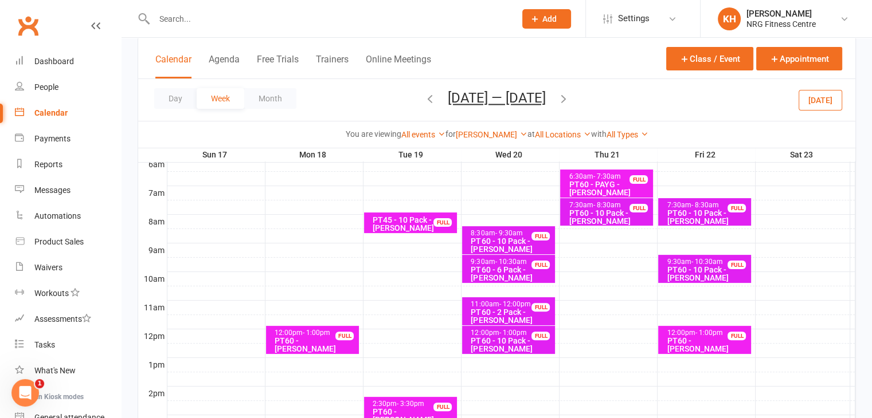
scroll to position [251, 0]
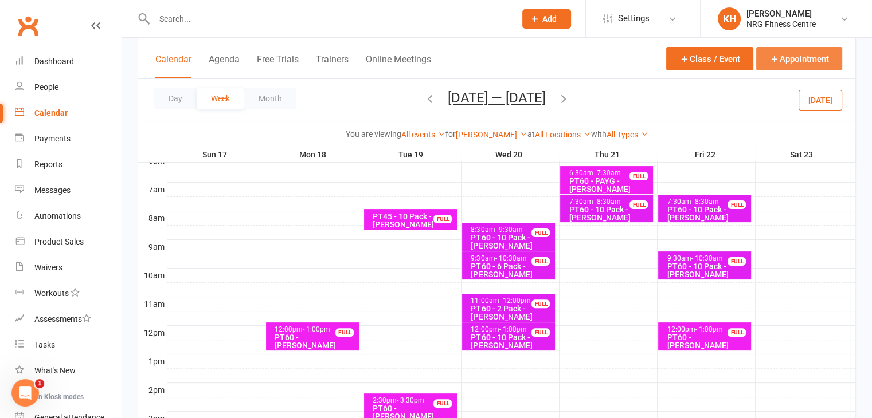
click at [789, 56] on button "Appointment" at bounding box center [799, 59] width 86 height 24
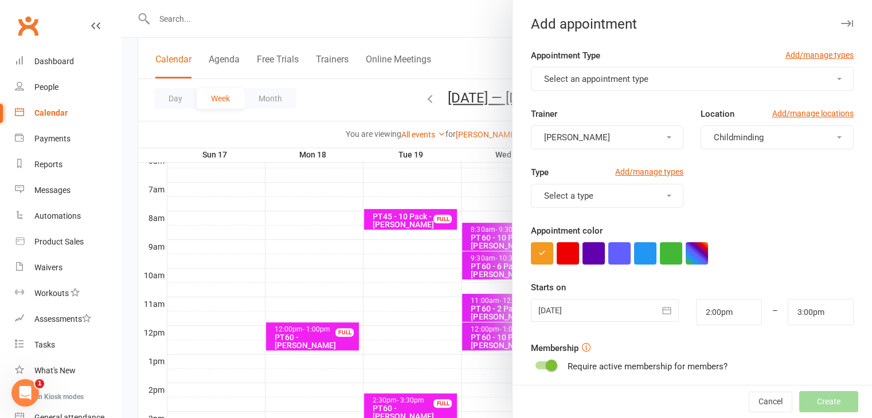
click at [841, 25] on icon "button" at bounding box center [847, 23] width 12 height 7
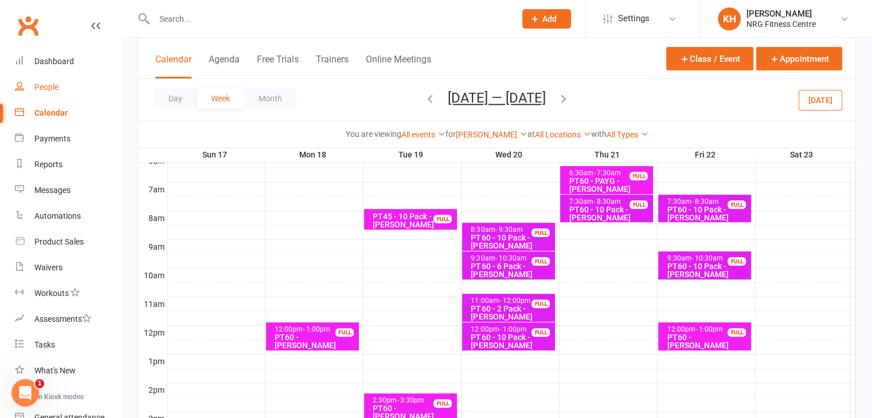
click at [62, 85] on link "People" at bounding box center [68, 88] width 106 height 26
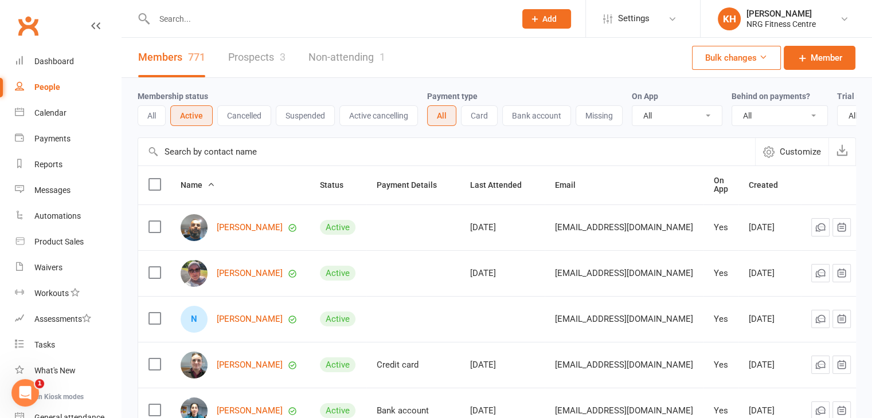
click at [183, 14] on input "text" at bounding box center [329, 19] width 357 height 16
type input "[PERSON_NAME]"
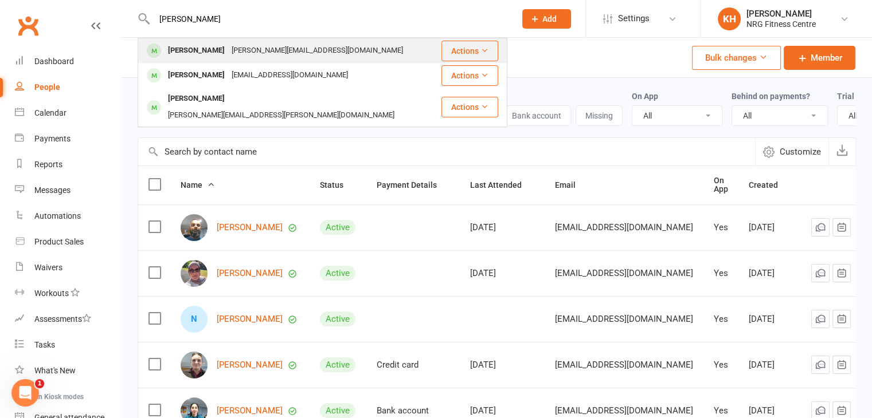
click at [191, 46] on div "Wendy Robinson" at bounding box center [197, 50] width 64 height 17
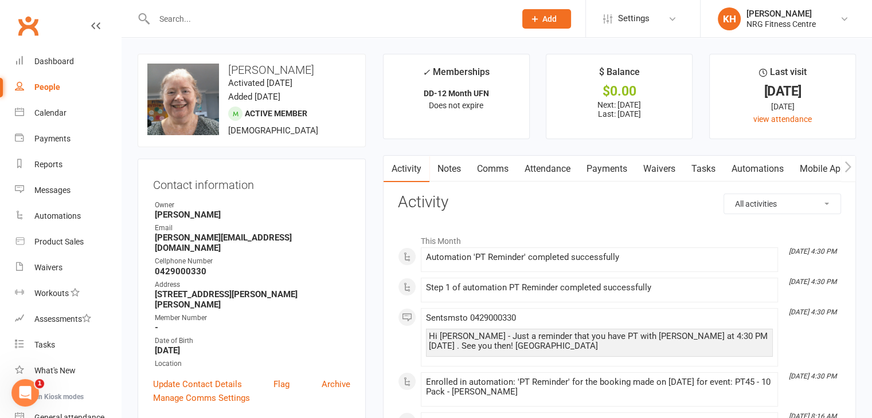
click at [543, 175] on link "Attendance" at bounding box center [547, 169] width 62 height 26
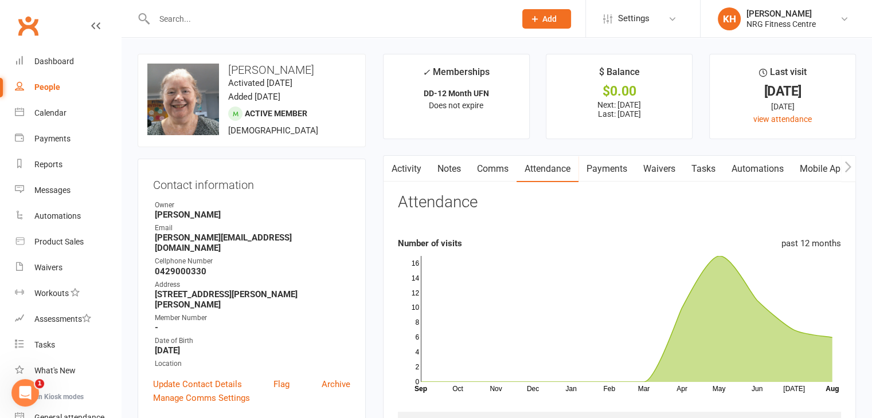
click at [165, 22] on input "text" at bounding box center [329, 19] width 357 height 16
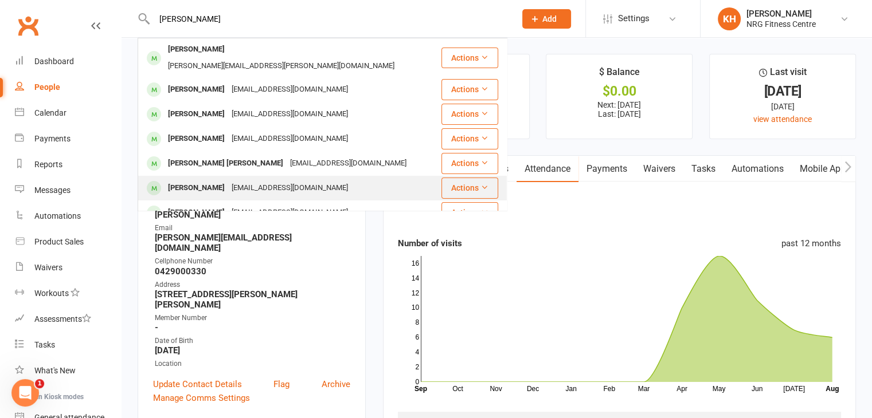
type input "alison"
click at [210, 180] on div "Alison Clark" at bounding box center [197, 188] width 64 height 17
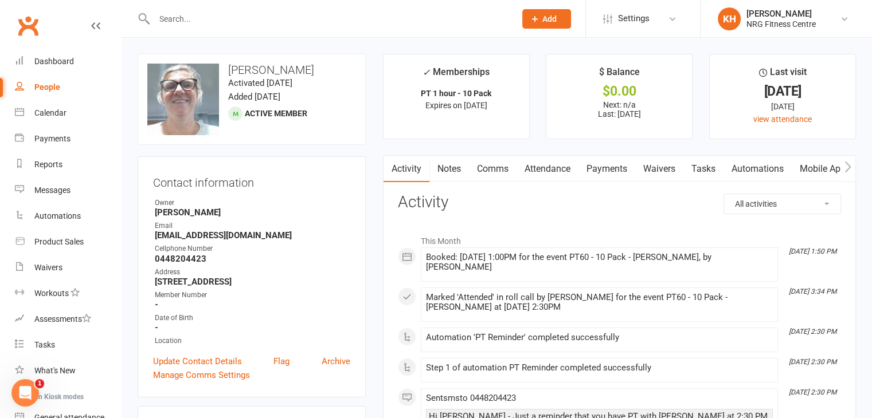
click at [541, 173] on link "Attendance" at bounding box center [547, 169] width 62 height 26
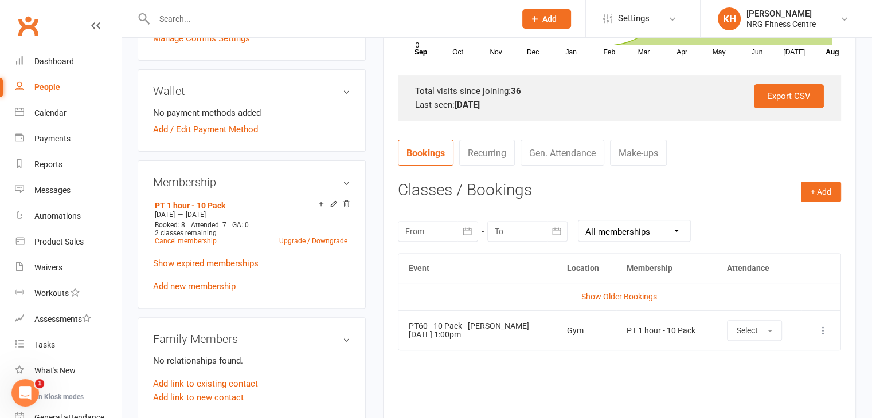
scroll to position [339, 0]
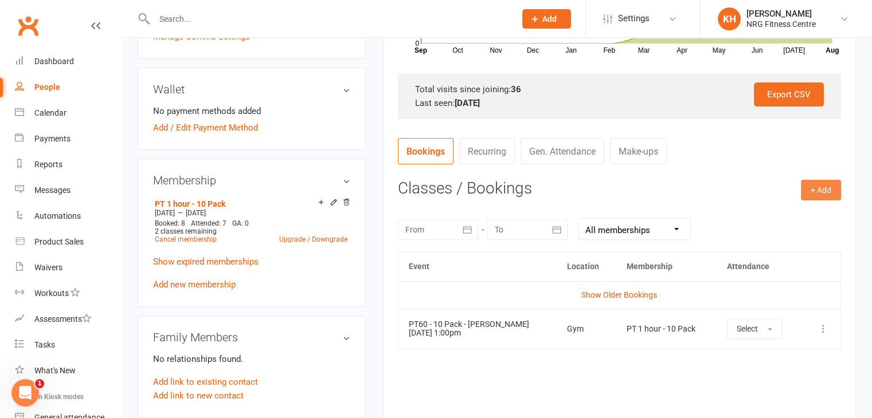
click at [822, 192] on button "+ Add" at bounding box center [821, 190] width 40 height 21
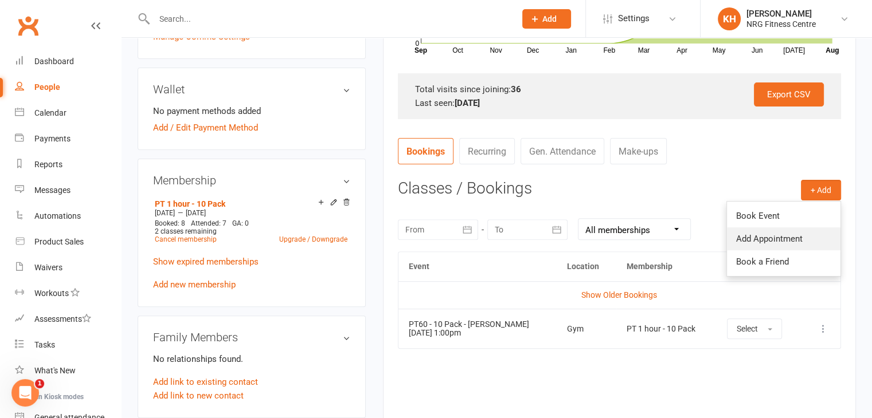
click at [792, 232] on link "Add Appointment" at bounding box center [784, 239] width 114 height 23
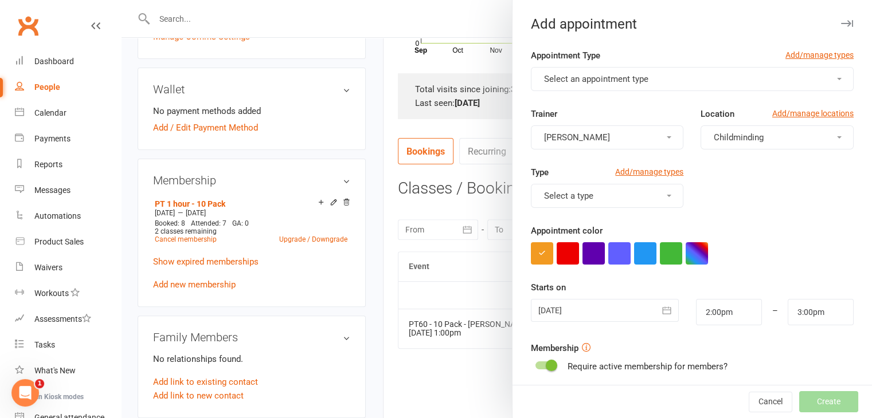
click at [578, 74] on span "Select an appointment type" at bounding box center [596, 79] width 104 height 10
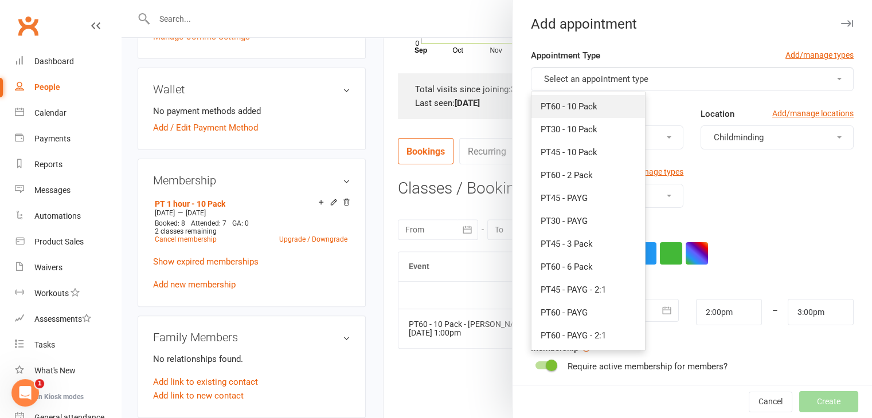
click at [570, 111] on span "PT60 - 10 Pack" at bounding box center [569, 106] width 57 height 10
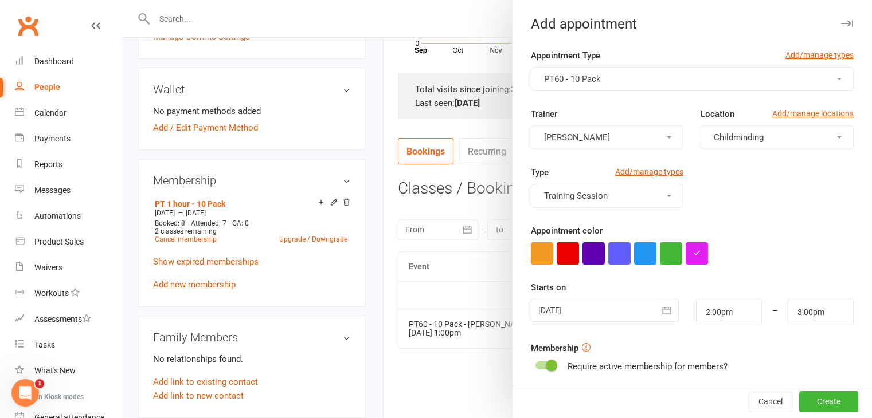
click at [588, 138] on button "[PERSON_NAME]" at bounding box center [607, 138] width 153 height 24
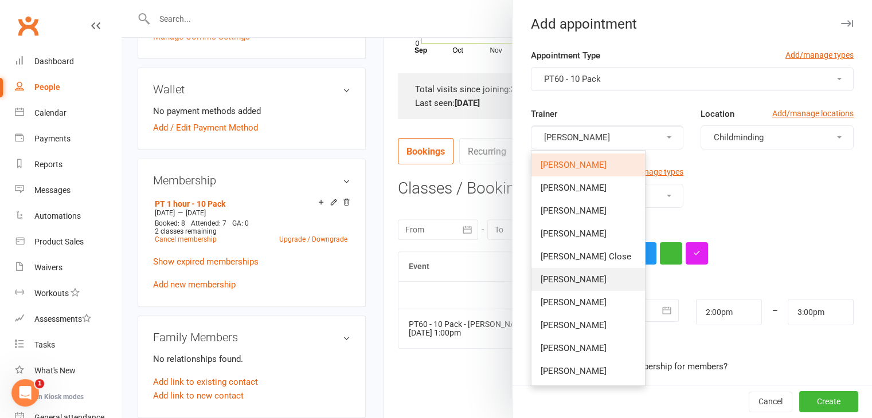
click at [562, 277] on span "[PERSON_NAME]" at bounding box center [574, 280] width 66 height 10
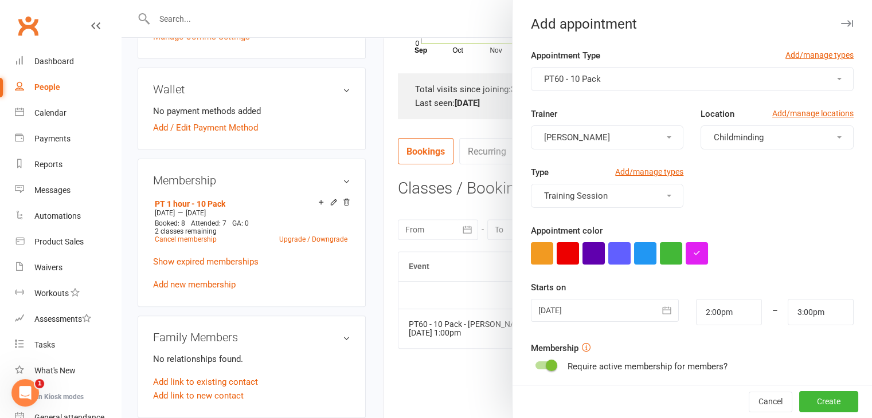
click at [776, 134] on button "Childminding" at bounding box center [776, 138] width 153 height 24
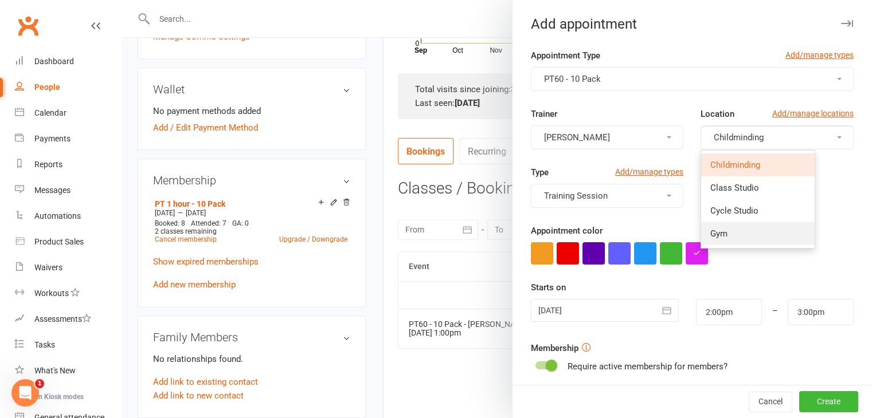
click at [722, 229] on link "Gym" at bounding box center [758, 233] width 114 height 23
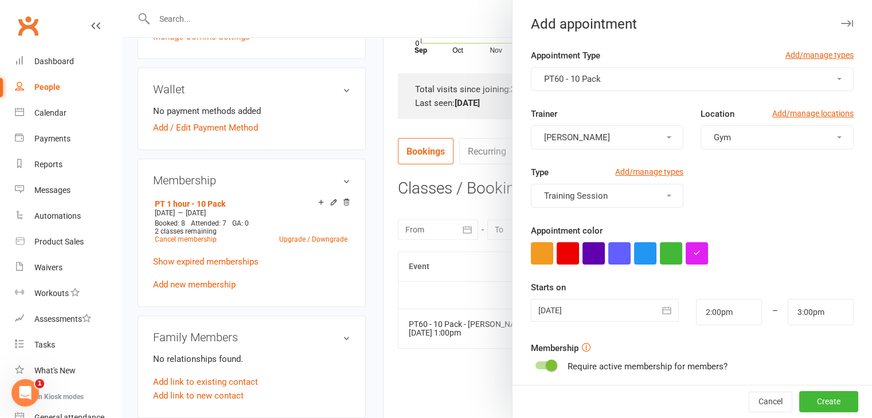
click at [573, 308] on div at bounding box center [605, 310] width 148 height 23
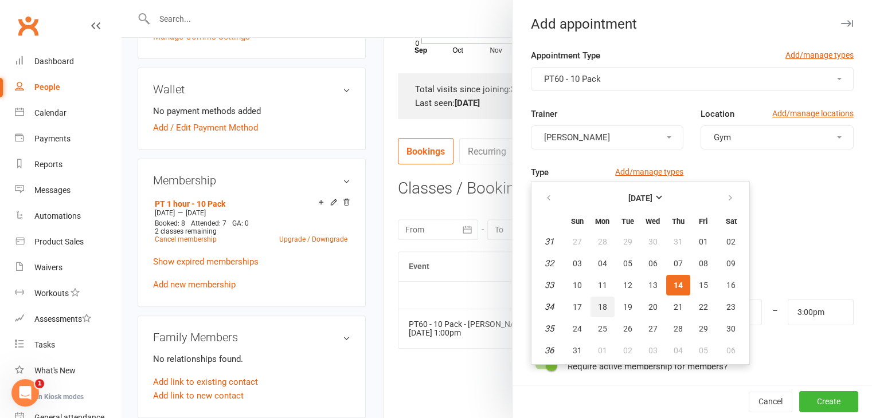
click at [604, 302] on button "18" at bounding box center [602, 307] width 24 height 21
type input "18 Aug 2025"
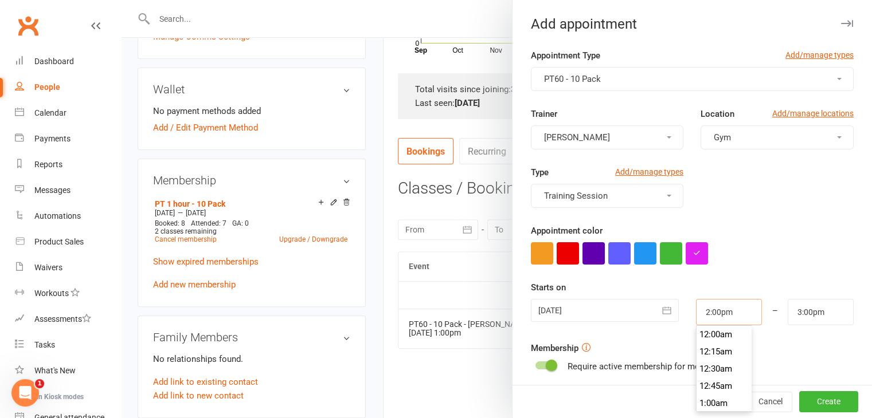
scroll to position [946, 0]
drag, startPoint x: 736, startPoint y: 311, endPoint x: 649, endPoint y: 310, distance: 87.1
click at [649, 310] on div "18 Aug 2025 August 2025 Sun Mon Tue Wed Thu Fri Sat 31 27 28 29 30 31 01 02 32 …" at bounding box center [692, 312] width 340 height 26
type input "1"
type input "2:00am"
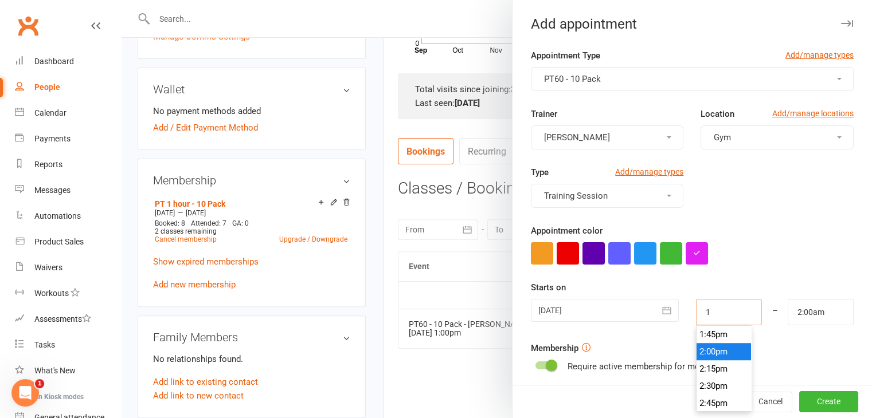
type input "10"
type input "11:00am"
type input "10.3"
type input "2:03am"
type input "10.30"
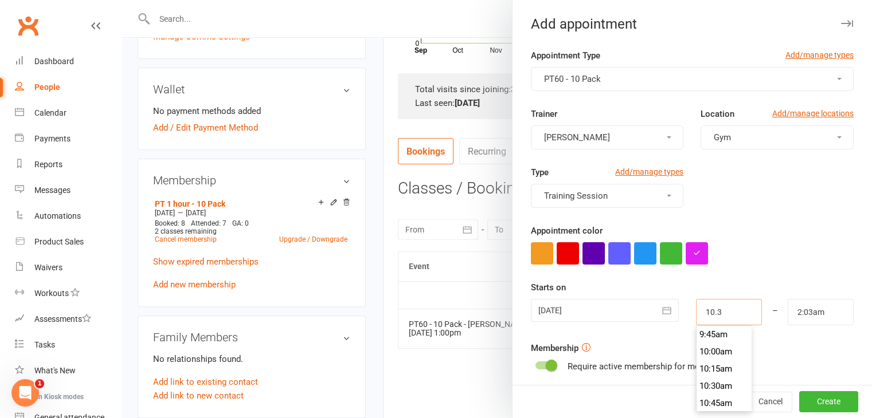
type input "11:30am"
type input "10:30am"
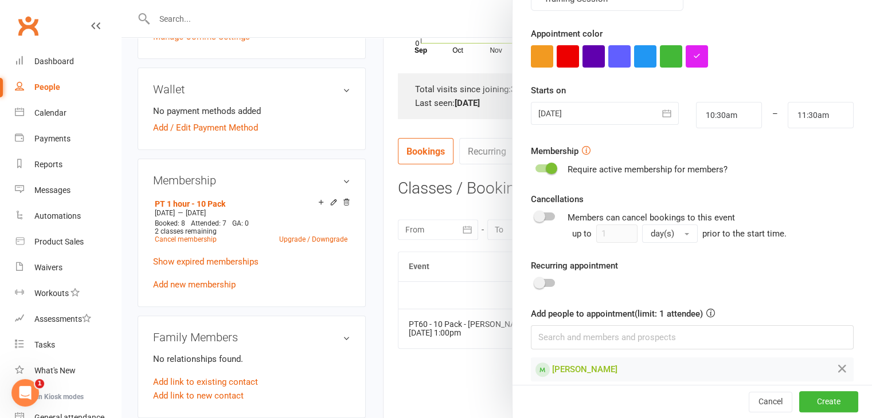
scroll to position [209, 0]
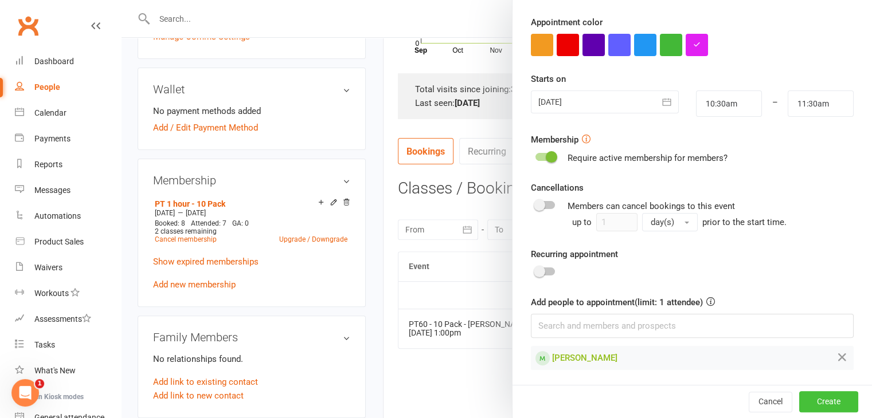
click at [819, 396] on button "Create" at bounding box center [828, 402] width 59 height 21
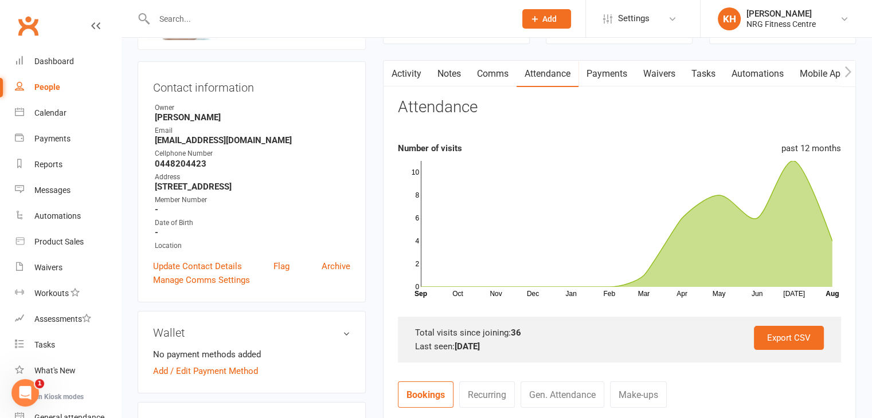
scroll to position [0, 0]
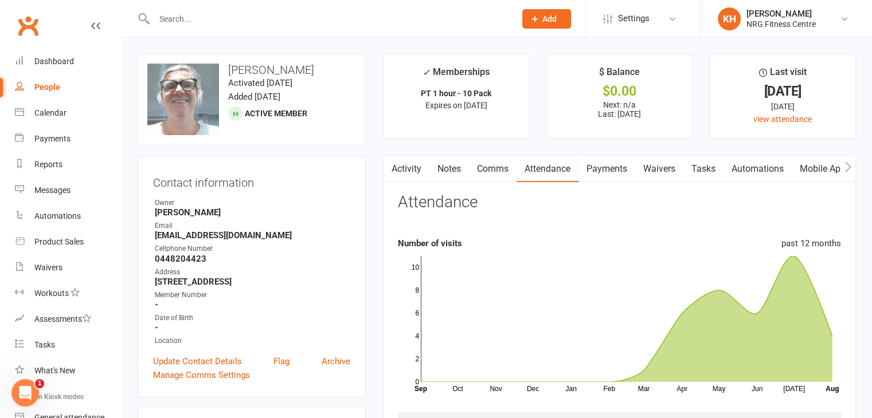
click at [187, 19] on input "text" at bounding box center [329, 19] width 357 height 16
type input "dinnervil"
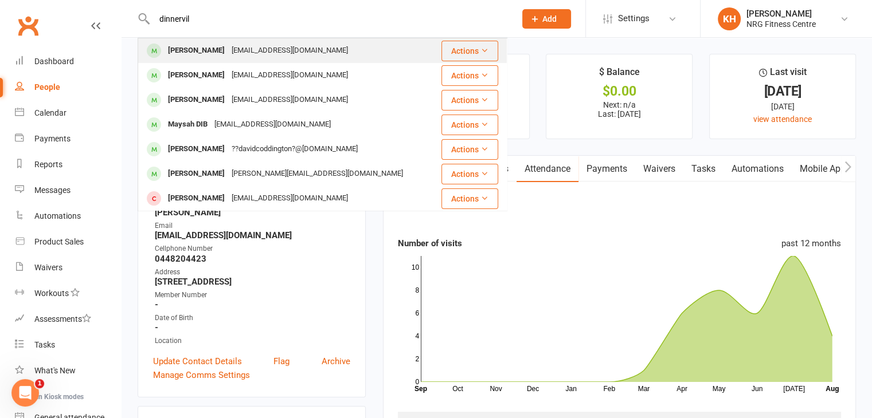
click at [195, 49] on div "Peter Dinnerville" at bounding box center [197, 50] width 64 height 17
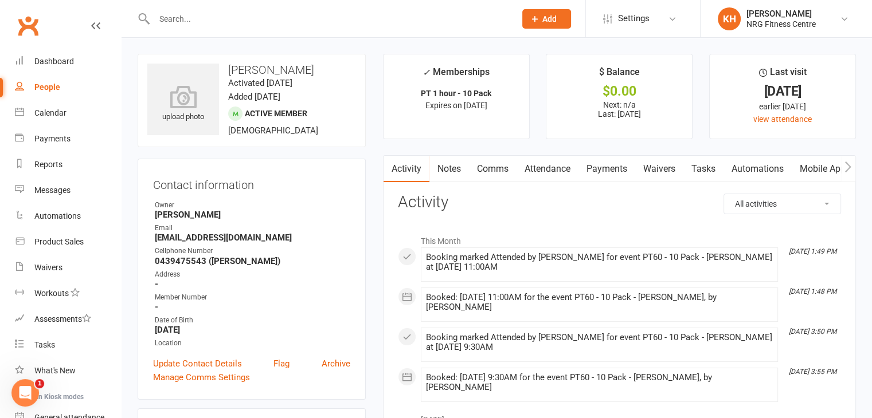
click at [548, 171] on link "Attendance" at bounding box center [547, 169] width 62 height 26
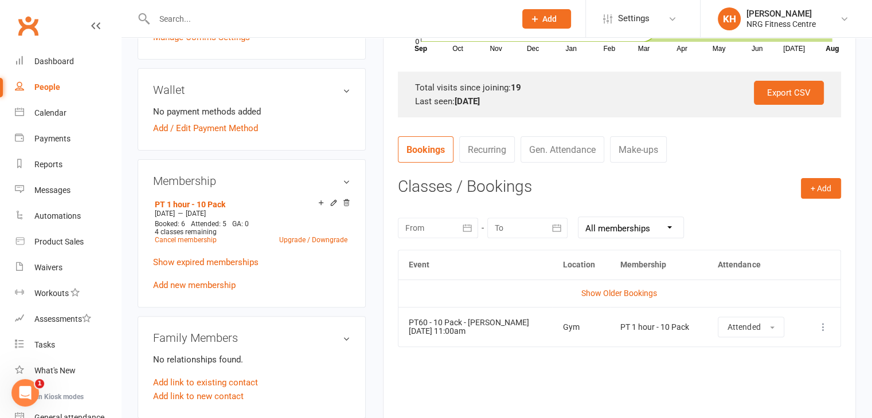
scroll to position [345, 0]
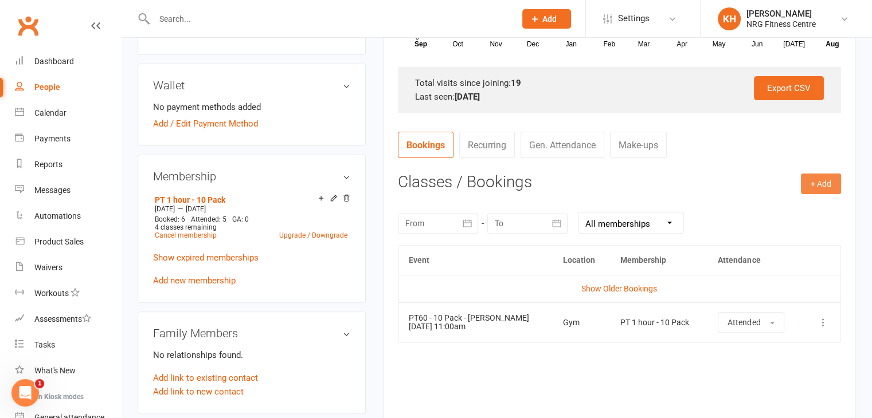
click at [819, 189] on button "+ Add" at bounding box center [821, 184] width 40 height 21
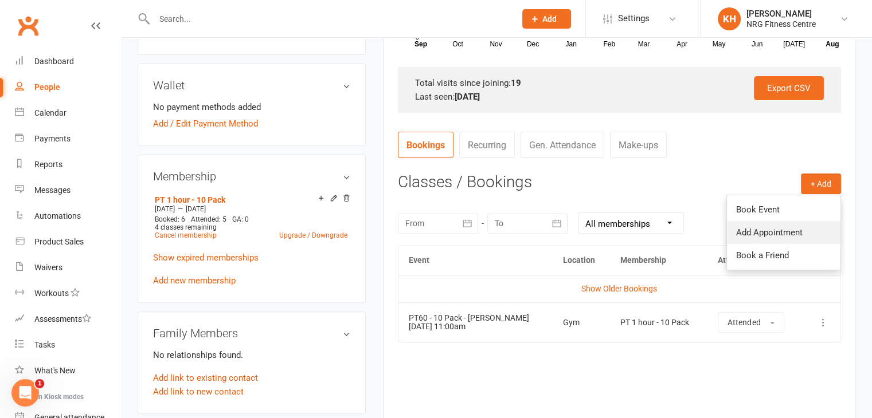
click at [755, 232] on link "Add Appointment" at bounding box center [784, 232] width 114 height 23
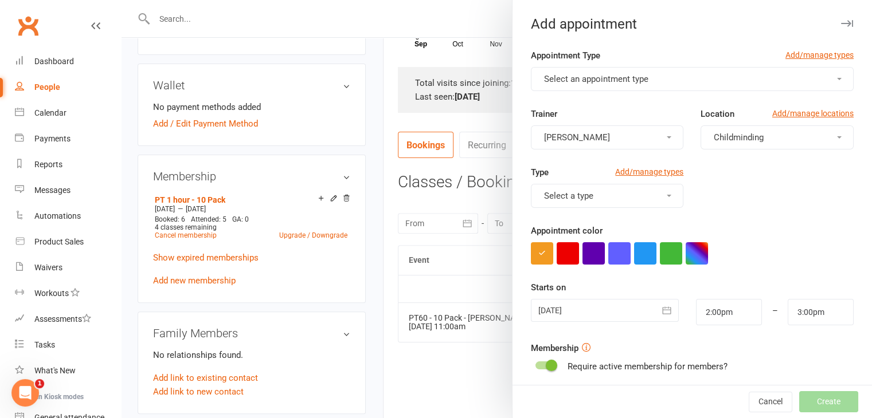
click at [626, 83] on span "Select an appointment type" at bounding box center [596, 79] width 104 height 10
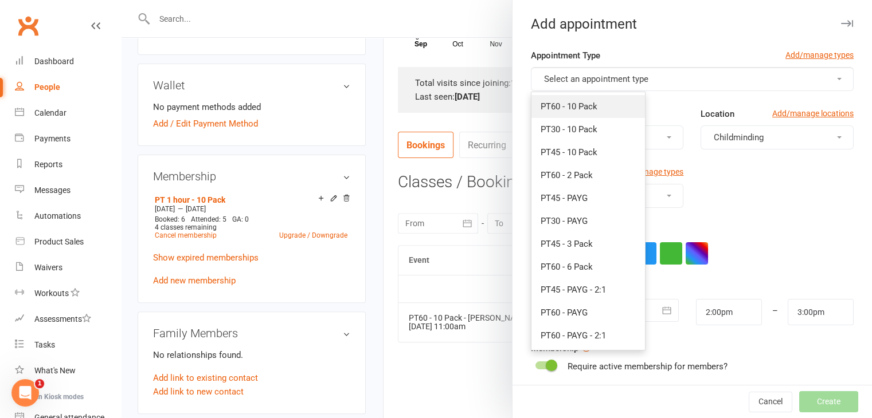
click at [561, 110] on span "PT60 - 10 Pack" at bounding box center [569, 106] width 57 height 10
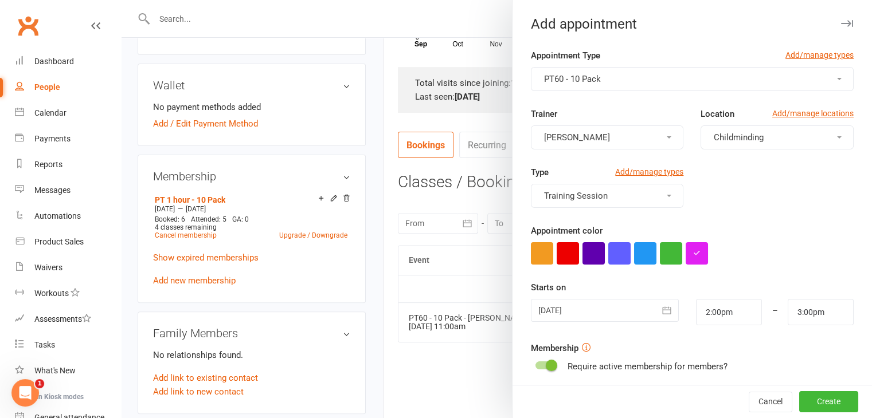
click at [588, 143] on button "[PERSON_NAME]" at bounding box center [607, 138] width 153 height 24
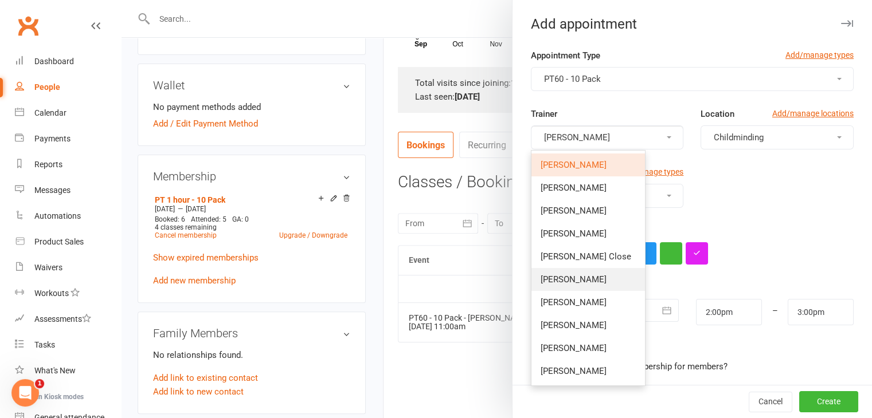
click at [555, 280] on span "[PERSON_NAME]" at bounding box center [574, 280] width 66 height 10
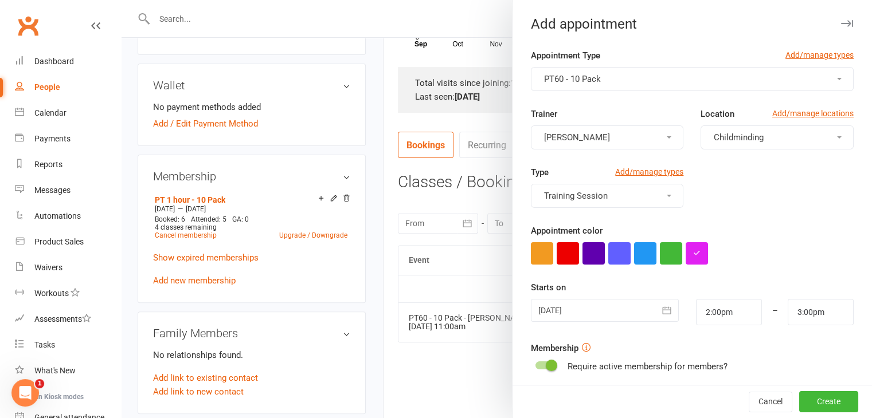
click at [735, 138] on span "Childminding" at bounding box center [739, 137] width 50 height 10
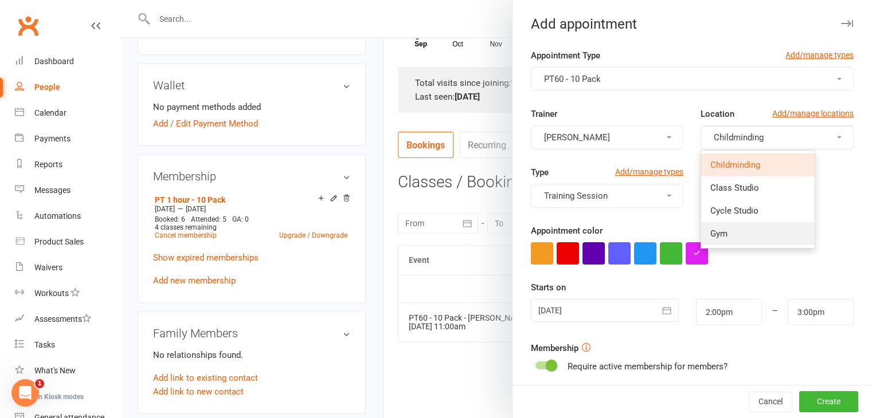
click at [710, 232] on span "Gym" at bounding box center [718, 234] width 17 height 10
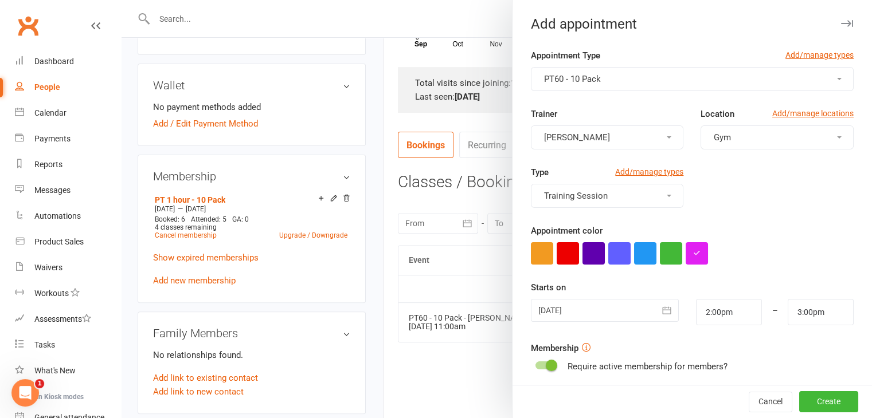
click at [610, 316] on div at bounding box center [605, 310] width 148 height 23
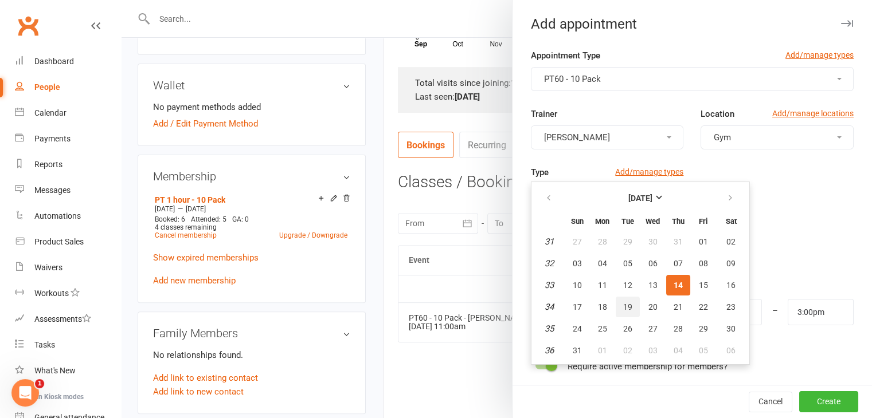
click at [625, 307] on span "19" at bounding box center [627, 307] width 9 height 9
type input "19 Aug 2025"
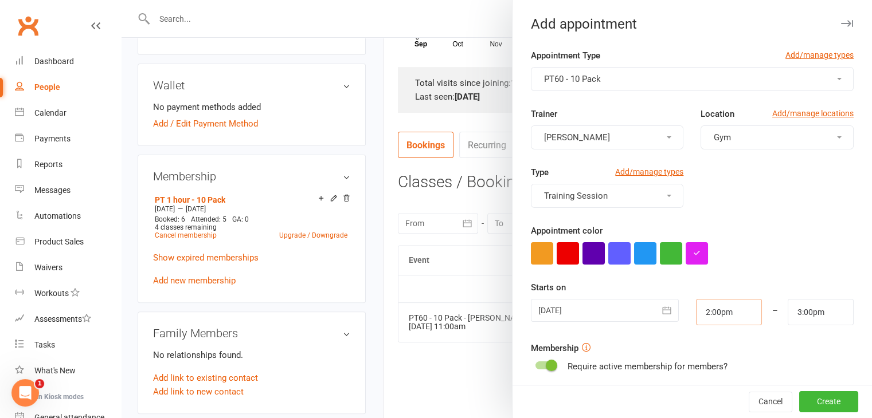
click at [727, 315] on input "2:00pm" at bounding box center [729, 312] width 66 height 26
drag, startPoint x: 727, startPoint y: 315, endPoint x: 636, endPoint y: 307, distance: 90.9
click at [636, 307] on div "19 Aug 2025 August 2025 Sun Mon Tue Wed Thu Fri Sat 31 27 28 29 30 31 01 02 32 …" at bounding box center [692, 312] width 340 height 26
type input "1"
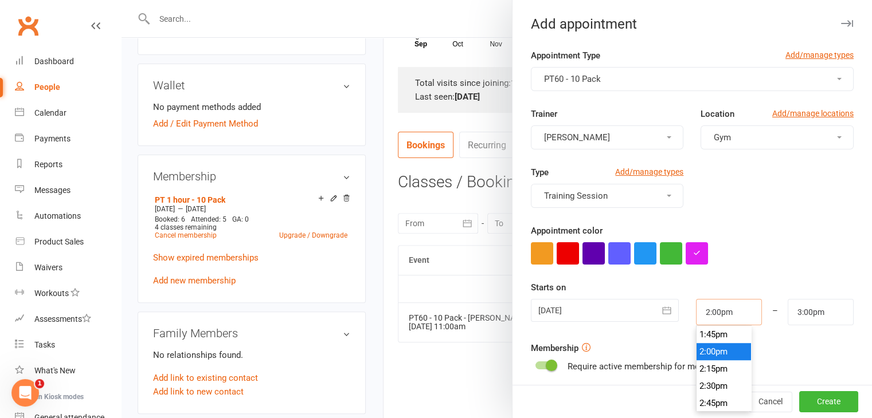
type input "2:00am"
type input "11"
type input "12:00pm"
type input "11.0"
type input "2:10am"
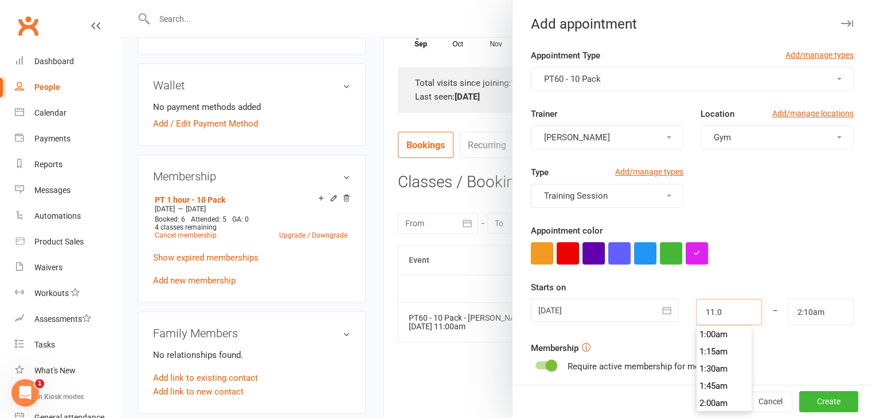
type input "11.00"
type input "12:00pm"
type input "11:00am"
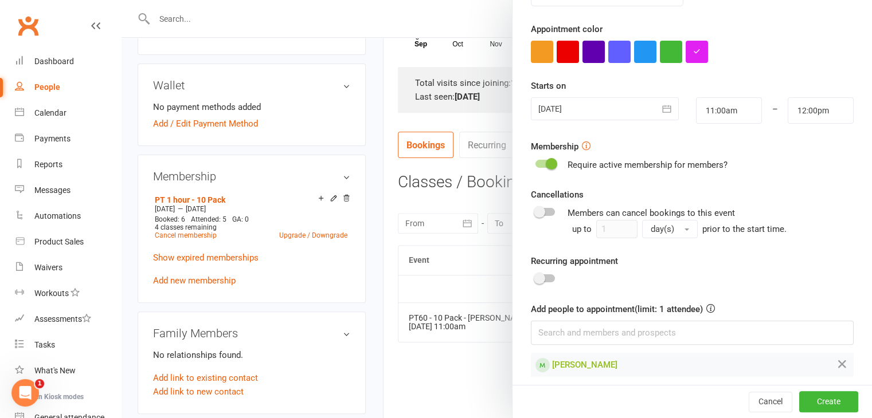
scroll to position [202, 0]
click at [818, 402] on button "Create" at bounding box center [828, 402] width 59 height 21
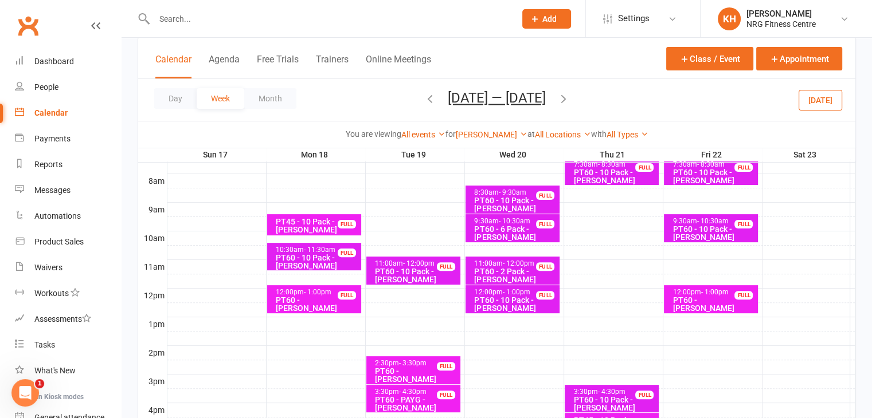
scroll to position [291, 0]
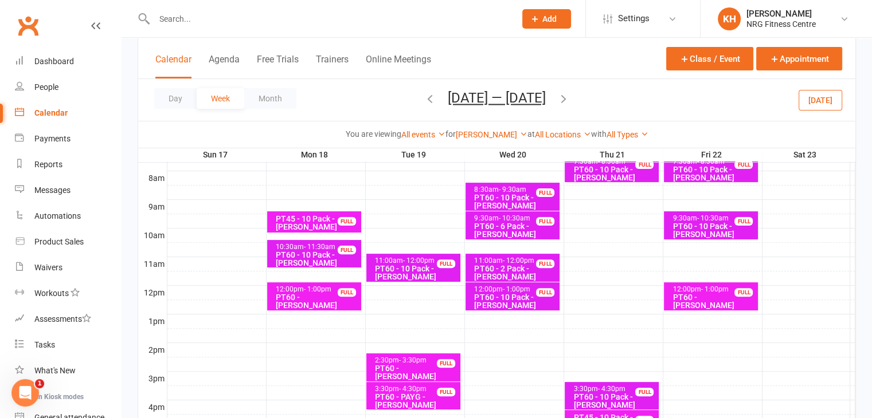
click at [514, 298] on div "PT60 - 10 Pack - [PERSON_NAME]" at bounding box center [515, 301] width 84 height 16
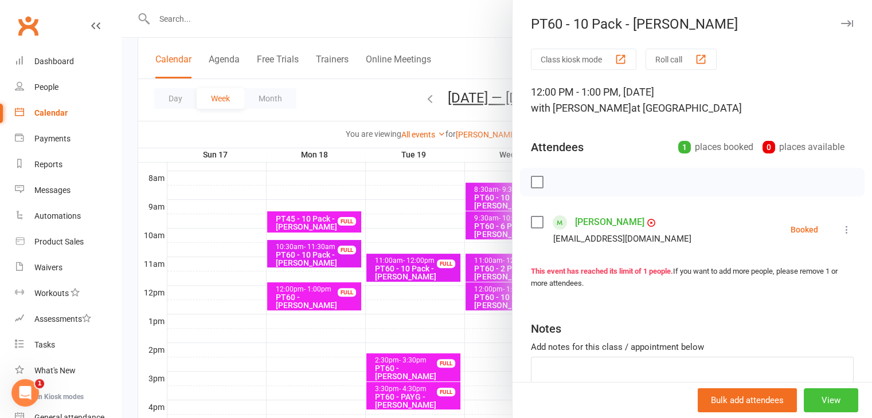
click at [804, 402] on button "View" at bounding box center [831, 401] width 54 height 24
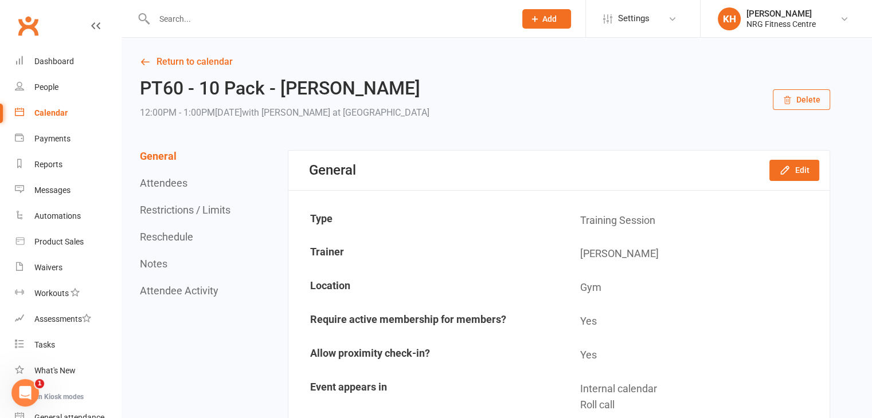
click at [809, 95] on button "Delete" at bounding box center [801, 99] width 57 height 21
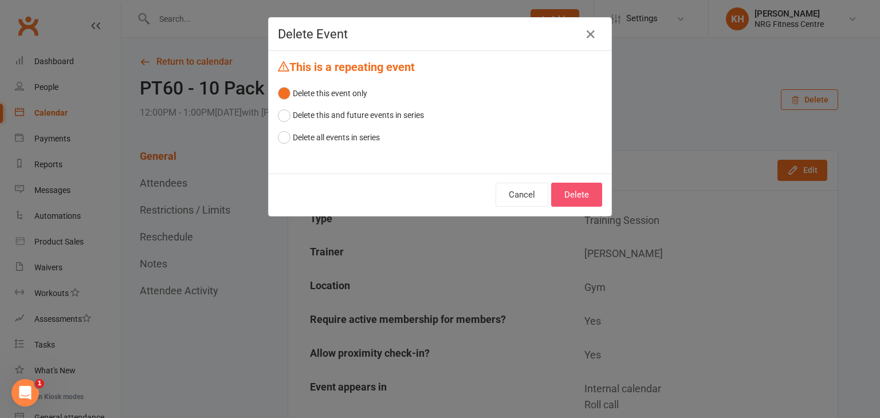
click at [581, 197] on button "Delete" at bounding box center [576, 195] width 51 height 24
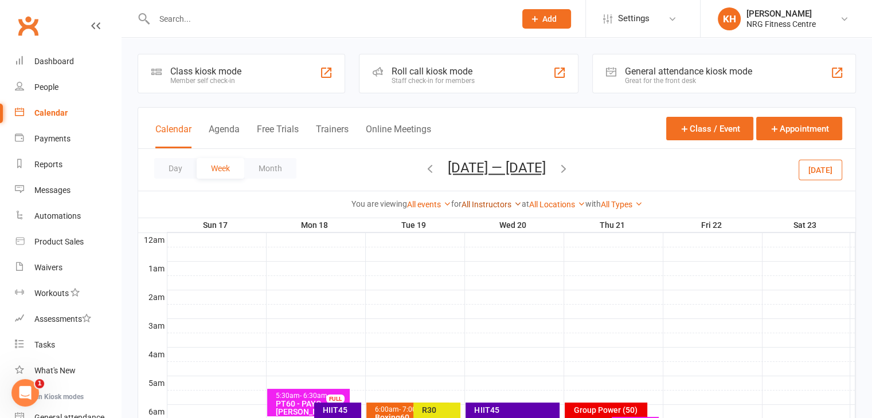
click at [508, 202] on link "All Instructors" at bounding box center [491, 204] width 60 height 9
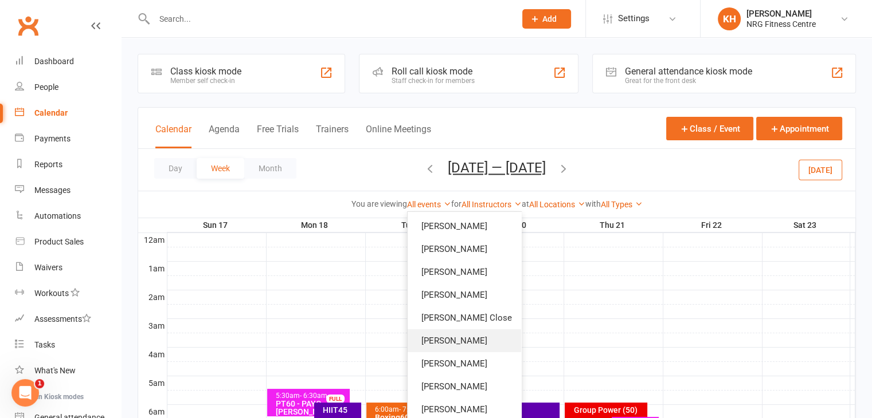
click at [436, 334] on link "[PERSON_NAME]" at bounding box center [465, 341] width 114 height 23
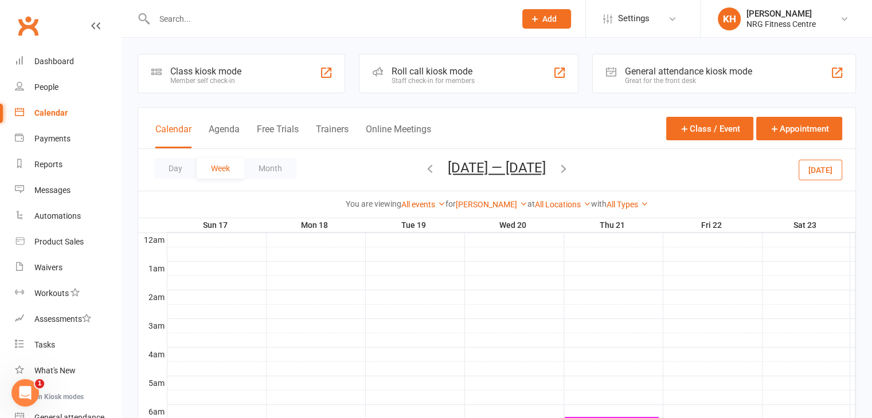
click at [45, 116] on div "Calendar" at bounding box center [50, 112] width 33 height 9
click at [500, 207] on link "[PERSON_NAME]" at bounding box center [492, 204] width 72 height 9
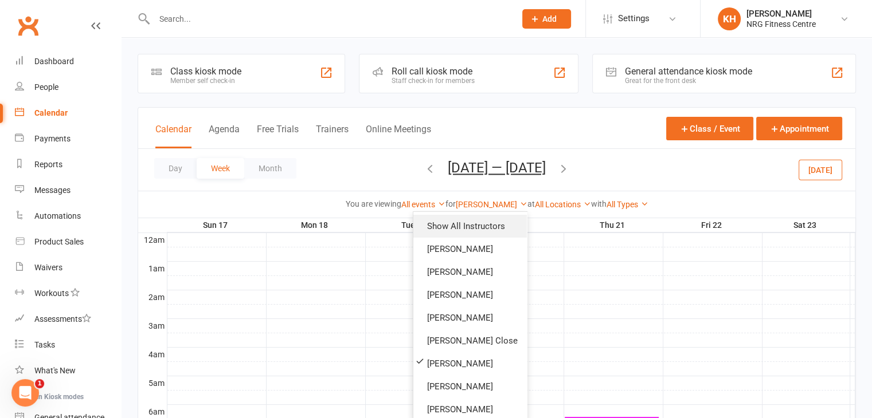
click at [444, 228] on link "Show All Instructors" at bounding box center [470, 226] width 114 height 23
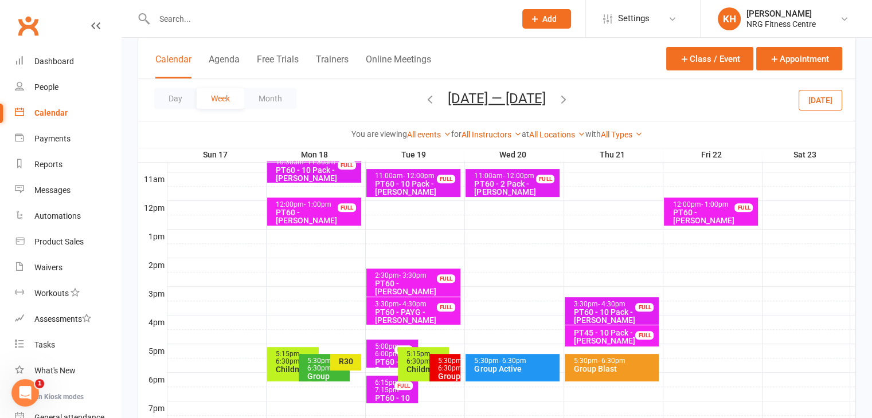
scroll to position [397, 0]
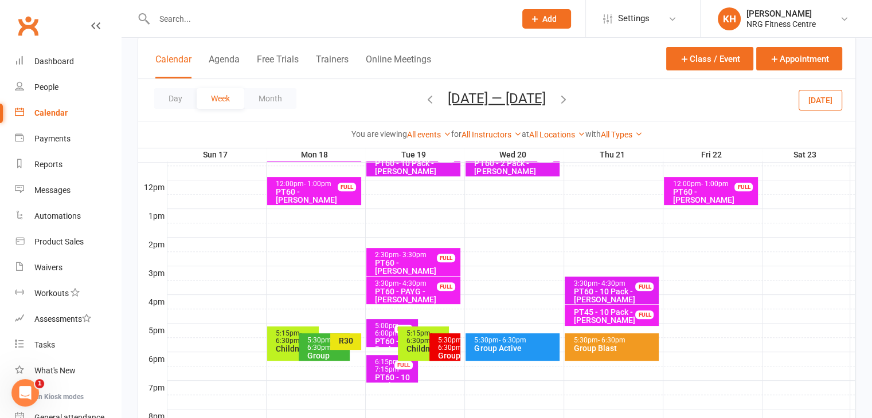
click at [617, 351] on div "Group Blast" at bounding box center [615, 349] width 84 height 8
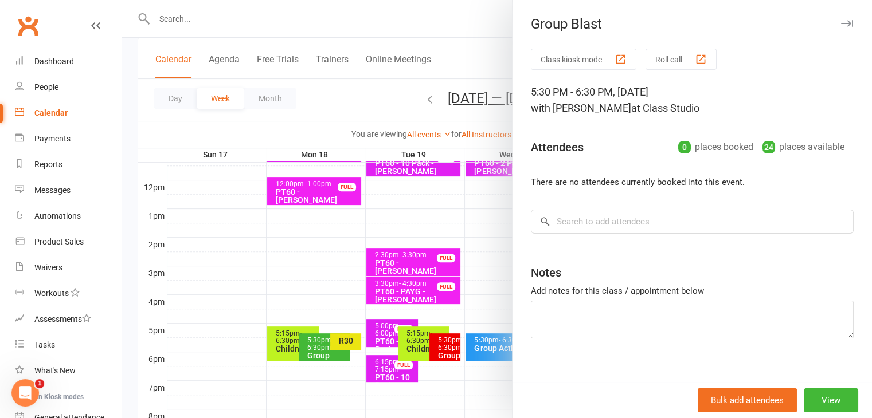
click at [841, 25] on icon "button" at bounding box center [847, 23] width 12 height 7
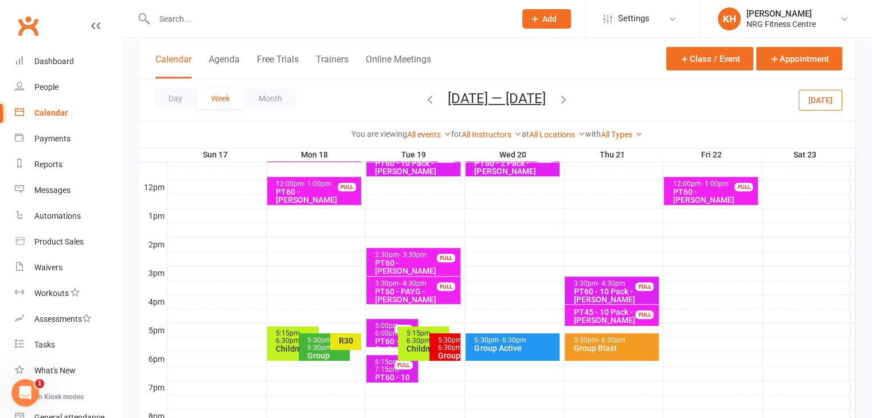
click at [424, 99] on icon "button" at bounding box center [430, 98] width 13 height 13
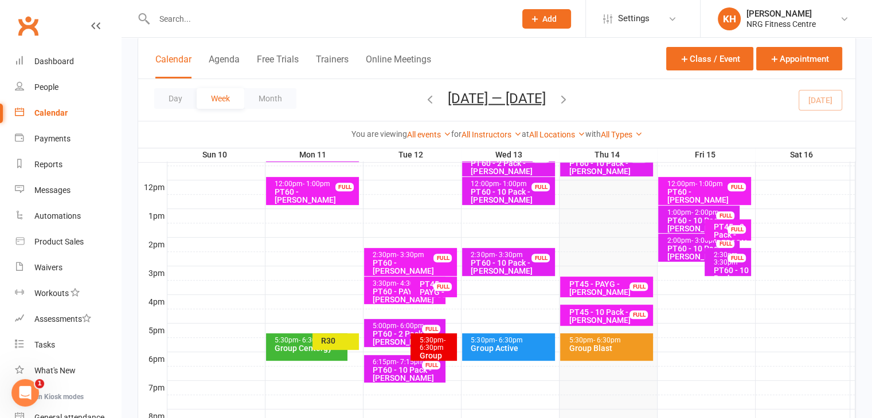
click at [631, 345] on div "Group Blast" at bounding box center [609, 349] width 83 height 8
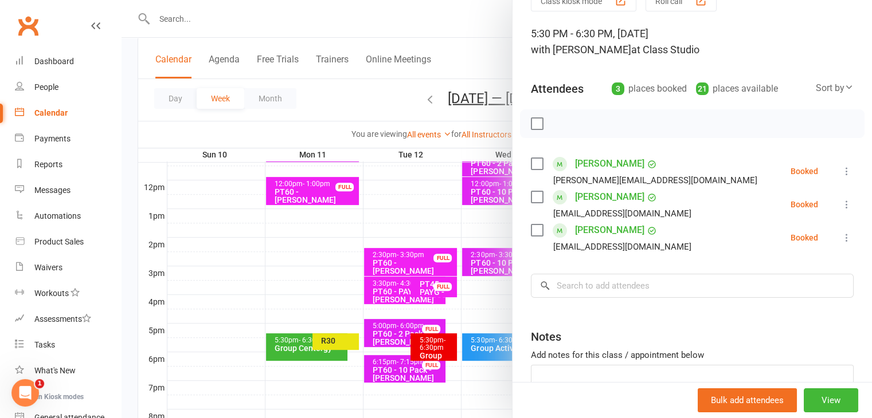
scroll to position [0, 0]
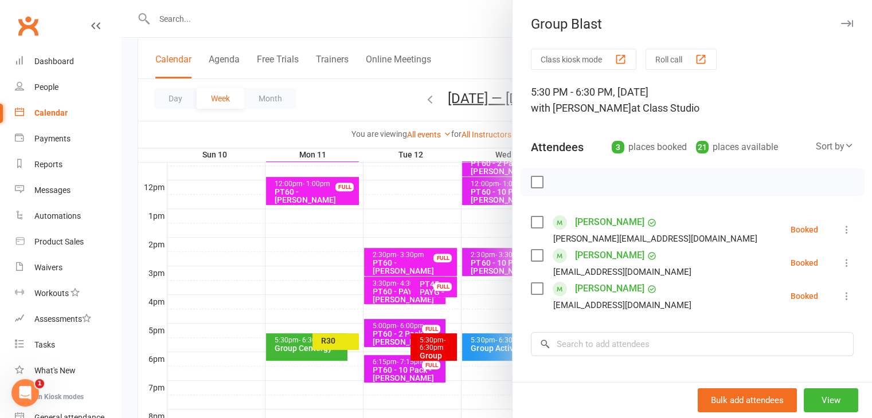
click at [840, 20] on button "button" at bounding box center [847, 24] width 14 height 14
